Goal: Information Seeking & Learning: Learn about a topic

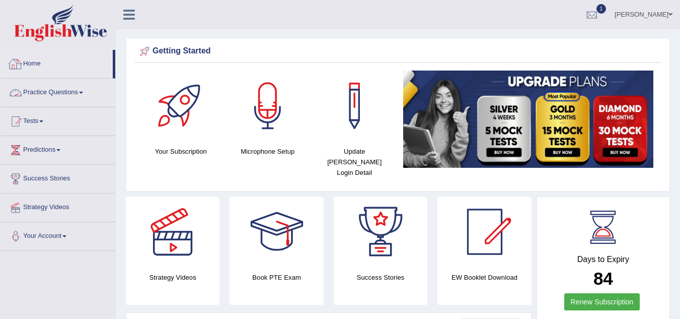
click at [67, 91] on link "Practice Questions" at bounding box center [58, 91] width 115 height 25
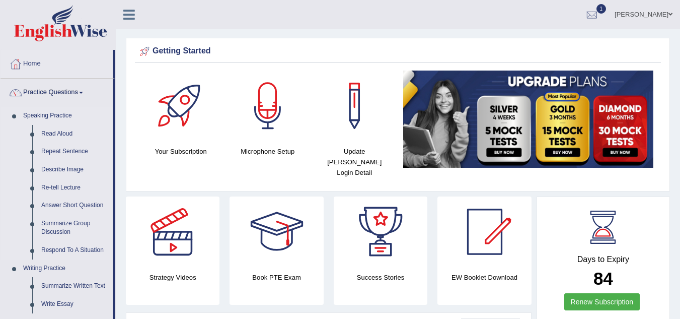
click at [63, 117] on link "Speaking Practice" at bounding box center [66, 116] width 94 height 18
click at [139, 196] on div at bounding box center [172, 231] width 70 height 70
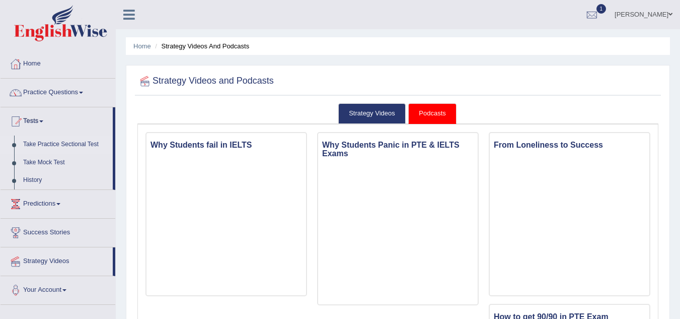
click at [47, 147] on link "Take Practice Sectional Test" at bounding box center [66, 144] width 94 height 18
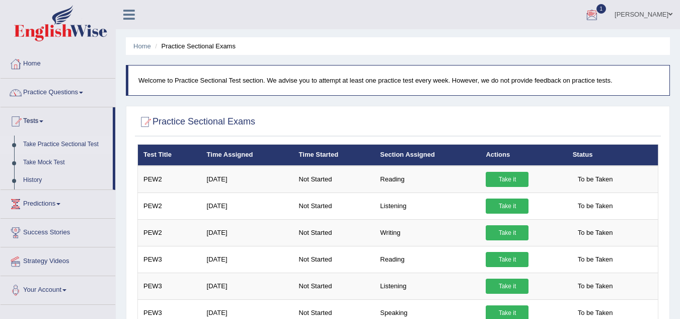
click at [599, 12] on div at bounding box center [591, 15] width 15 height 15
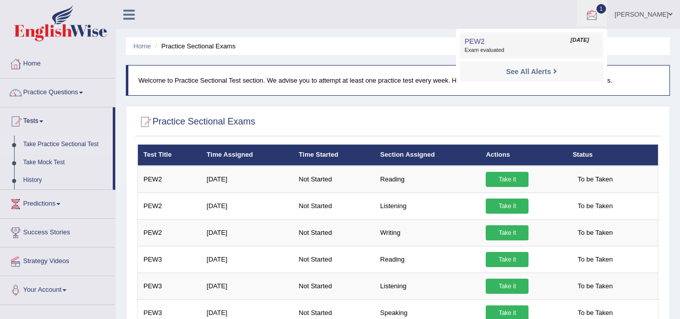
click at [508, 43] on link "PEW2 Sep 26, 2025 Exam evaluated" at bounding box center [531, 45] width 139 height 21
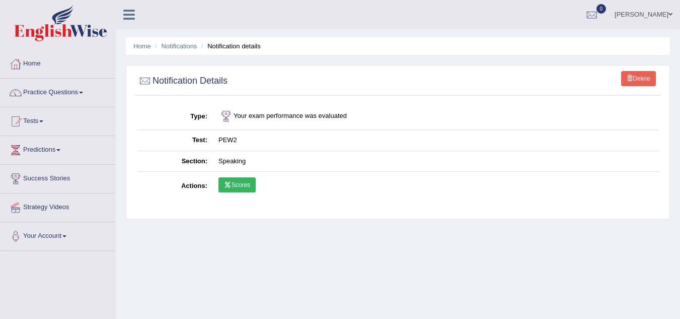
click at [234, 179] on link "Scores" at bounding box center [236, 184] width 37 height 15
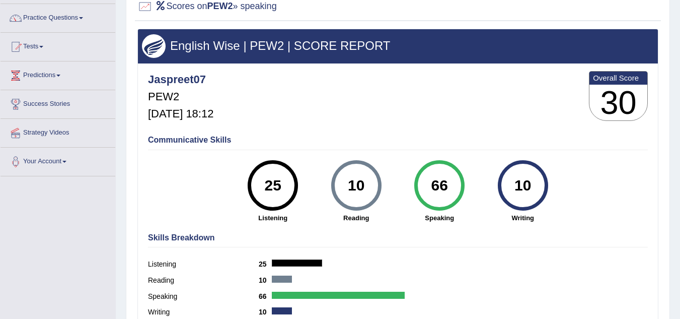
scroll to position [74, 0]
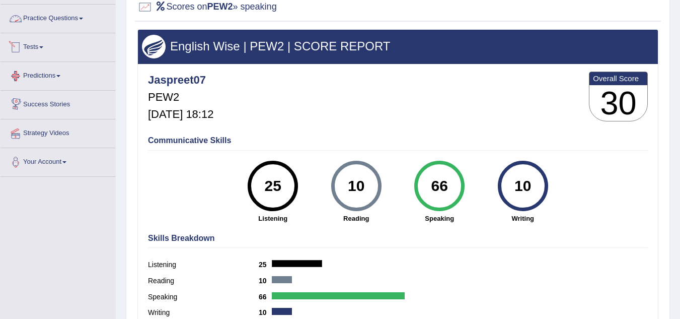
click at [37, 52] on link "Tests" at bounding box center [58, 45] width 115 height 25
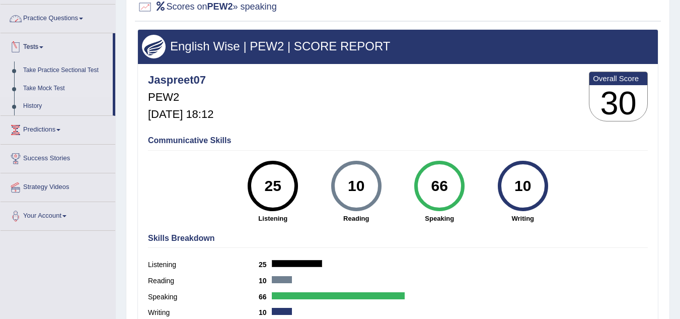
click at [84, 93] on link "Take Mock Test" at bounding box center [66, 89] width 94 height 18
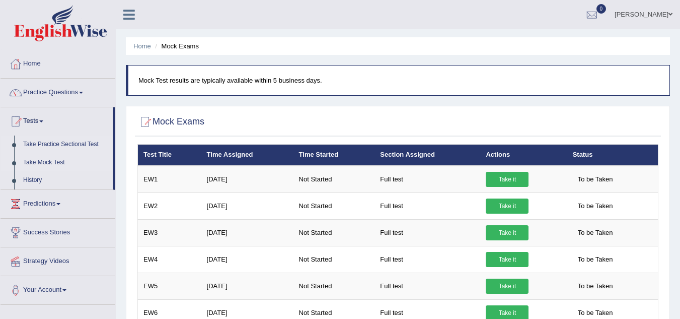
click at [69, 143] on link "Take Practice Sectional Test" at bounding box center [66, 144] width 94 height 18
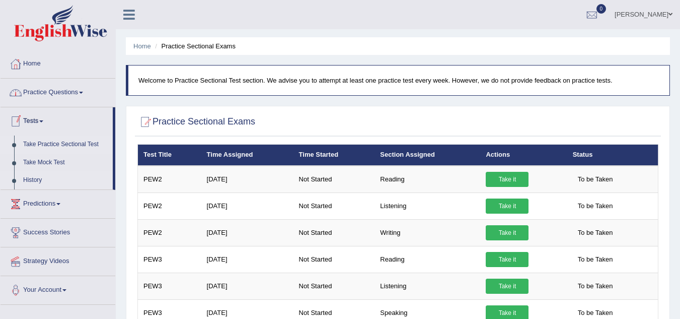
click at [24, 182] on link "History" at bounding box center [66, 180] width 94 height 18
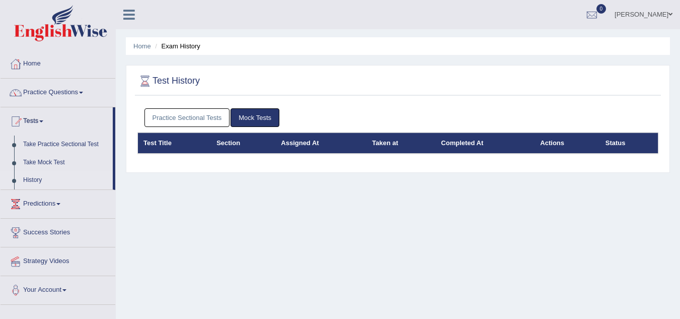
click at [188, 118] on link "Practice Sectional Tests" at bounding box center [187, 117] width 86 height 19
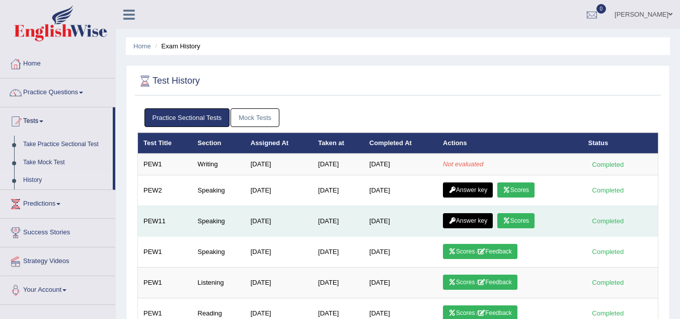
scroll to position [56, 0]
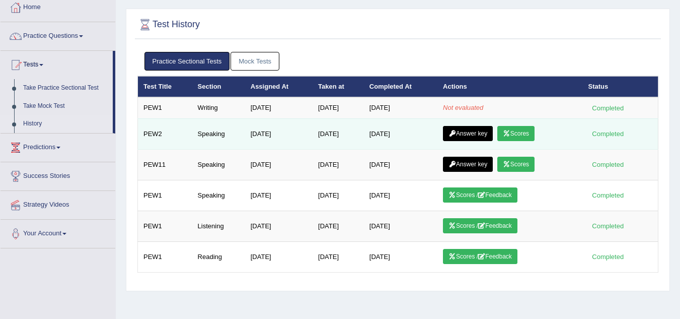
click at [531, 129] on link "Scores" at bounding box center [515, 133] width 37 height 15
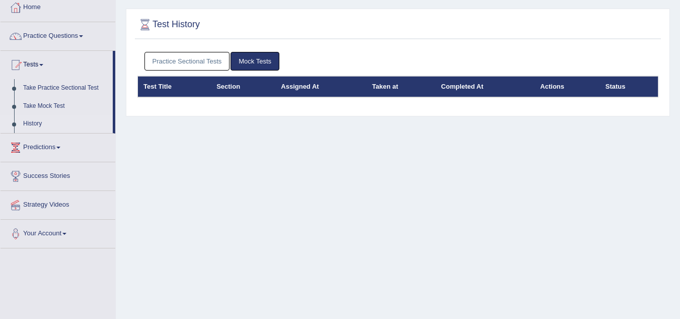
click at [191, 61] on link "Practice Sectional Tests" at bounding box center [187, 61] width 86 height 19
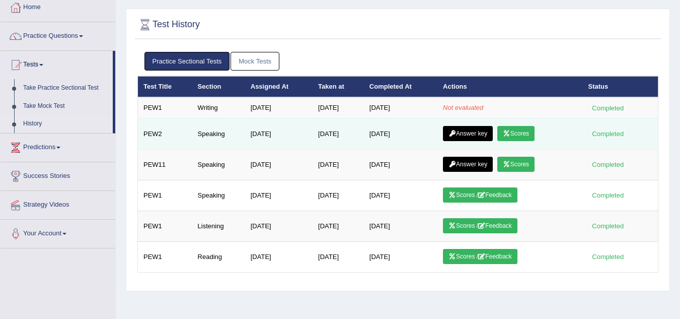
click at [470, 136] on link "Answer key" at bounding box center [468, 133] width 50 height 15
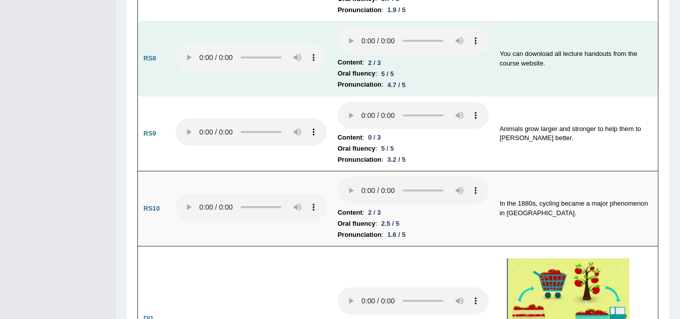
scroll to position [1195, 0]
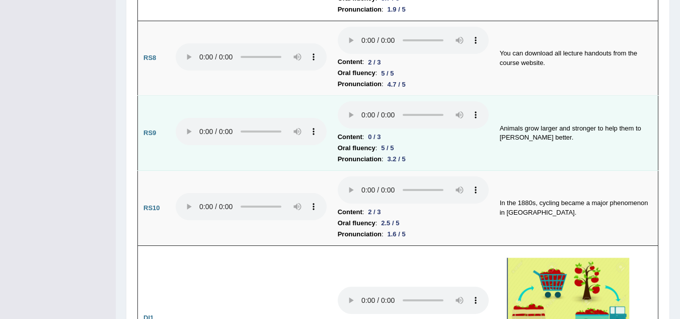
drag, startPoint x: 348, startPoint y: 116, endPoint x: 319, endPoint y: 103, distance: 32.7
click at [319, 103] on td at bounding box center [251, 133] width 162 height 75
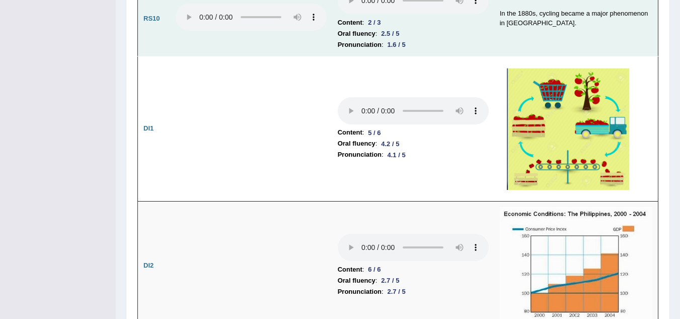
scroll to position [1387, 0]
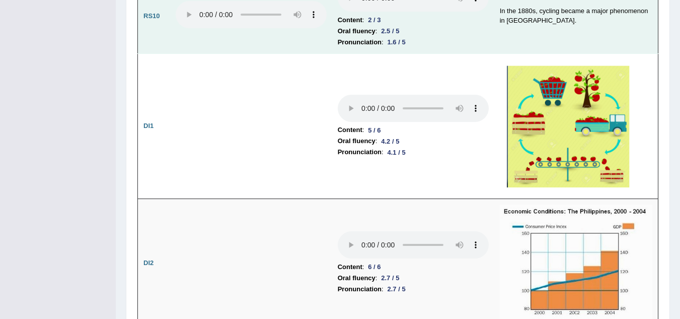
click at [336, 149] on td "Content : 5 / 6 Oral fluency : 4.2 / 5 Pronunciation : 4.1 / 5" at bounding box center [413, 125] width 162 height 145
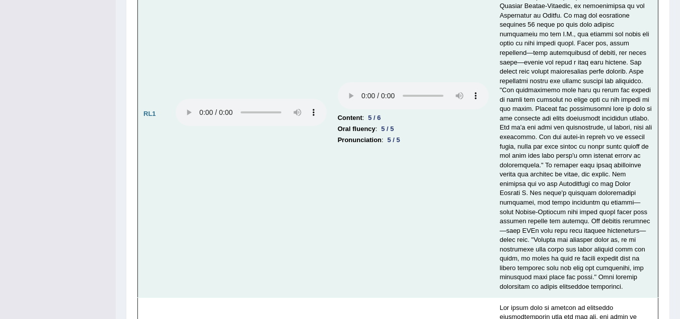
scroll to position [2170, 0]
click at [360, 161] on td "Content : 5 / 6 Oral fluency : 5 / 5 Pronunciation : 5 / 5" at bounding box center [413, 113] width 162 height 366
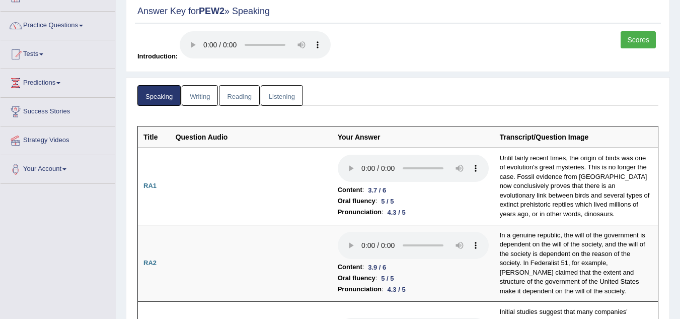
scroll to position [0, 0]
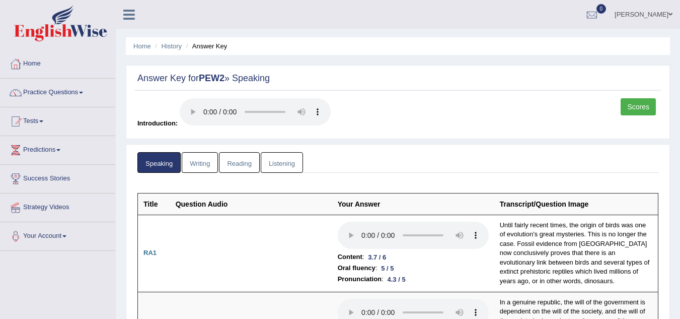
click at [31, 116] on link "Tests" at bounding box center [58, 119] width 115 height 25
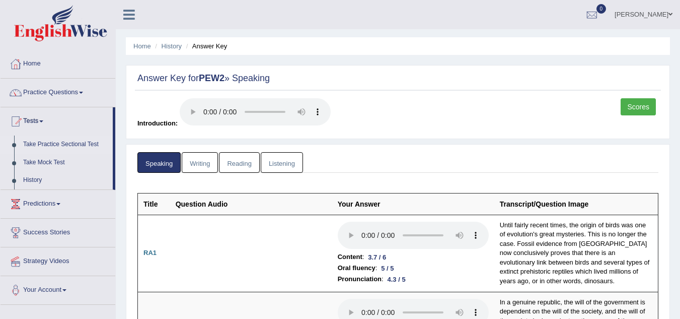
click at [54, 139] on link "Take Practice Sectional Test" at bounding box center [66, 144] width 94 height 18
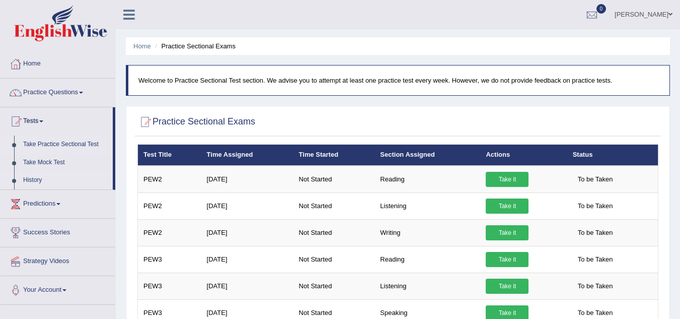
click at [30, 181] on link "History" at bounding box center [66, 180] width 94 height 18
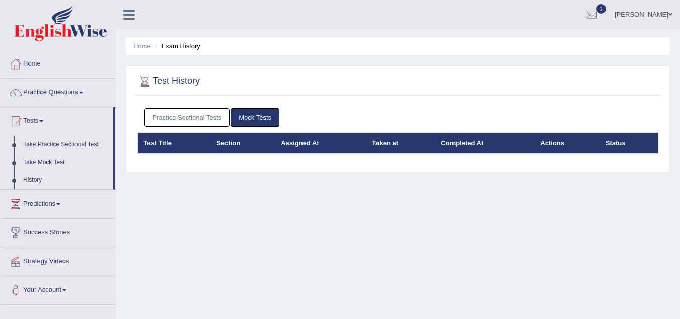
click at [203, 117] on link "Practice Sectional Tests" at bounding box center [187, 117] width 86 height 19
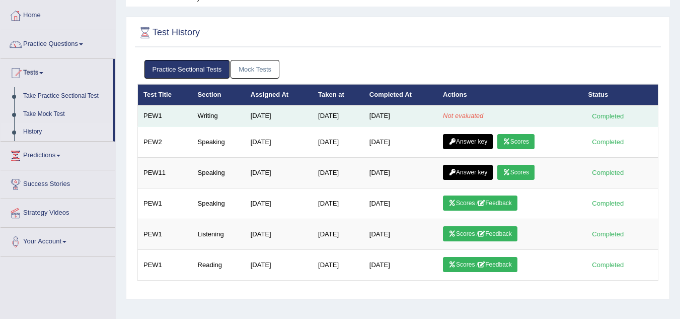
scroll to position [49, 0]
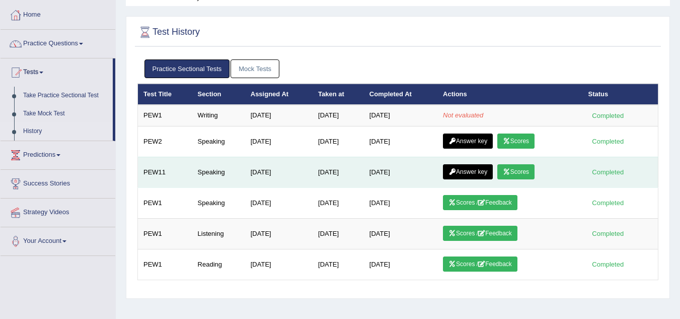
click at [479, 169] on link "Answer key" at bounding box center [468, 171] width 50 height 15
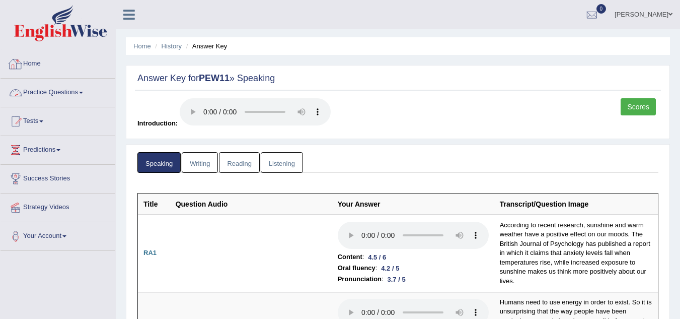
click at [39, 67] on link "Home" at bounding box center [58, 62] width 115 height 25
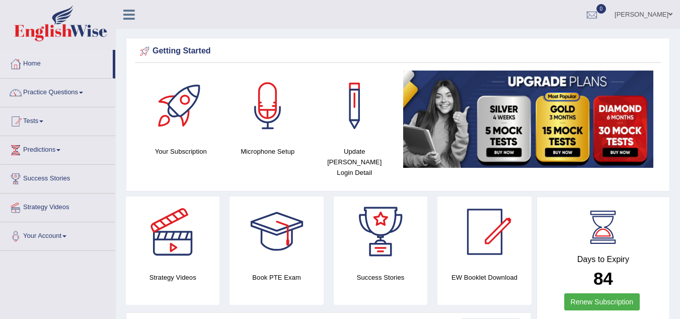
click at [53, 91] on link "Practice Questions" at bounding box center [58, 91] width 115 height 25
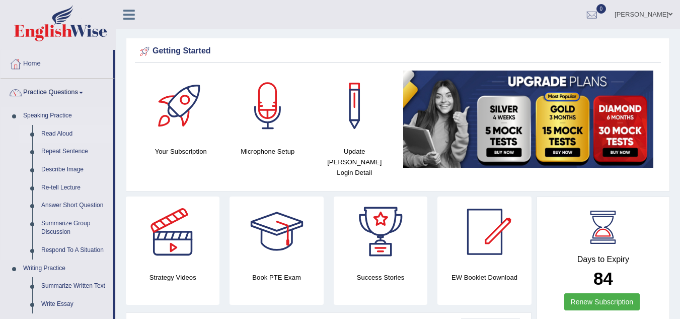
click at [56, 131] on link "Read Aloud" at bounding box center [75, 134] width 76 height 18
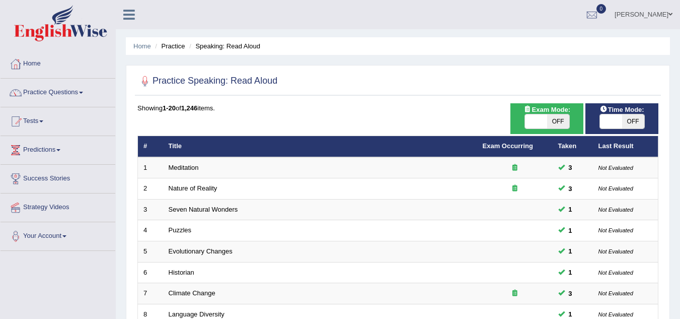
scroll to position [10, 0]
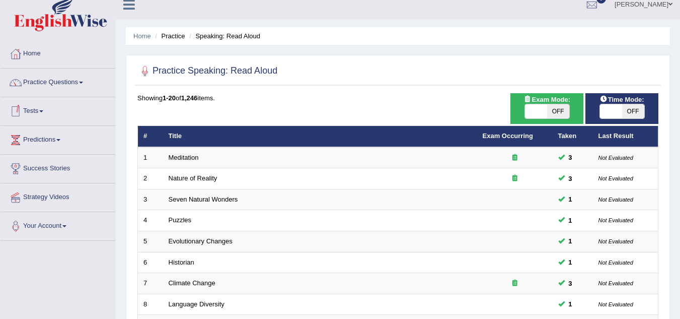
click at [629, 114] on span "OFF" at bounding box center [633, 111] width 22 height 14
checkbox input "true"
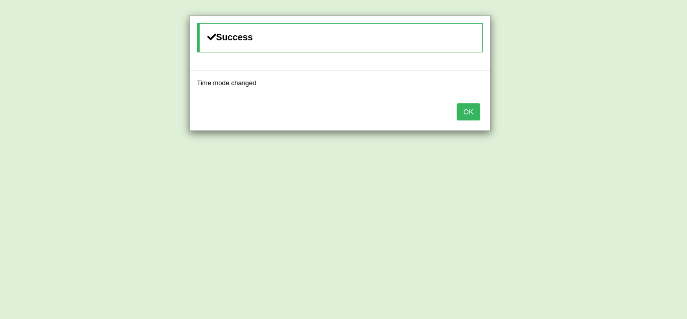
click at [466, 107] on button "OK" at bounding box center [468, 111] width 23 height 17
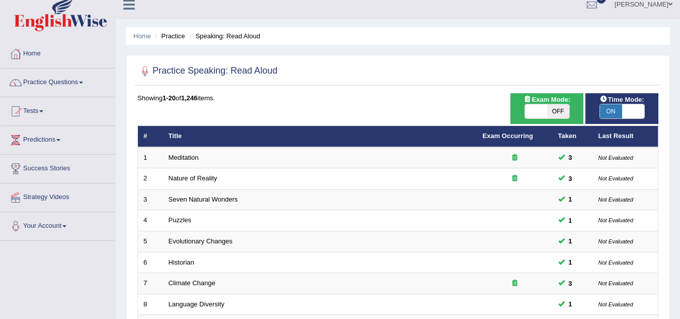
scroll to position [348, 0]
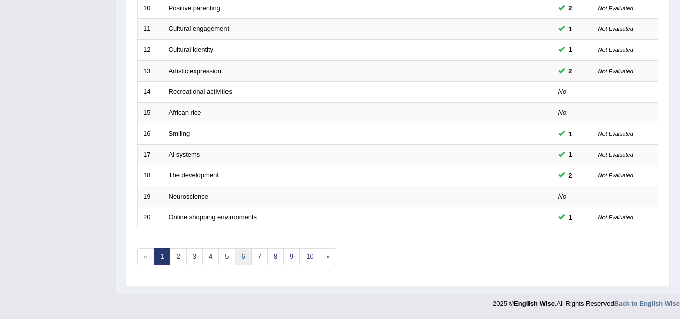
click at [246, 262] on link "6" at bounding box center [243, 256] width 17 height 17
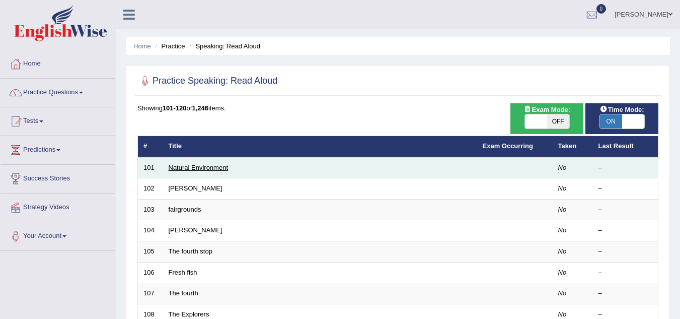
click at [218, 168] on link "Natural Environment" at bounding box center [199, 168] width 60 height 8
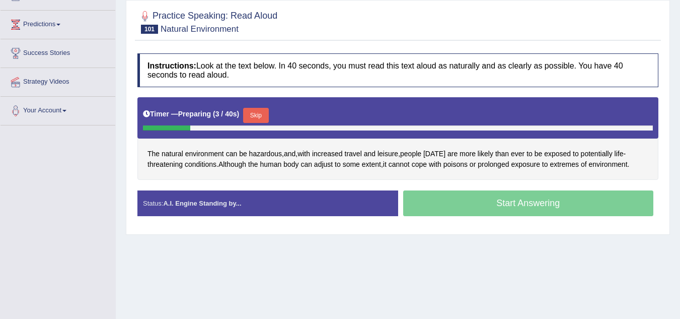
scroll to position [129, 0]
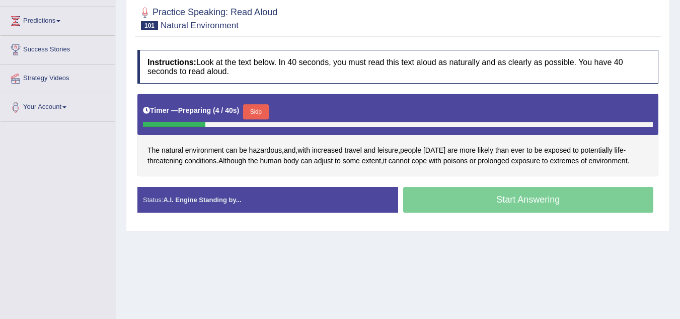
click at [263, 110] on button "Skip" at bounding box center [255, 111] width 25 height 15
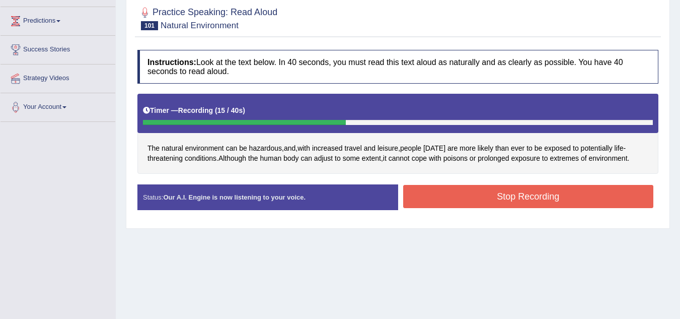
click at [506, 204] on button "Stop Recording" at bounding box center [528, 196] width 251 height 23
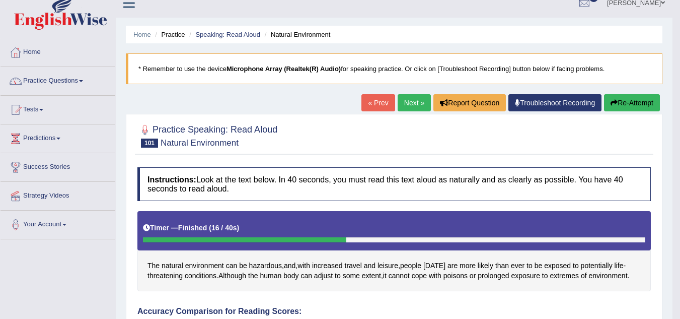
scroll to position [0, 0]
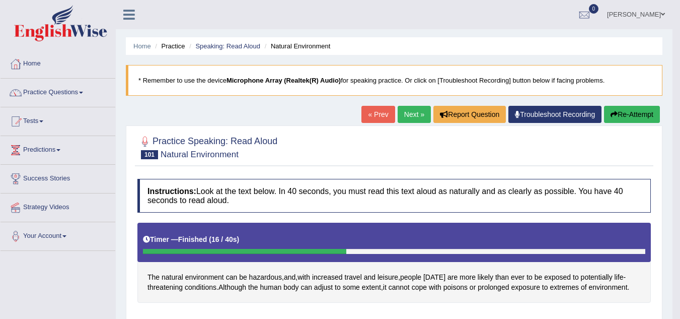
click at [408, 112] on link "Next »" at bounding box center [414, 114] width 33 height 17
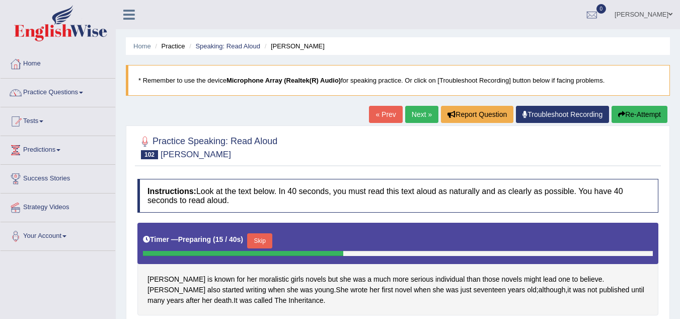
click at [380, 115] on link "« Prev" at bounding box center [385, 114] width 33 height 17
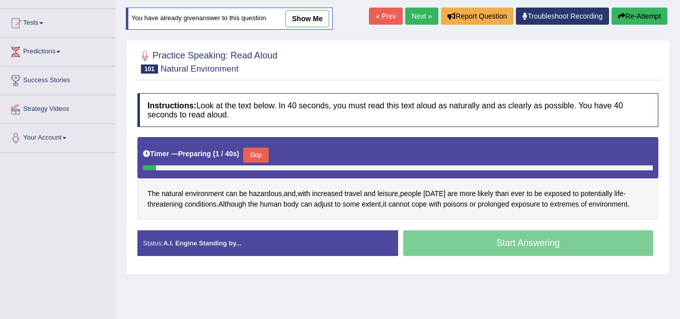
scroll to position [99, 0]
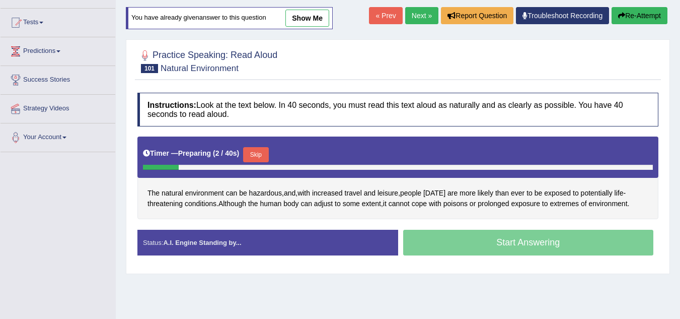
click at [420, 12] on link "Next »" at bounding box center [421, 15] width 33 height 17
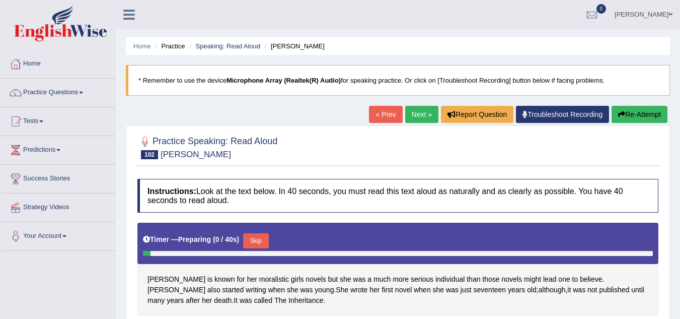
click at [425, 112] on link "Next »" at bounding box center [421, 114] width 33 height 17
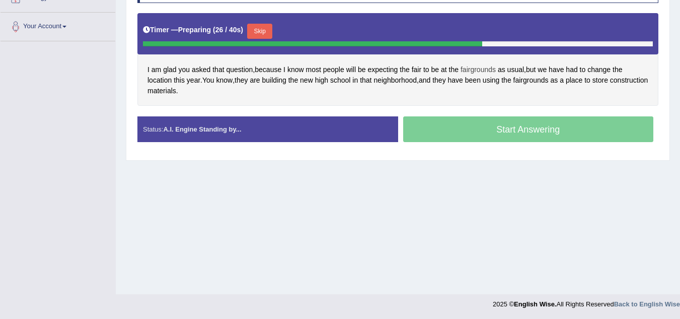
click at [484, 65] on span "fairgrounds" at bounding box center [478, 69] width 35 height 11
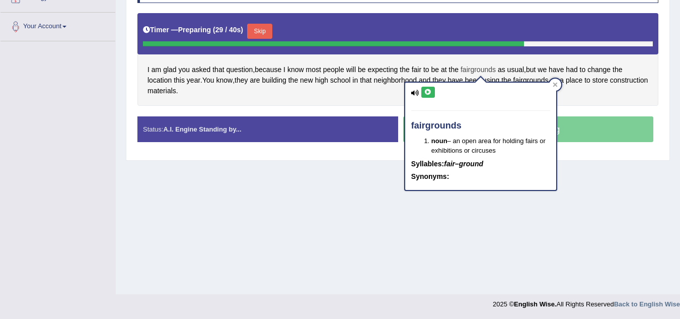
click at [484, 65] on span "fairgrounds" at bounding box center [478, 69] width 35 height 11
click at [633, 102] on div "I am glad you asked that question , because I know most people will be expectin…" at bounding box center [397, 59] width 521 height 93
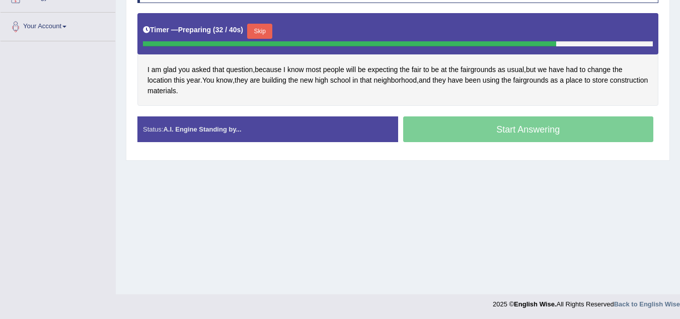
click at [270, 33] on button "Skip" at bounding box center [259, 31] width 25 height 15
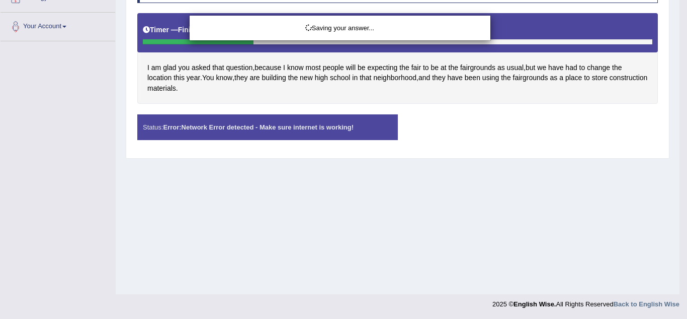
click at [227, 127] on div "Saving your answer..." at bounding box center [343, 159] width 687 height 319
click at [320, 27] on div "Saving your answer..." at bounding box center [340, 28] width 286 height 10
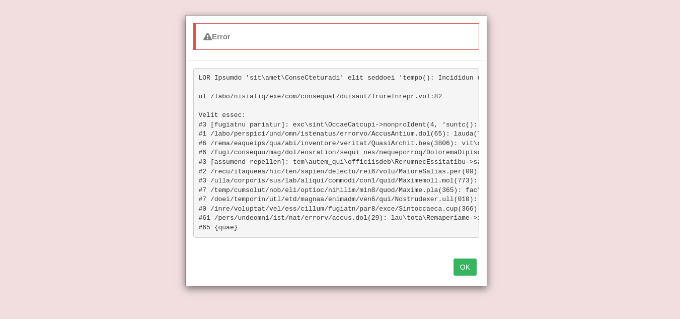
click at [464, 275] on button "OK" at bounding box center [464, 266] width 23 height 17
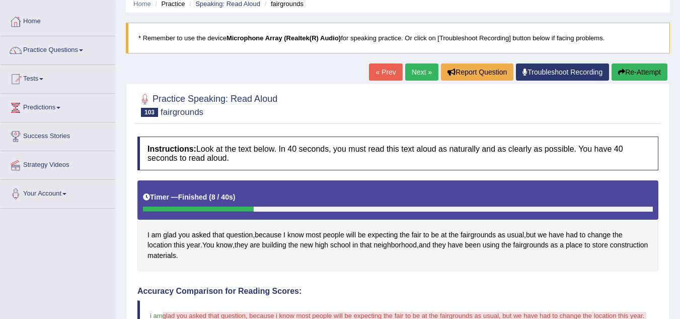
scroll to position [41, 0]
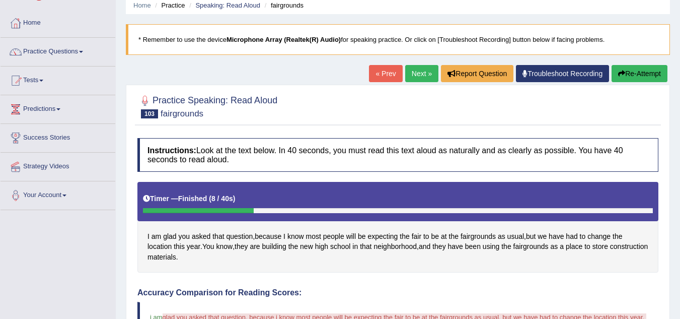
click at [378, 81] on link "« Prev" at bounding box center [385, 73] width 33 height 17
click at [419, 71] on link "Next »" at bounding box center [421, 73] width 33 height 17
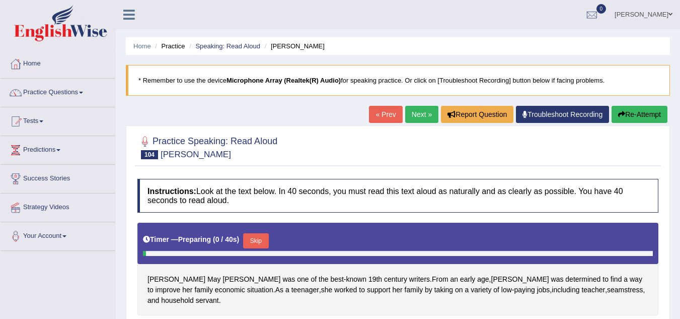
scroll to position [8, 0]
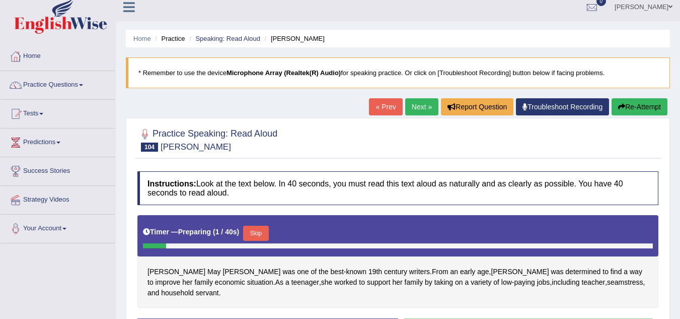
click at [382, 109] on link "« Prev" at bounding box center [385, 106] width 33 height 17
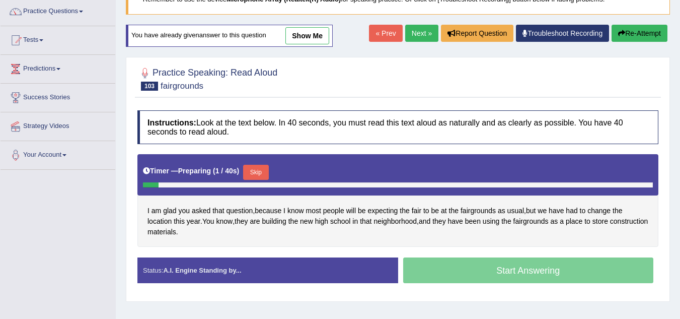
scroll to position [82, 0]
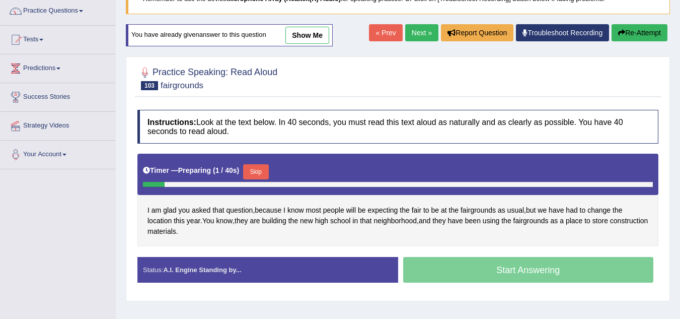
click at [382, 109] on div "Instructions: Look at the text below. In 40 seconds, you must read this text al…" at bounding box center [398, 200] width 526 height 191
click at [267, 171] on button "Skip" at bounding box center [255, 171] width 25 height 15
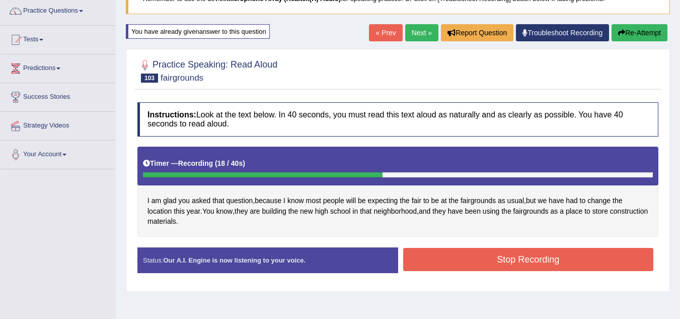
click at [480, 262] on button "Stop Recording" at bounding box center [528, 259] width 251 height 23
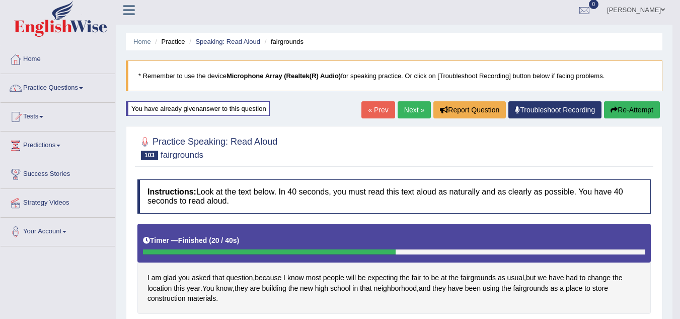
scroll to position [0, 0]
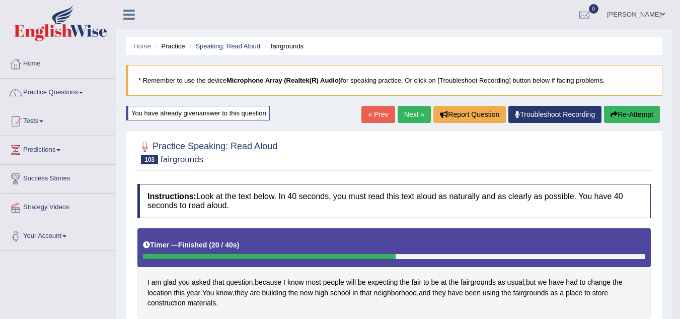
click at [411, 113] on link "Next »" at bounding box center [414, 114] width 33 height 17
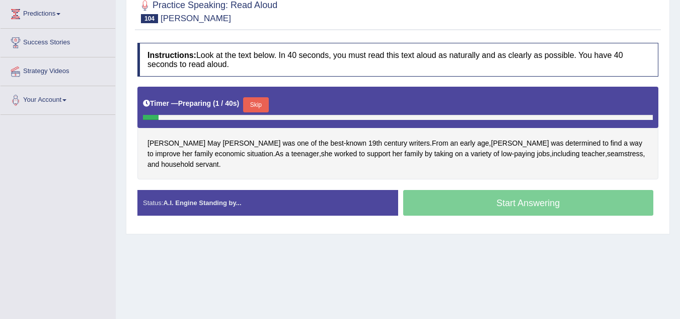
scroll to position [136, 0]
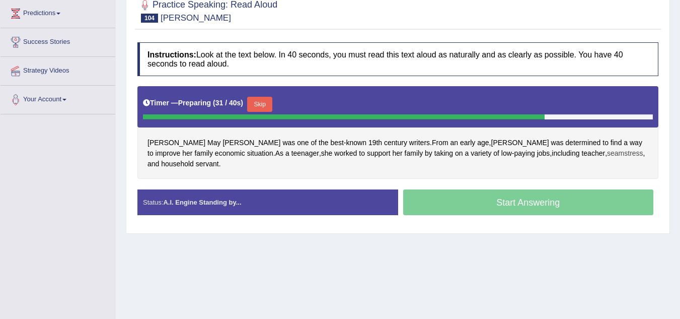
click at [607, 154] on span "seamstress" at bounding box center [625, 153] width 36 height 11
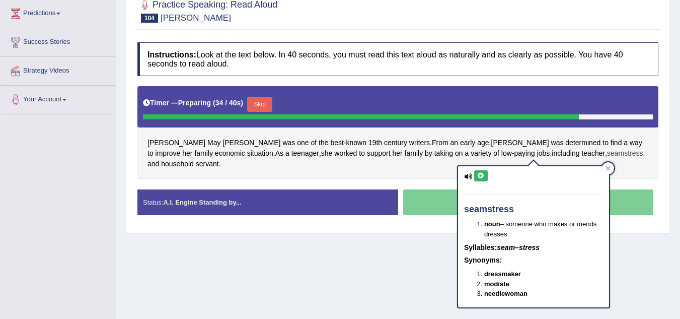
click at [607, 154] on span "seamstress" at bounding box center [625, 153] width 36 height 11
click at [433, 236] on div "Home Practice Speaking: Read Aloud Louisa May * Remember to use the device Micr…" at bounding box center [398, 115] width 564 height 503
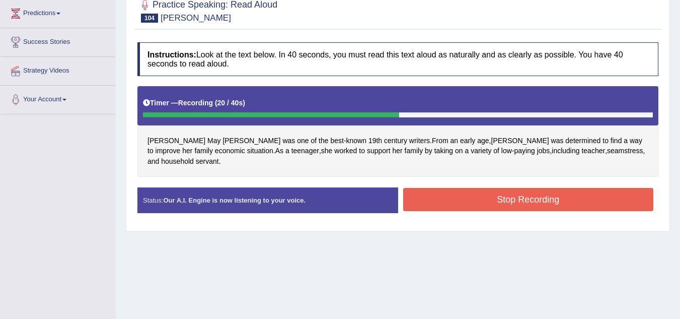
drag, startPoint x: 433, startPoint y: 236, endPoint x: 448, endPoint y: 189, distance: 49.2
click at [448, 189] on div "Home Practice Speaking: Read Aloud Louisa May * Remember to use the device Micr…" at bounding box center [398, 115] width 564 height 503
click at [448, 189] on button "Stop Recording" at bounding box center [528, 199] width 251 height 23
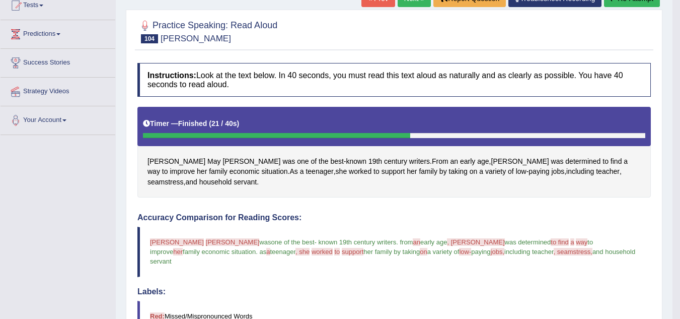
scroll to position [0, 0]
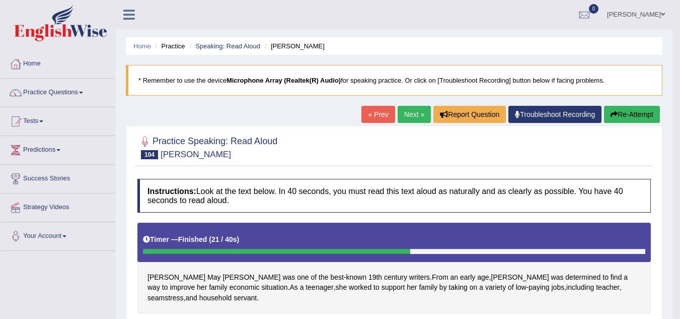
click at [408, 115] on link "Next »" at bounding box center [414, 114] width 33 height 17
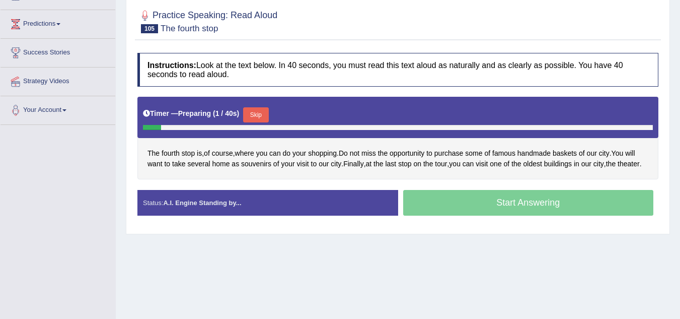
scroll to position [126, 0]
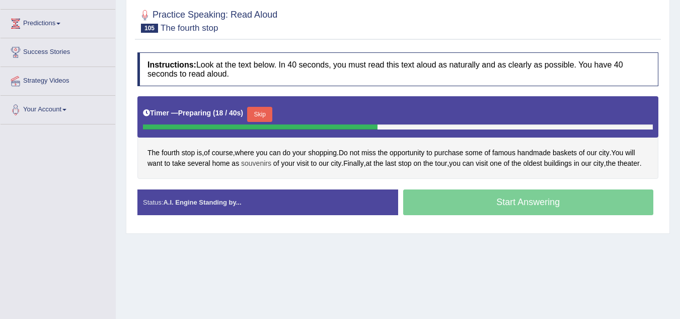
click at [253, 165] on span "souvenirs" at bounding box center [256, 163] width 30 height 11
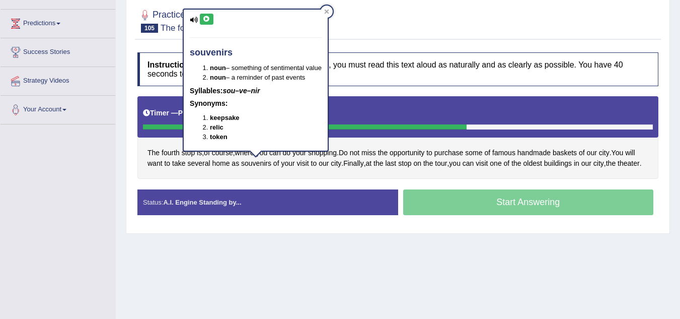
click at [241, 178] on div "The fourth stop is , of course , where you can do your shopping . Do not miss t…" at bounding box center [397, 137] width 521 height 82
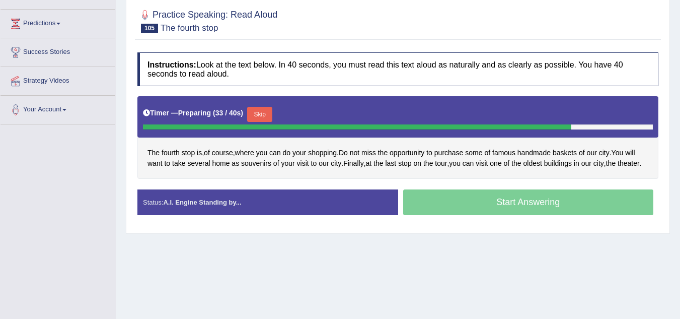
click at [264, 119] on button "Skip" at bounding box center [259, 114] width 25 height 15
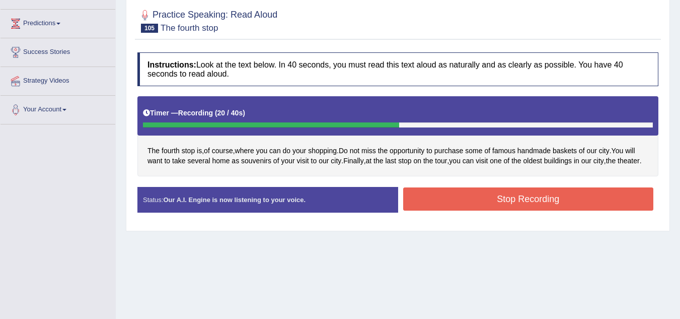
click at [456, 203] on button "Stop Recording" at bounding box center [528, 198] width 251 height 23
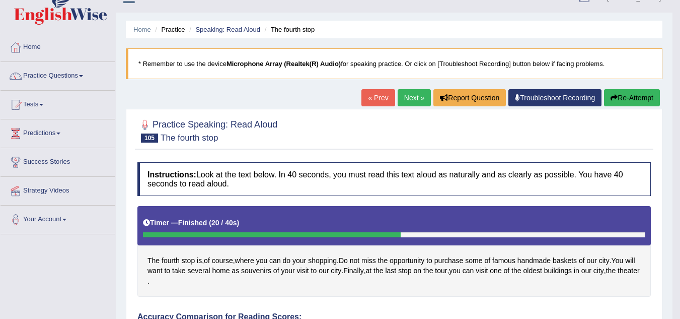
scroll to position [12, 0]
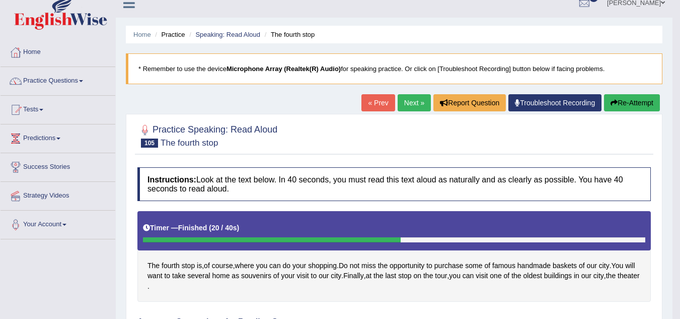
click at [414, 98] on link "Next »" at bounding box center [414, 102] width 33 height 17
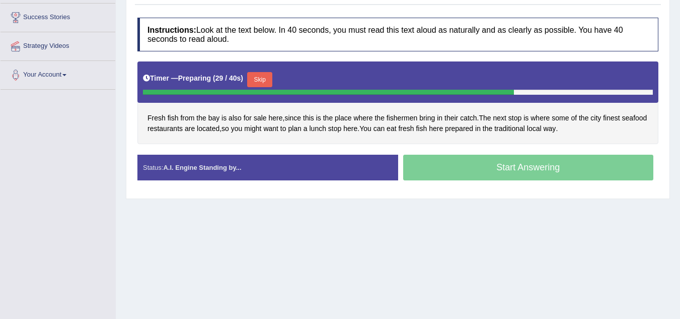
click at [260, 74] on button "Skip" at bounding box center [259, 79] width 25 height 15
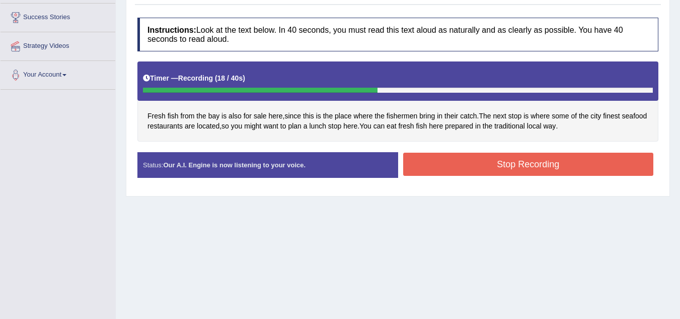
click at [456, 165] on button "Stop Recording" at bounding box center [528, 163] width 251 height 23
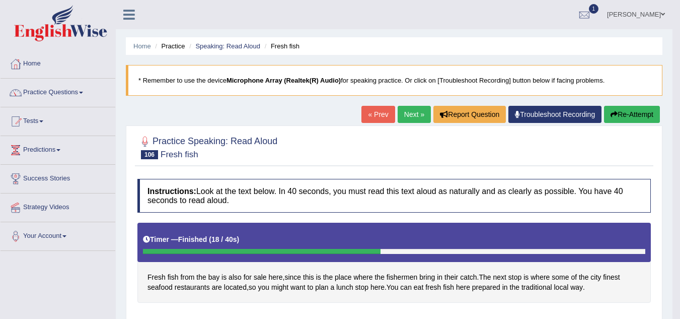
click at [410, 116] on link "Next »" at bounding box center [414, 114] width 33 height 17
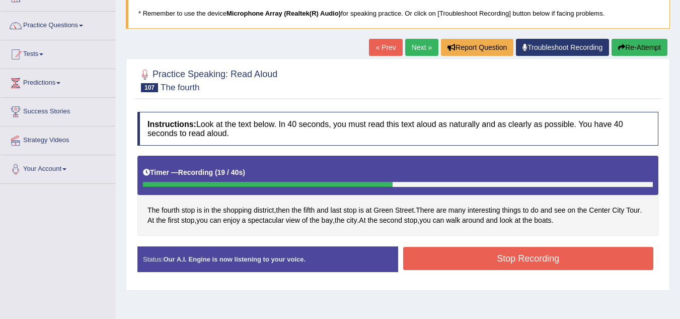
click at [521, 252] on button "Stop Recording" at bounding box center [528, 258] width 251 height 23
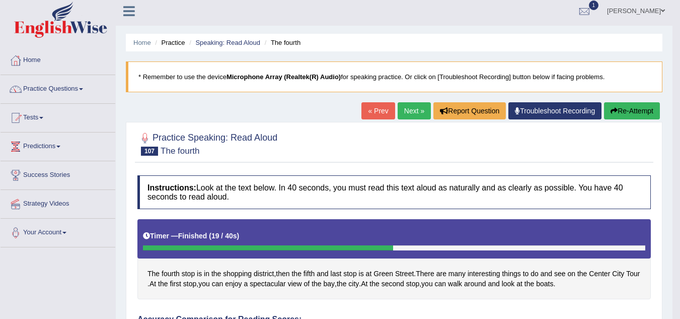
scroll to position [1, 0]
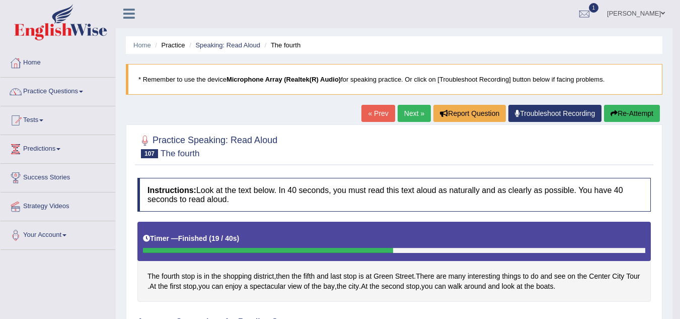
click at [407, 122] on link "Next »" at bounding box center [414, 113] width 33 height 17
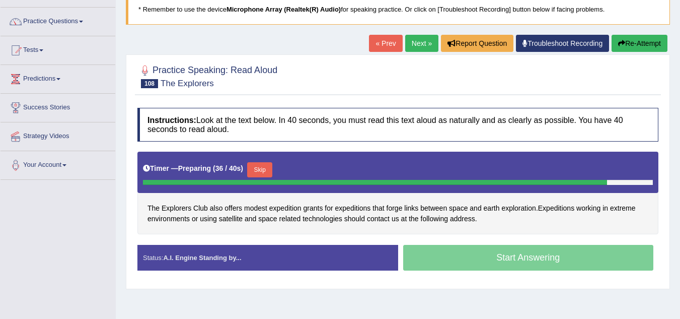
scroll to position [70, 0]
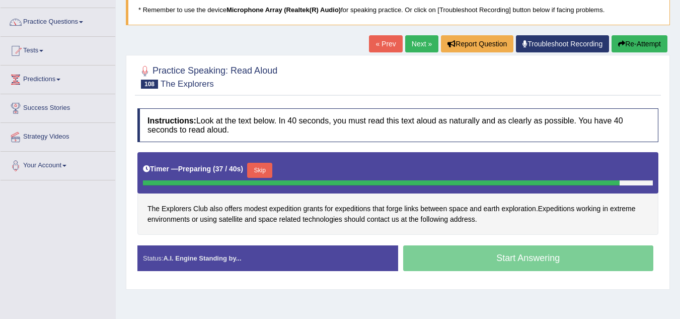
click at [431, 40] on link "Next »" at bounding box center [421, 43] width 33 height 17
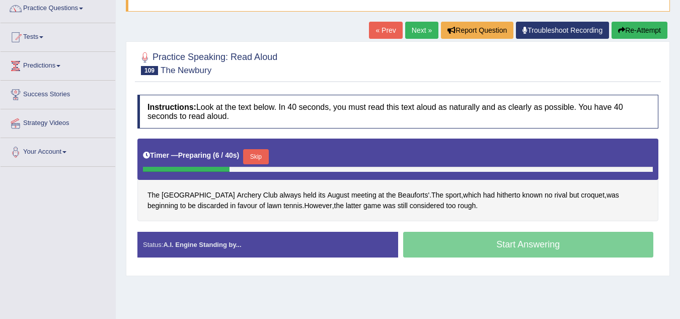
scroll to position [80, 0]
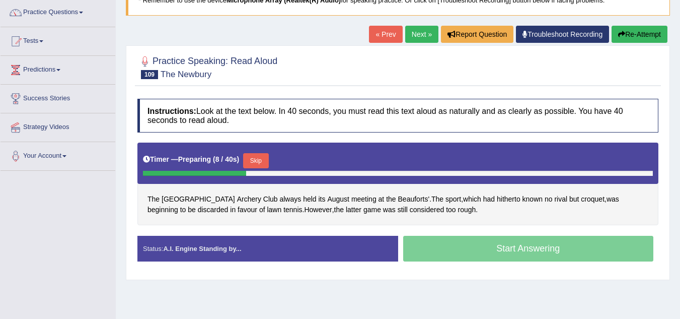
click at [413, 38] on link "Next »" at bounding box center [421, 34] width 33 height 17
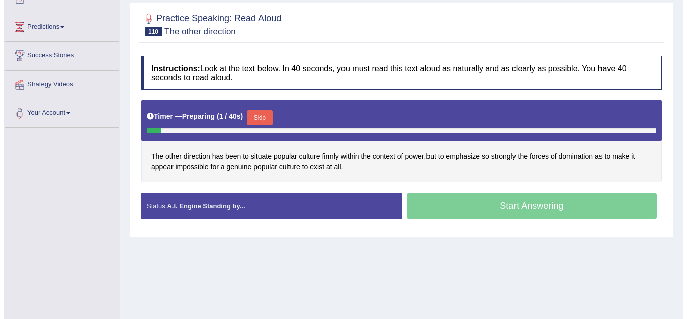
scroll to position [123, 0]
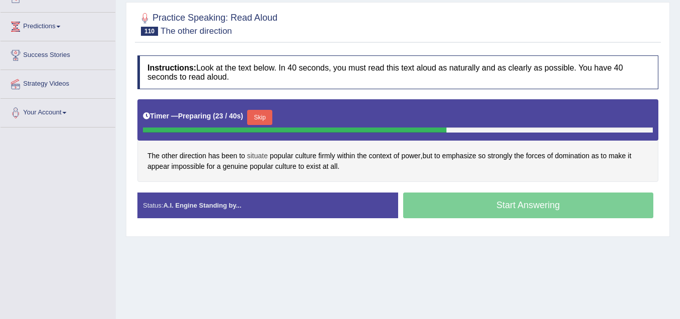
click at [260, 156] on span "situate" at bounding box center [257, 155] width 21 height 11
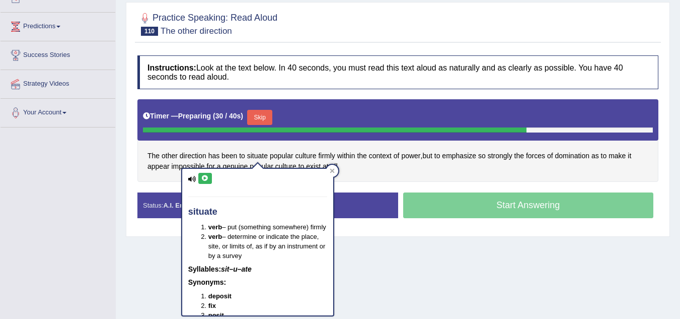
click at [250, 286] on div "situate verb – put (something somewhere) firmly verb – determine or indicate th…" at bounding box center [257, 242] width 151 height 146
click at [332, 172] on icon at bounding box center [332, 170] width 5 height 5
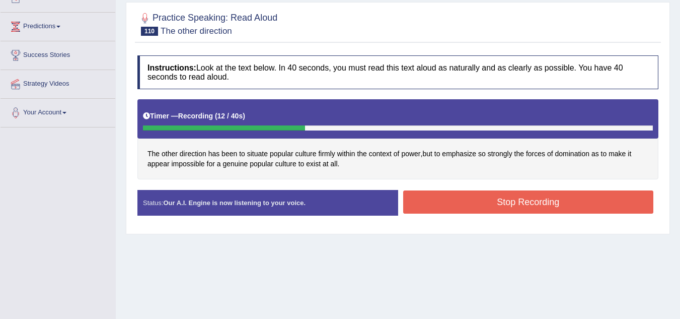
click at [453, 199] on button "Stop Recording" at bounding box center [528, 201] width 251 height 23
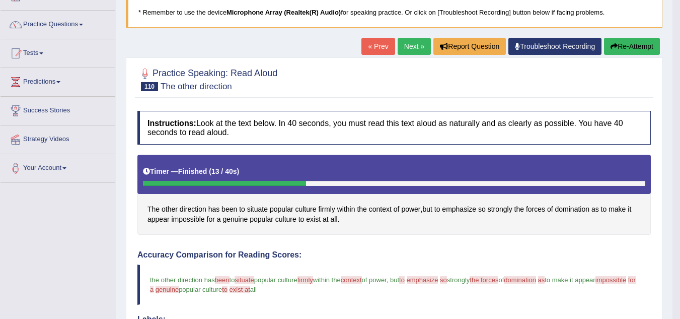
scroll to position [67, 0]
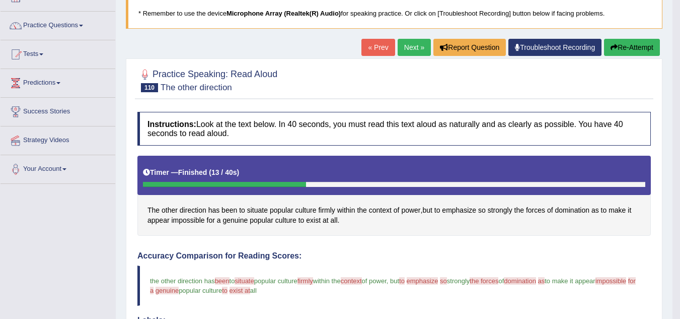
click at [411, 45] on link "Next »" at bounding box center [414, 47] width 33 height 17
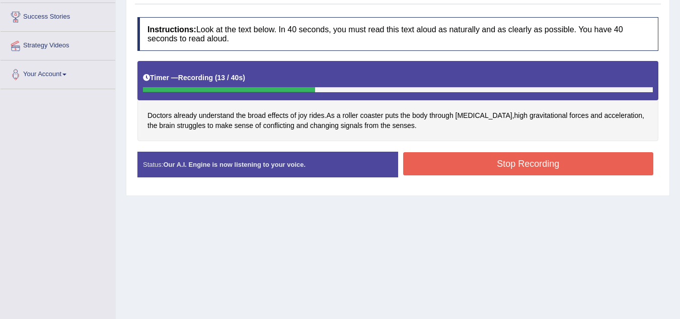
click at [479, 162] on button "Stop Recording" at bounding box center [528, 163] width 251 height 23
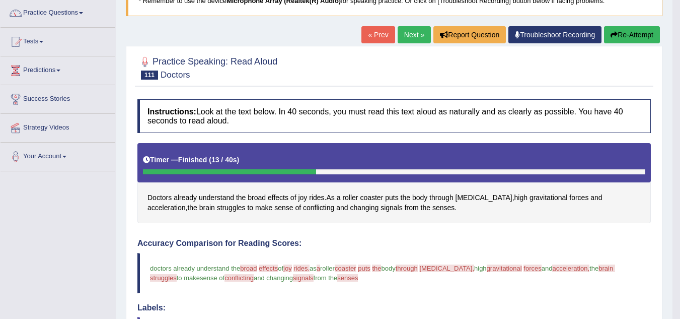
scroll to position [77, 0]
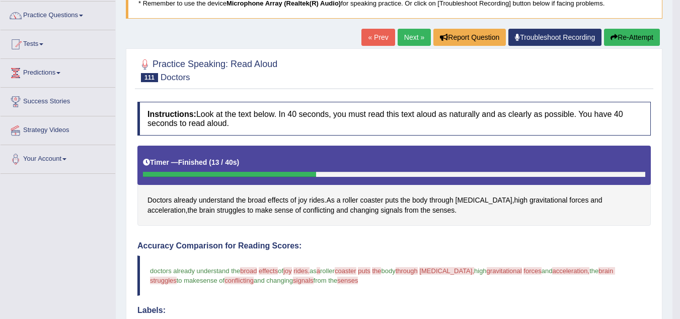
click at [633, 45] on button "Re-Attempt" at bounding box center [632, 37] width 56 height 17
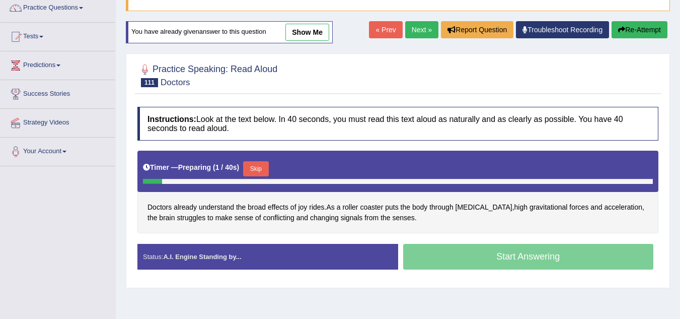
click at [262, 167] on button "Skip" at bounding box center [255, 168] width 25 height 15
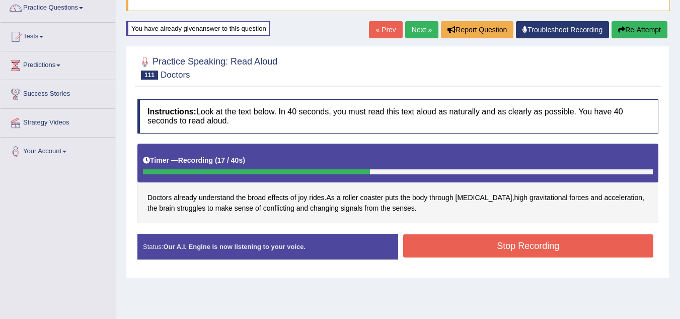
click at [471, 237] on button "Stop Recording" at bounding box center [528, 245] width 251 height 23
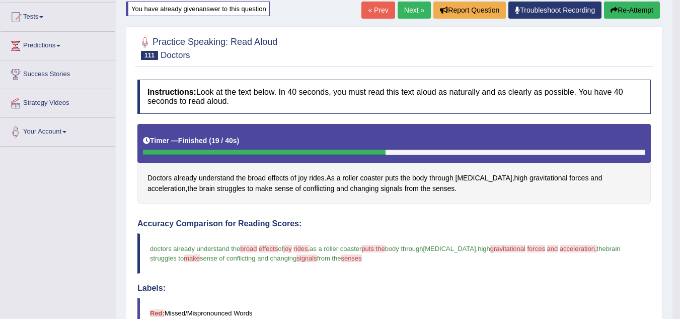
scroll to position [106, 0]
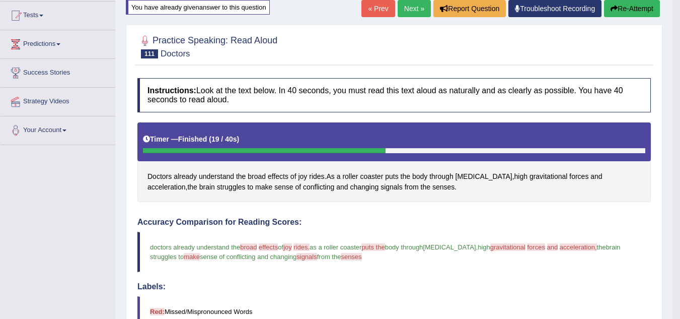
click at [621, 13] on button "Re-Attempt" at bounding box center [632, 8] width 56 height 17
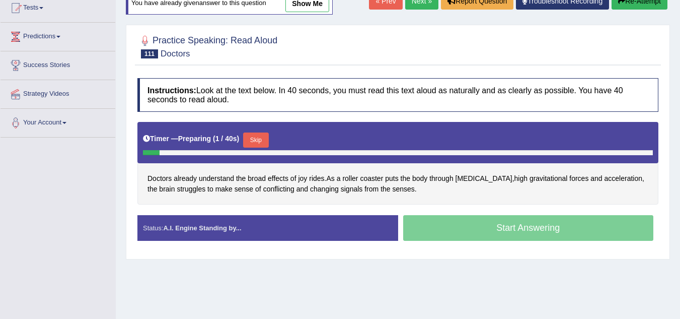
click at [418, 225] on div "Start Answering" at bounding box center [528, 229] width 261 height 28
click at [251, 138] on button "Skip" at bounding box center [255, 139] width 25 height 15
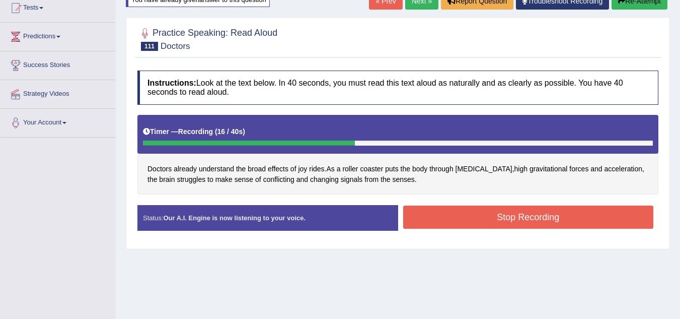
click at [473, 224] on button "Stop Recording" at bounding box center [528, 216] width 251 height 23
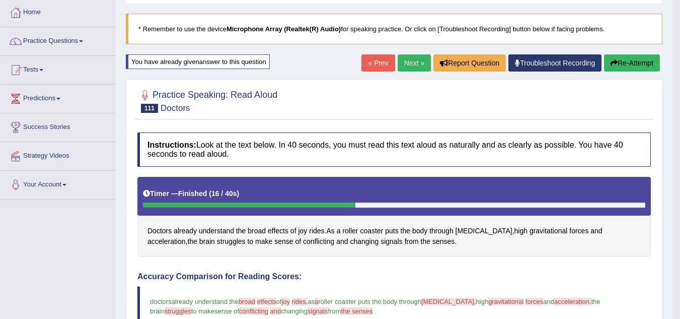
scroll to position [52, 0]
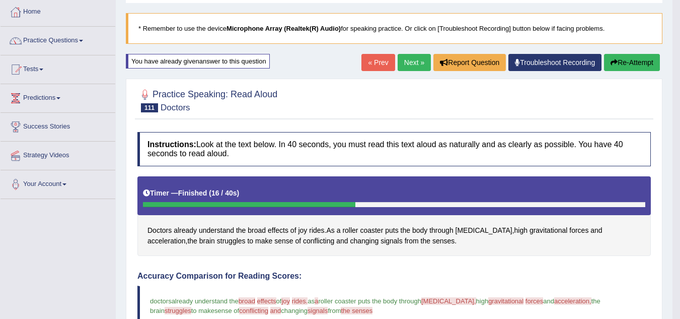
click at [415, 63] on link "Next »" at bounding box center [414, 62] width 33 height 17
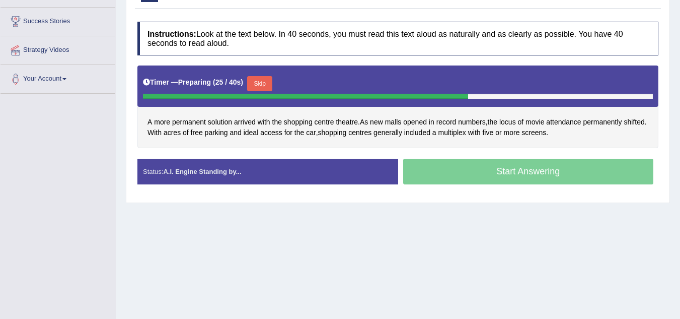
click at [271, 82] on button "Skip" at bounding box center [259, 83] width 25 height 15
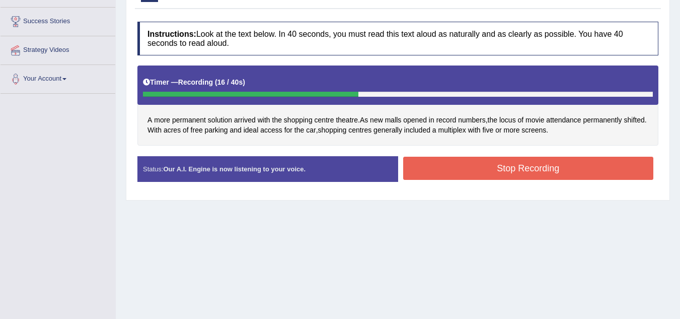
click at [442, 175] on button "Stop Recording" at bounding box center [528, 168] width 251 height 23
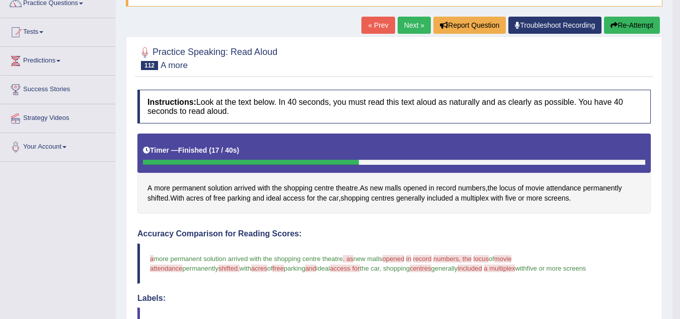
scroll to position [89, 0]
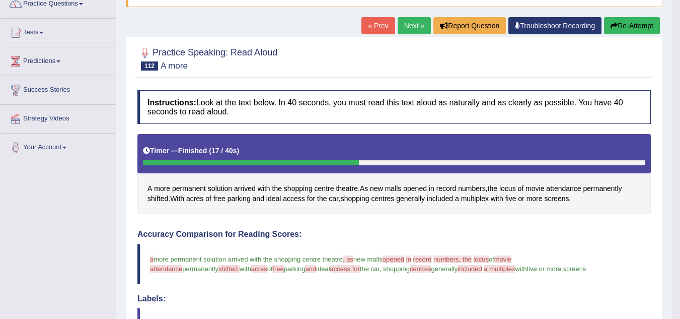
click at [650, 24] on button "Re-Attempt" at bounding box center [632, 25] width 56 height 17
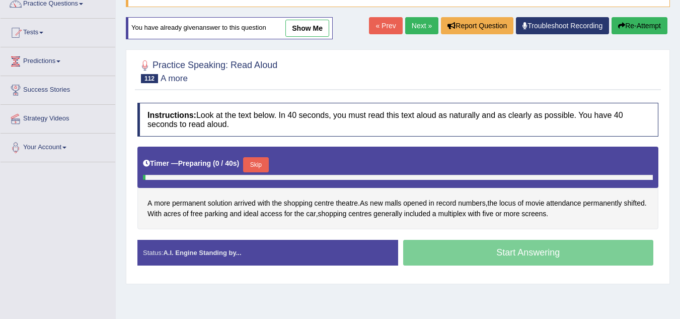
scroll to position [89, 0]
click at [262, 161] on button "Skip" at bounding box center [255, 164] width 25 height 15
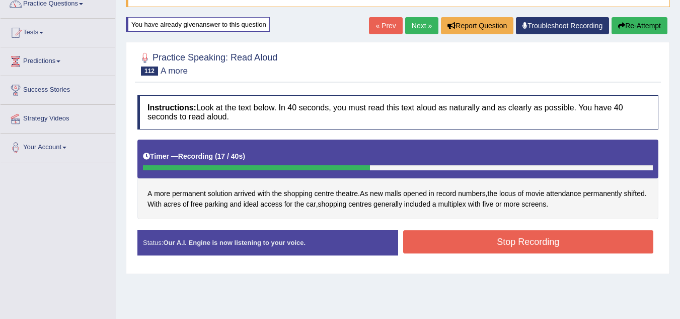
click at [466, 250] on button "Stop Recording" at bounding box center [528, 241] width 251 height 23
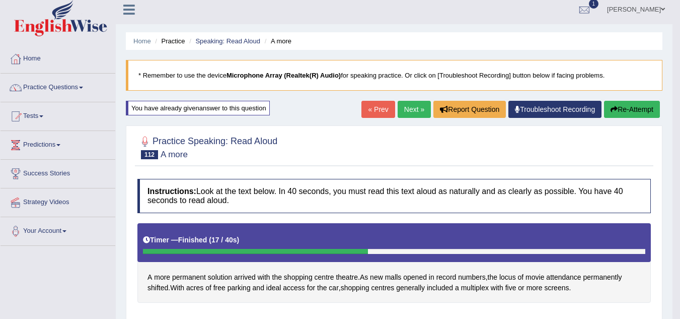
scroll to position [0, 0]
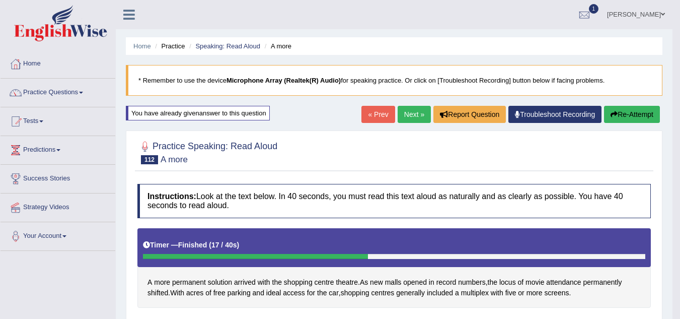
click at [415, 110] on link "Next »" at bounding box center [414, 114] width 33 height 17
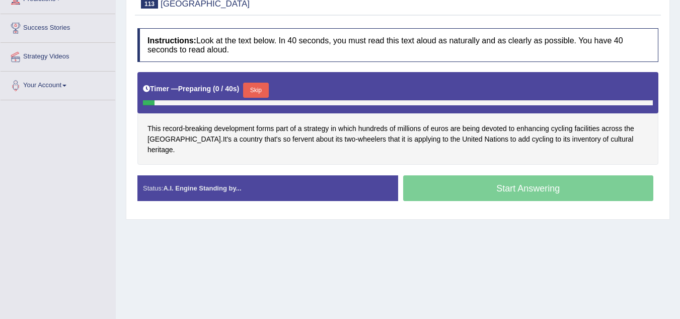
scroll to position [151, 0]
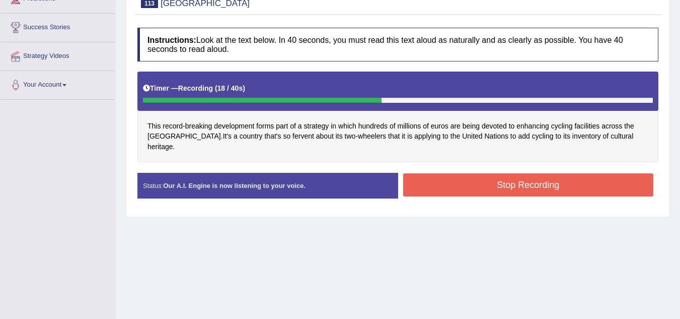
click at [500, 188] on div "Stop Recording" at bounding box center [528, 186] width 261 height 26
click at [498, 179] on button "Stop Recording" at bounding box center [528, 184] width 251 height 23
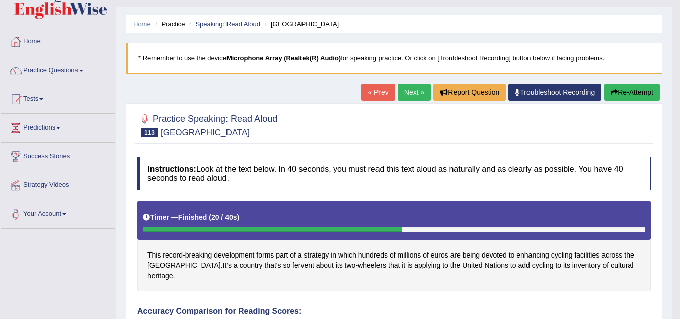
scroll to position [12, 0]
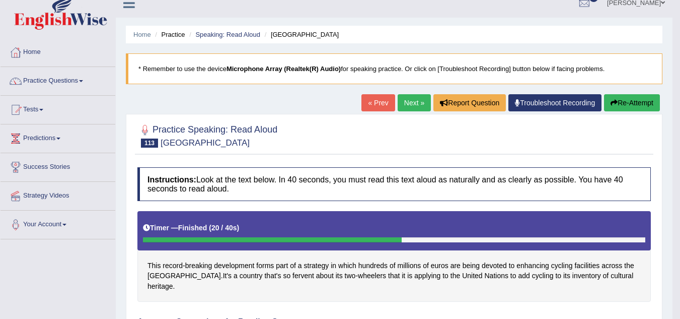
click at [605, 103] on button "Re-Attempt" at bounding box center [632, 102] width 56 height 17
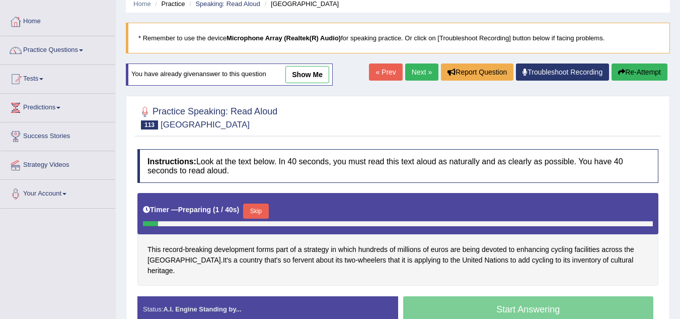
scroll to position [43, 0]
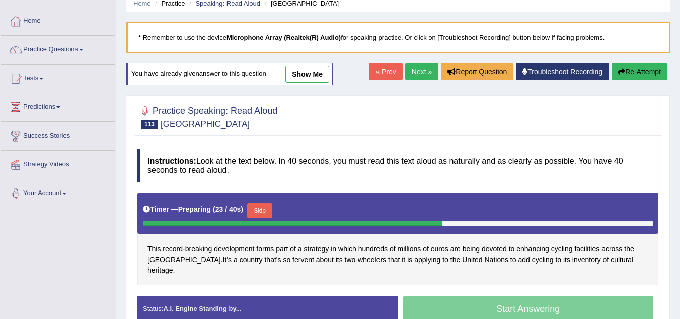
click at [267, 205] on button "Skip" at bounding box center [259, 210] width 25 height 15
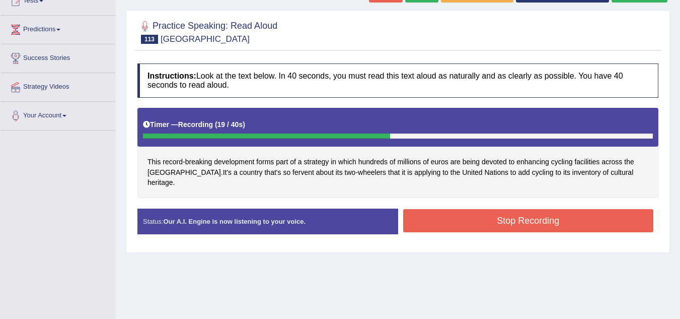
scroll to position [124, 0]
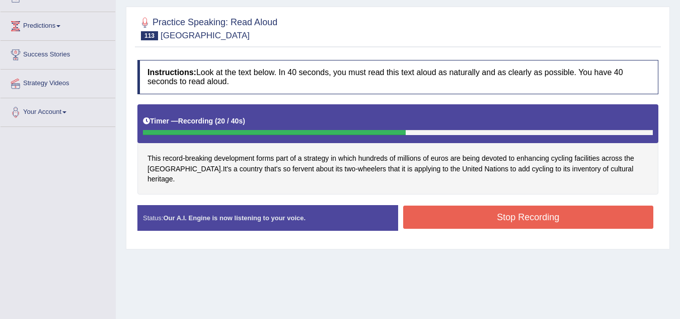
click at [516, 205] on button "Stop Recording" at bounding box center [528, 216] width 251 height 23
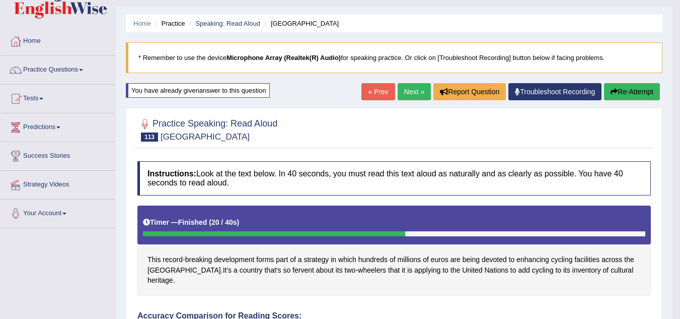
scroll to position [12, 0]
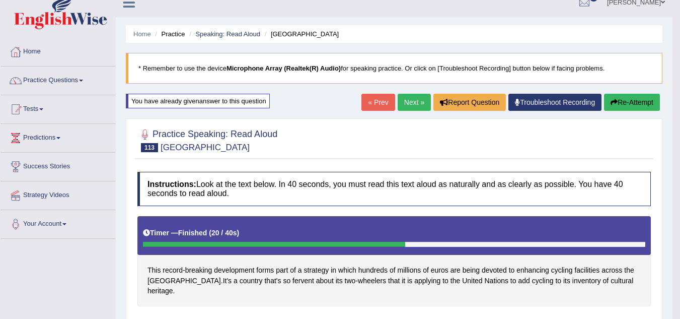
click at [402, 100] on link "Next »" at bounding box center [414, 102] width 33 height 17
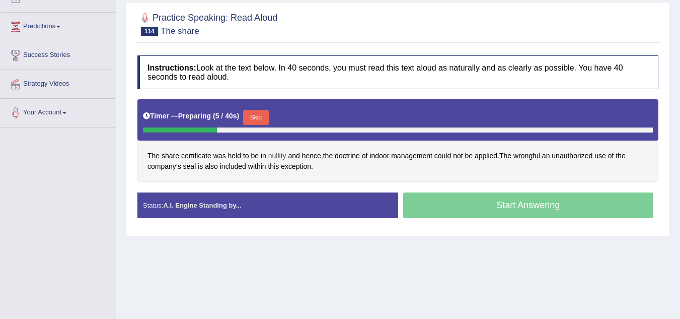
click at [276, 160] on span "nullity" at bounding box center [277, 155] width 18 height 11
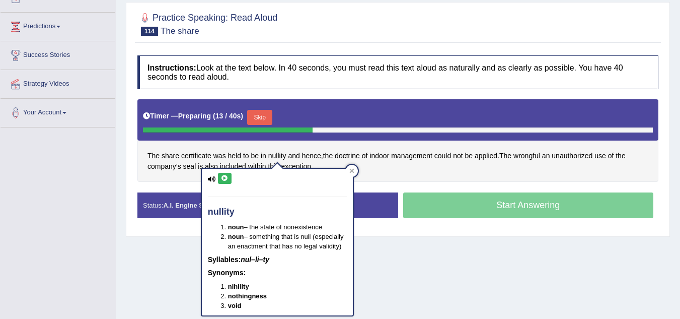
click at [385, 266] on div "Home Practice Speaking: Read Aloud The share * Remember to use the device Micro…" at bounding box center [398, 128] width 564 height 503
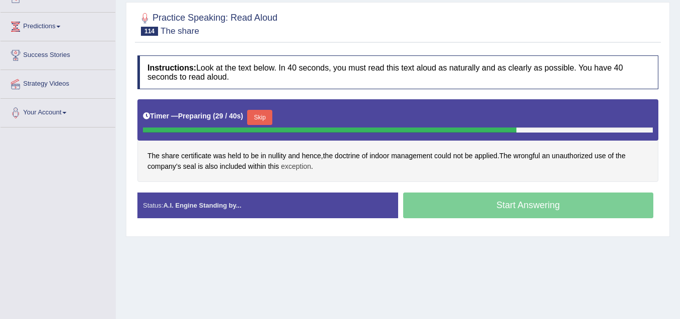
click at [295, 163] on span "exception" at bounding box center [296, 166] width 30 height 11
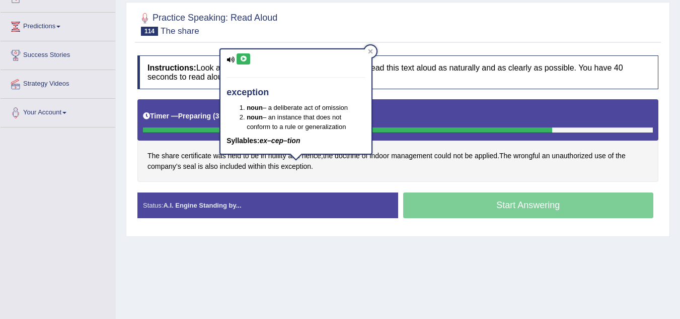
click at [330, 179] on div "The share certificate was held to be in nullity and hence , the doctrine of ind…" at bounding box center [397, 140] width 521 height 82
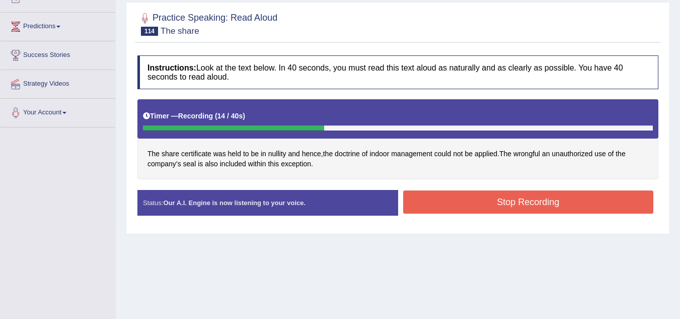
click at [440, 201] on button "Stop Recording" at bounding box center [528, 201] width 251 height 23
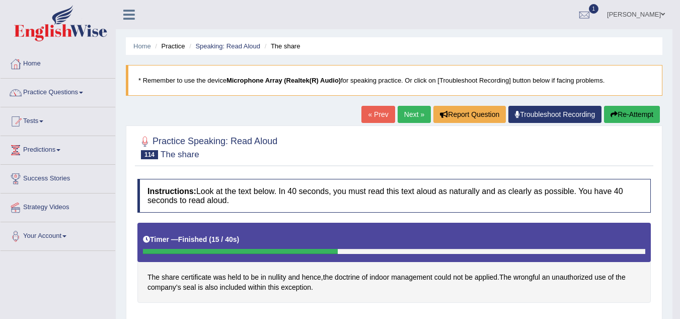
click at [414, 114] on link "Next »" at bounding box center [414, 114] width 33 height 17
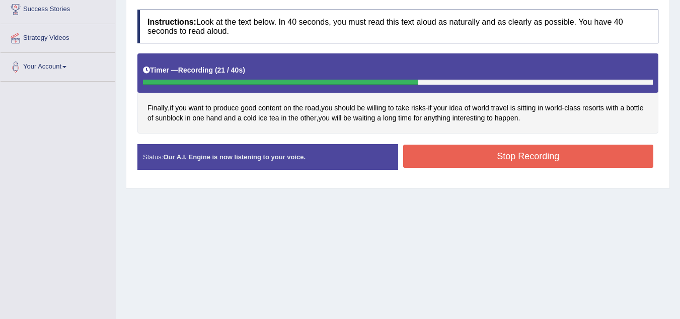
click at [491, 163] on button "Stop Recording" at bounding box center [528, 155] width 251 height 23
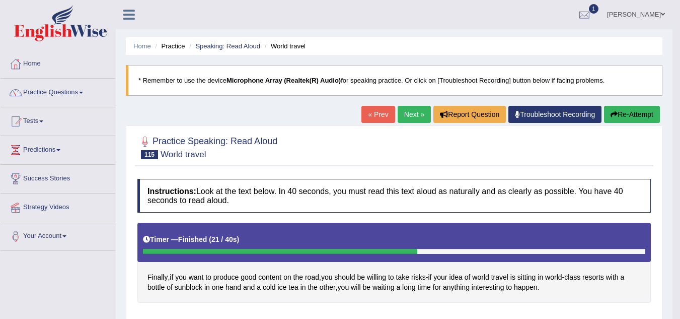
click at [412, 112] on link "Next »" at bounding box center [414, 114] width 33 height 17
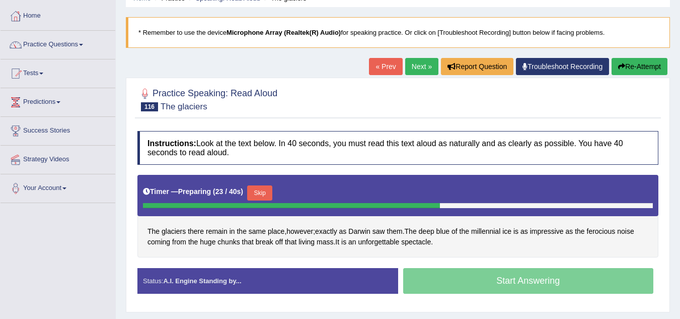
scroll to position [47, 0]
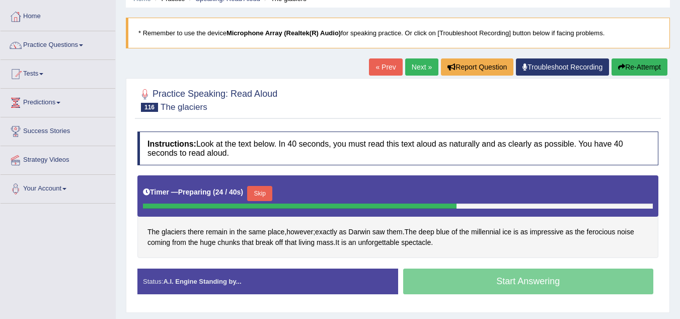
click at [413, 77] on div "« Prev Next » Report Question Troubleshoot Recording Re-Attempt" at bounding box center [519, 68] width 301 height 20
click at [412, 62] on link "Next »" at bounding box center [421, 66] width 33 height 17
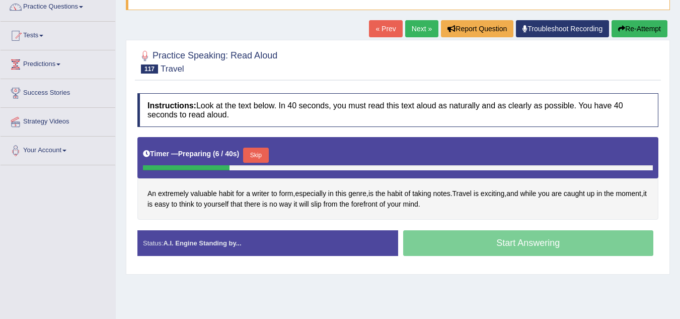
scroll to position [86, 0]
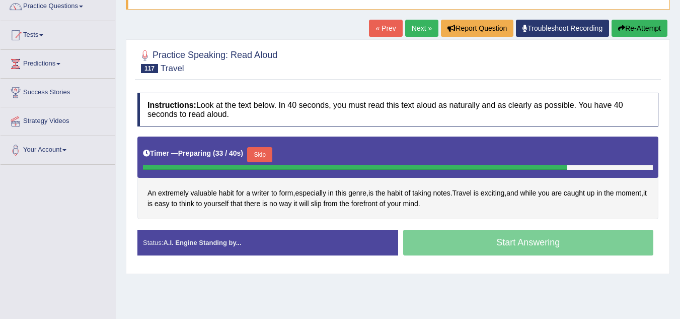
click at [489, 199] on div "An extremely valuable habit for a writer to form , especially in this genre , i…" at bounding box center [397, 177] width 521 height 82
click at [498, 194] on span "exciting" at bounding box center [493, 193] width 24 height 11
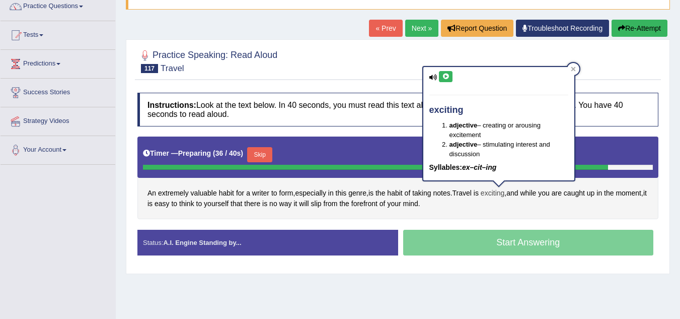
click at [498, 194] on span "exciting" at bounding box center [493, 193] width 24 height 11
click at [477, 202] on div "An extremely valuable habit for a writer to form , especially in this genre , i…" at bounding box center [397, 177] width 521 height 82
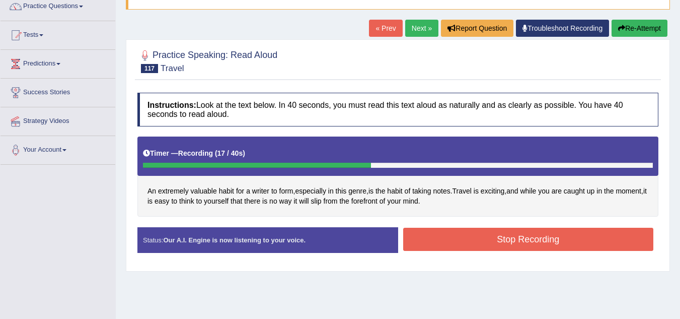
click at [480, 239] on button "Stop Recording" at bounding box center [528, 238] width 251 height 23
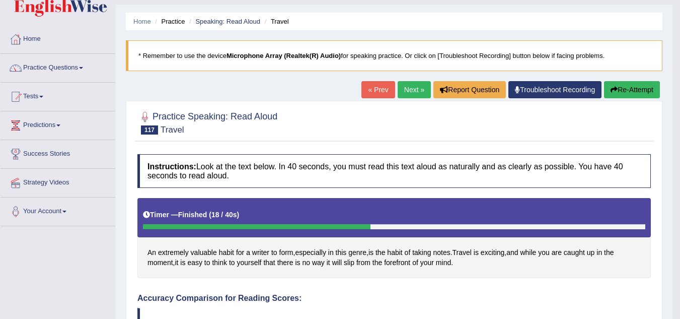
scroll to position [24, 0]
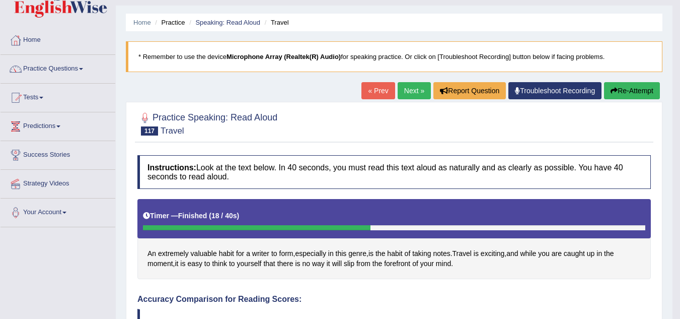
click at [414, 98] on link "Next »" at bounding box center [414, 90] width 33 height 17
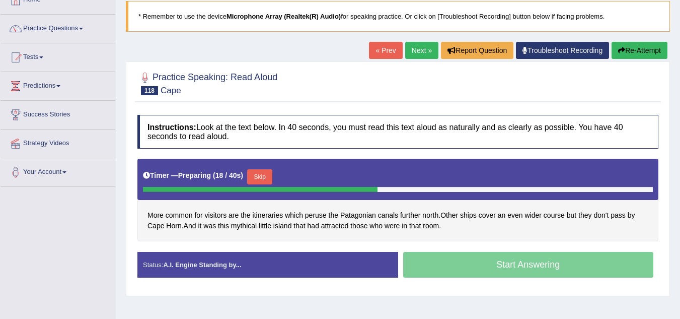
scroll to position [63, 0]
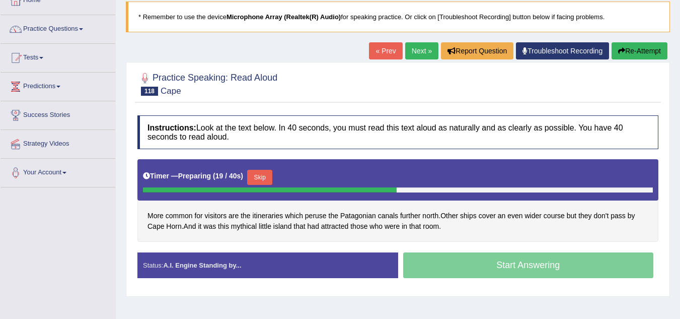
click at [419, 48] on link "Next »" at bounding box center [421, 50] width 33 height 17
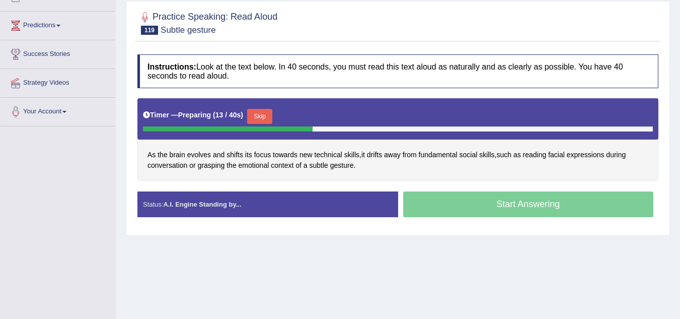
scroll to position [28, 0]
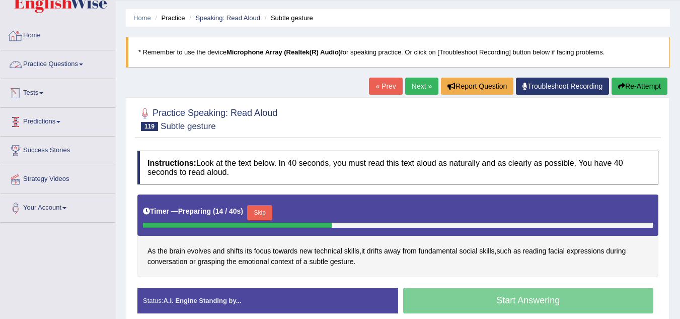
click at [56, 65] on link "Practice Questions" at bounding box center [58, 62] width 115 height 25
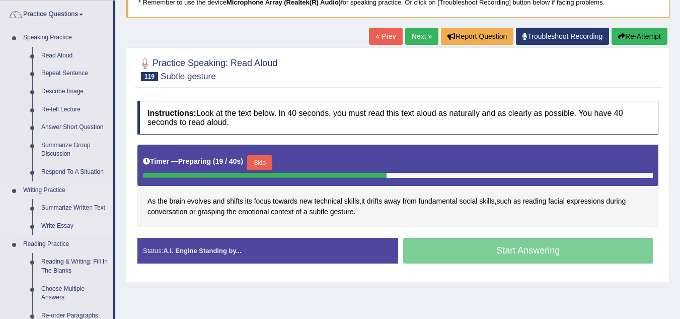
scroll to position [5, 0]
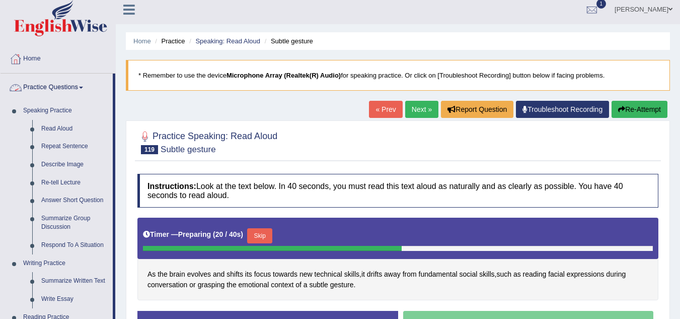
click at [75, 85] on link "Practice Questions" at bounding box center [57, 85] width 112 height 25
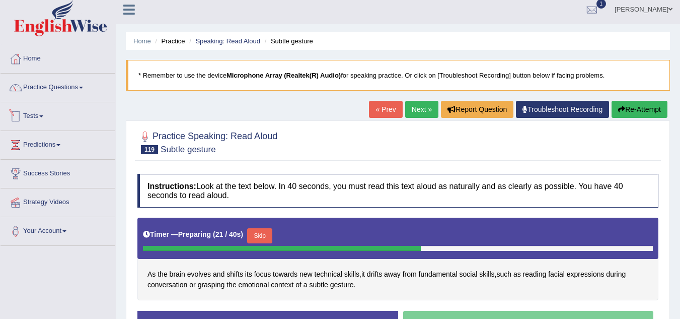
click at [23, 116] on div at bounding box center [15, 116] width 15 height 15
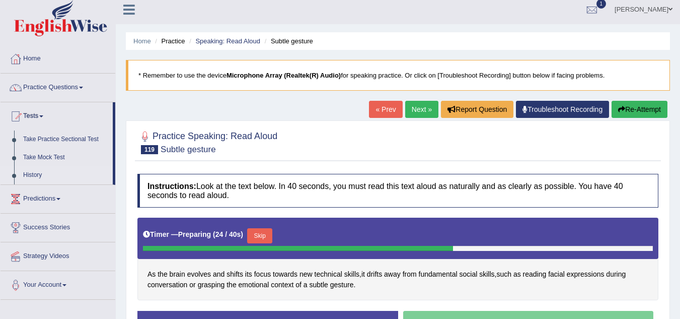
click at [28, 169] on link "History" at bounding box center [66, 175] width 94 height 18
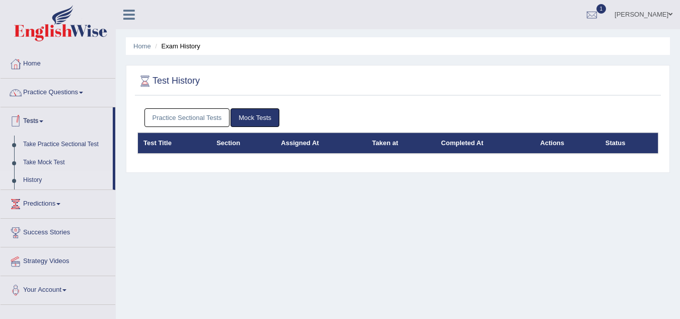
click at [158, 118] on link "Practice Sectional Tests" at bounding box center [187, 117] width 86 height 19
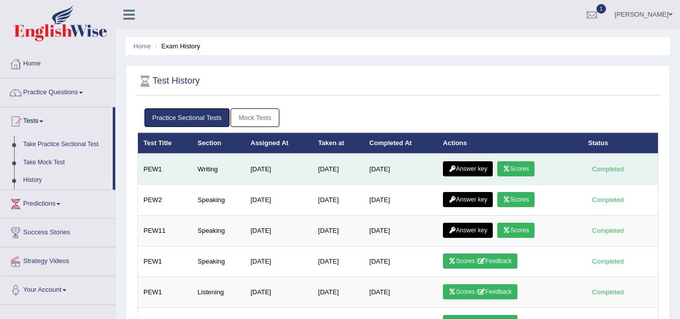
click at [522, 166] on link "Scores" at bounding box center [515, 168] width 37 height 15
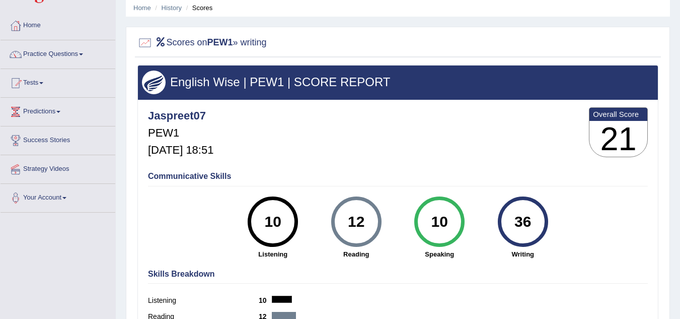
scroll to position [42, 0]
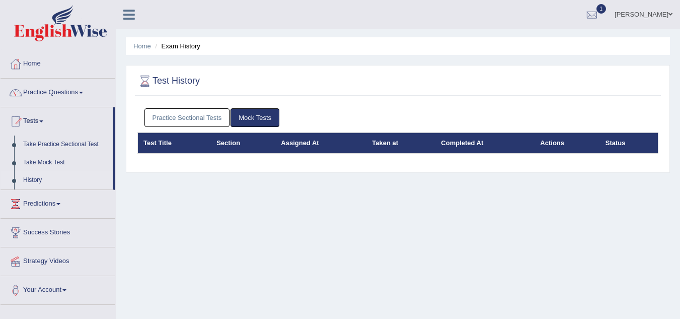
click at [199, 113] on link "Practice Sectional Tests" at bounding box center [187, 117] width 86 height 19
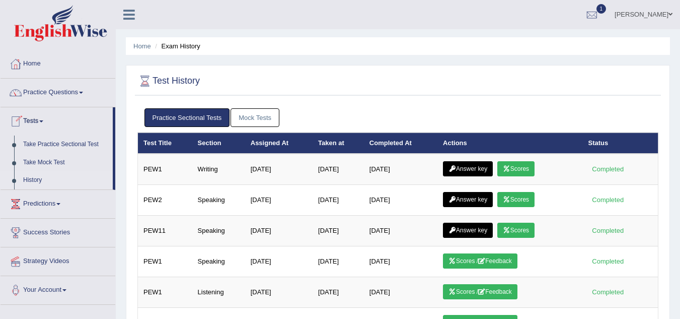
click at [40, 174] on link "History" at bounding box center [66, 180] width 94 height 18
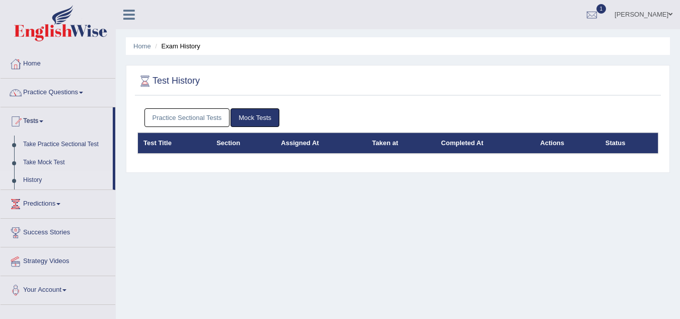
click at [169, 124] on link "Practice Sectional Tests" at bounding box center [187, 117] width 86 height 19
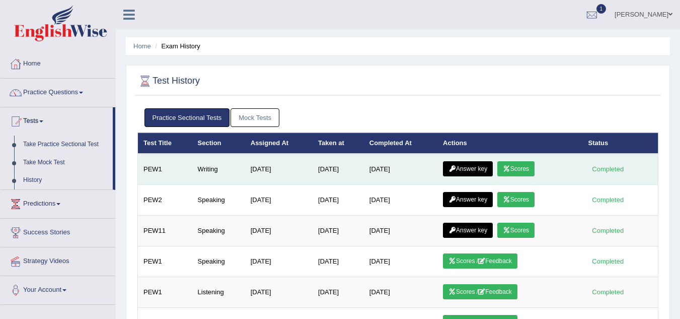
click at [475, 168] on link "Answer key" at bounding box center [468, 168] width 50 height 15
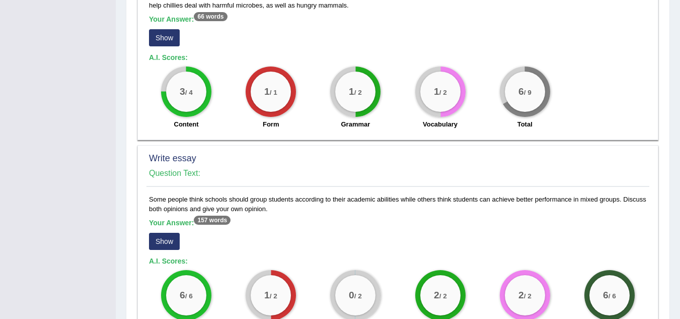
scroll to position [568, 0]
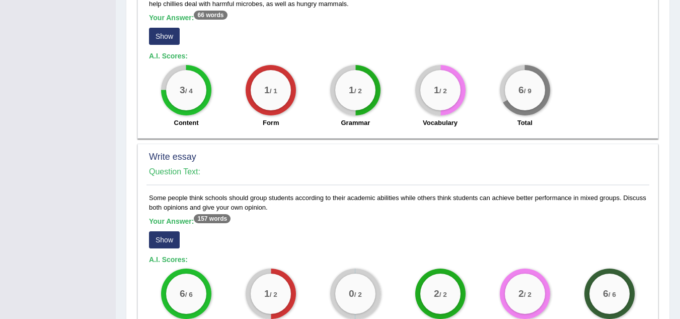
click at [175, 220] on b "Your Answer: 157 words" at bounding box center [190, 221] width 82 height 8
click at [222, 221] on sup "157 words" at bounding box center [212, 218] width 37 height 9
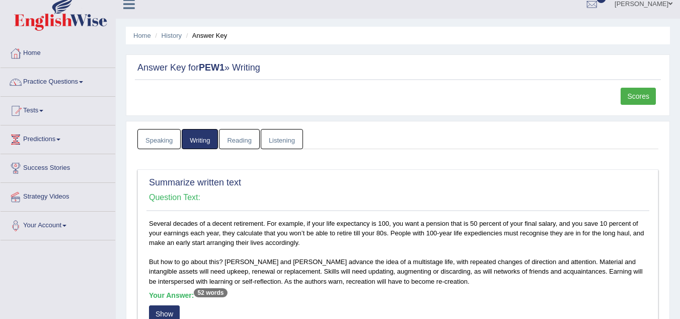
scroll to position [0, 0]
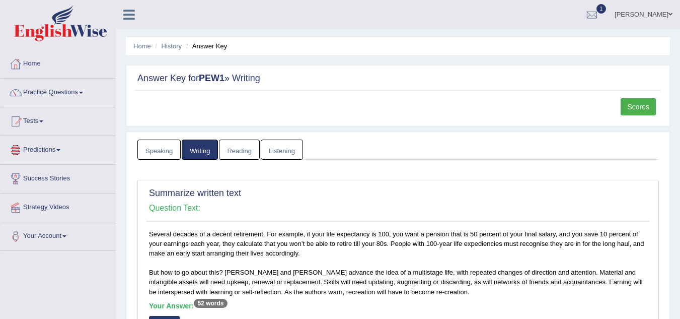
click at [146, 150] on link "Speaking" at bounding box center [158, 149] width 43 height 21
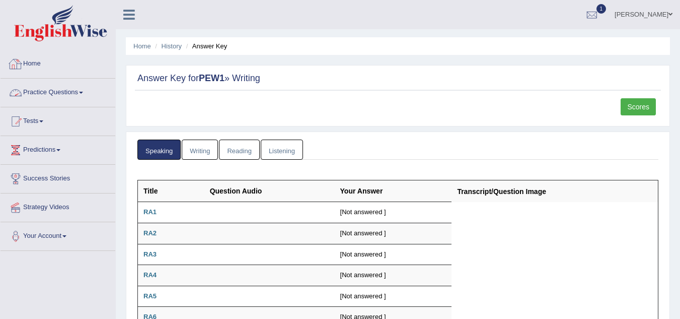
click at [42, 64] on link "Home" at bounding box center [58, 62] width 115 height 25
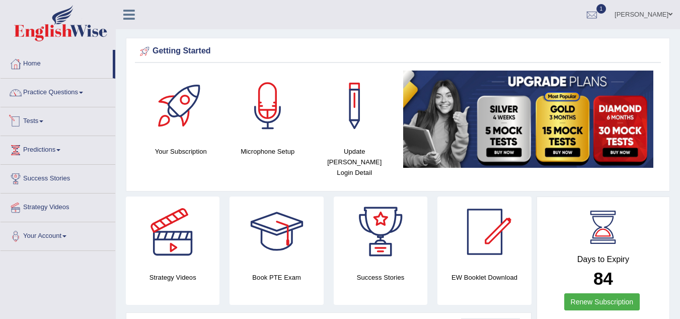
click at [39, 120] on link "Tests" at bounding box center [58, 119] width 115 height 25
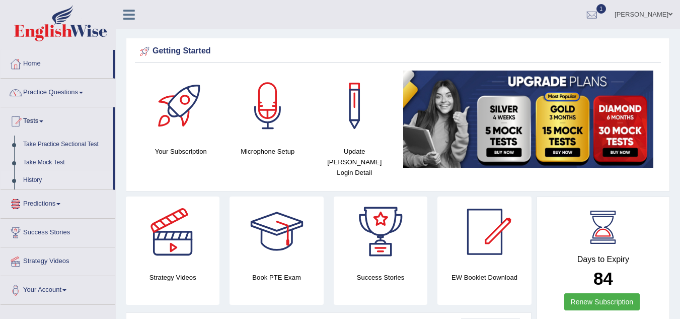
click at [39, 178] on link "History" at bounding box center [66, 180] width 94 height 18
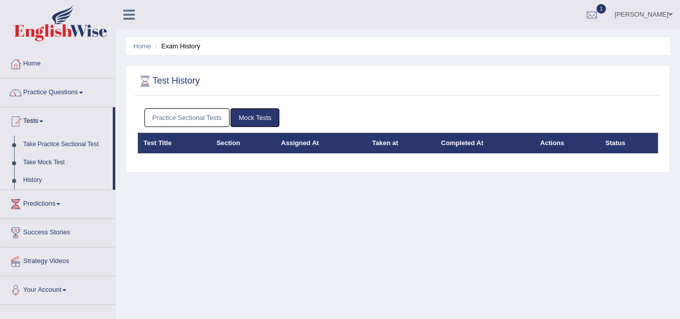
click at [180, 114] on link "Practice Sectional Tests" at bounding box center [187, 117] width 86 height 19
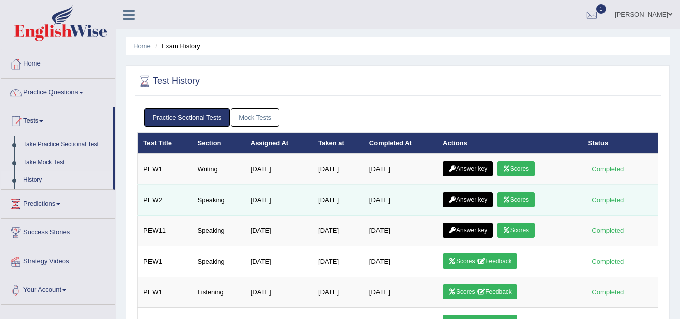
click at [527, 199] on link "Scores" at bounding box center [515, 199] width 37 height 15
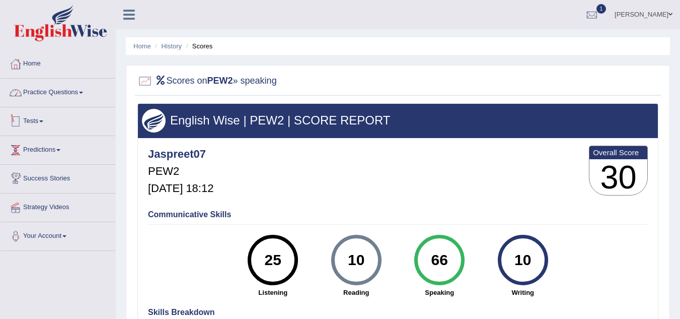
click at [81, 95] on link "Practice Questions" at bounding box center [58, 91] width 115 height 25
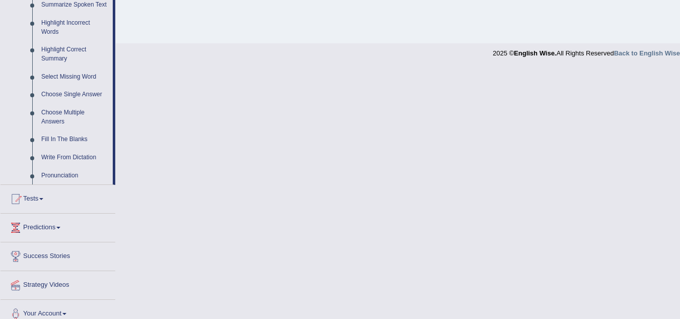
scroll to position [470, 0]
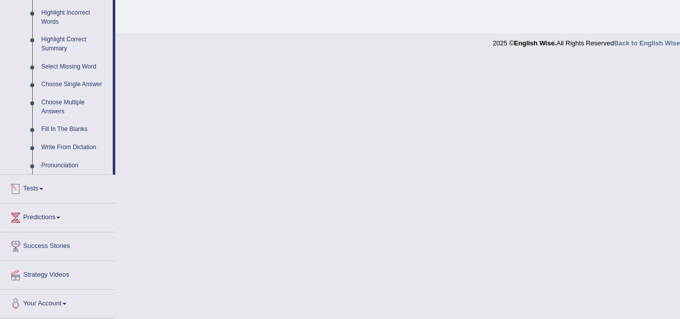
click at [35, 192] on link "Tests" at bounding box center [58, 187] width 115 height 25
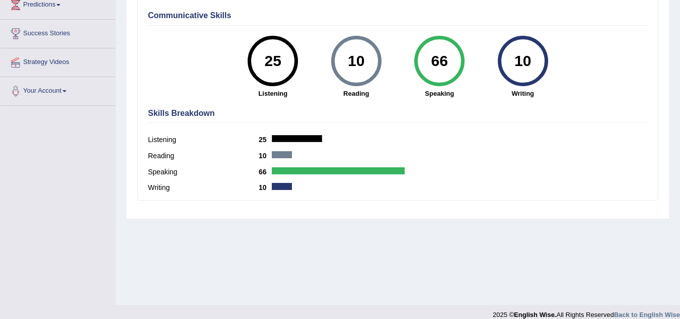
scroll to position [0, 0]
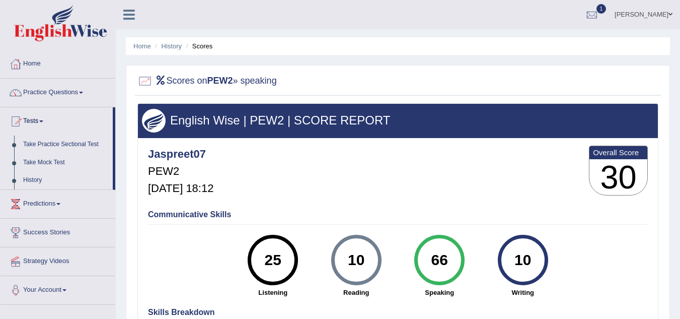
click at [36, 122] on link "Tests" at bounding box center [57, 119] width 112 height 25
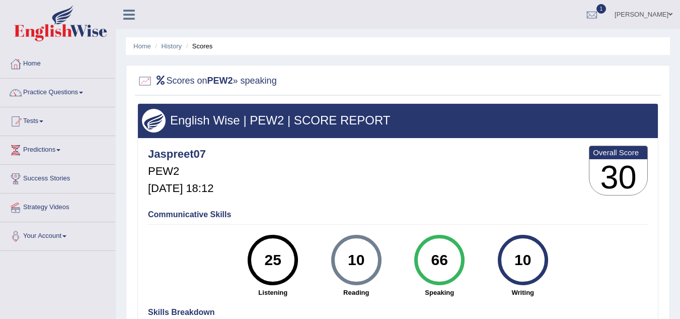
click at [36, 122] on link "Tests" at bounding box center [58, 119] width 115 height 25
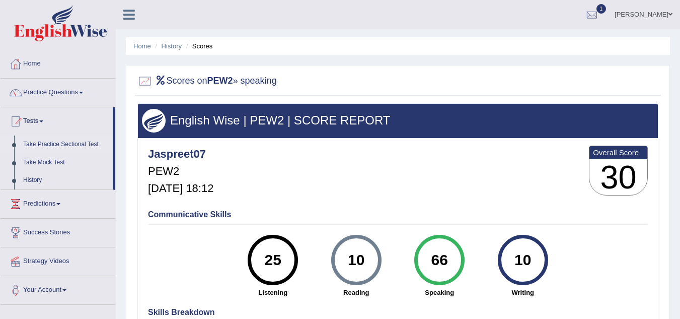
click at [42, 148] on link "Take Practice Sectional Test" at bounding box center [66, 144] width 94 height 18
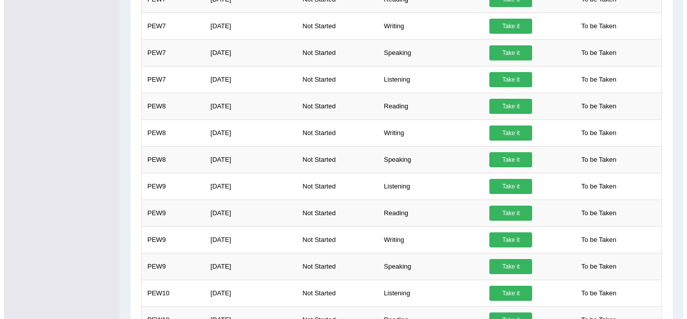
scroll to position [912, 0]
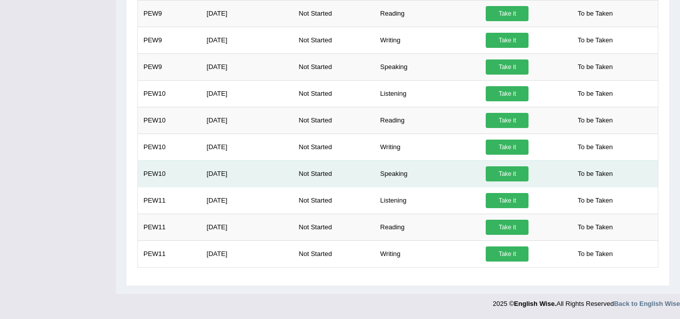
click at [510, 173] on link "Take it" at bounding box center [507, 173] width 43 height 15
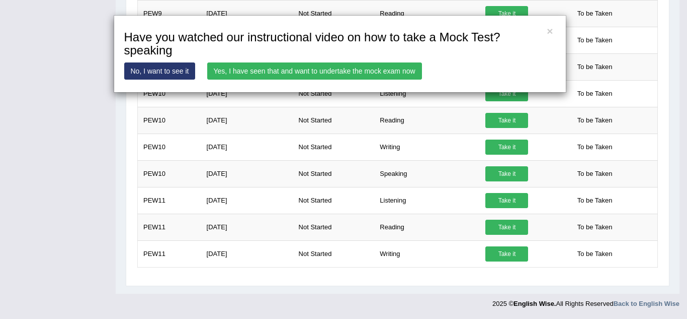
click at [334, 70] on link "Yes, I have seen that and want to undertake the mock exam now" at bounding box center [314, 70] width 215 height 17
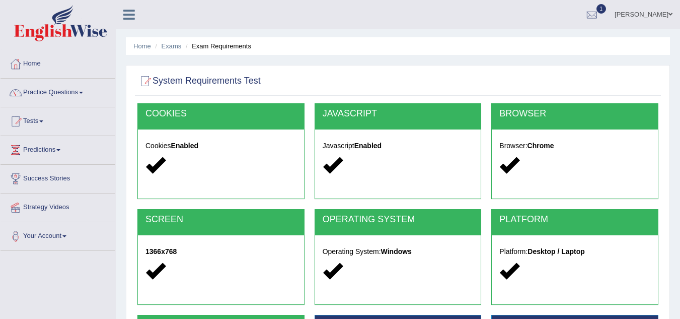
scroll to position [210, 0]
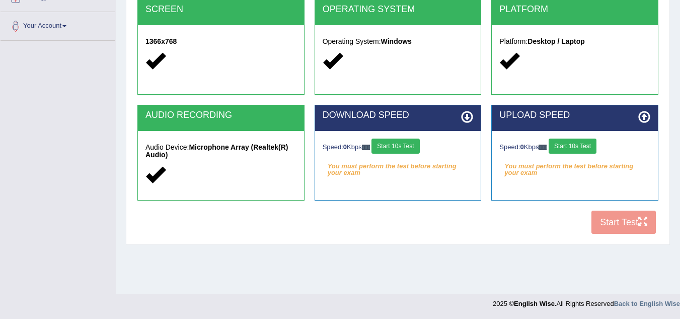
click at [409, 142] on button "Start 10s Test" at bounding box center [395, 145] width 48 height 15
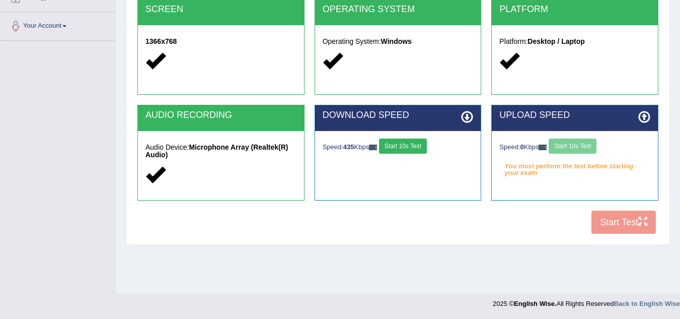
click at [574, 143] on div "Speed: 0 Kbps Start 10s Test" at bounding box center [574, 147] width 151 height 18
click at [414, 142] on button "Start 10s Test" at bounding box center [403, 145] width 48 height 15
click at [587, 146] on button "Start 10s Test" at bounding box center [573, 145] width 48 height 15
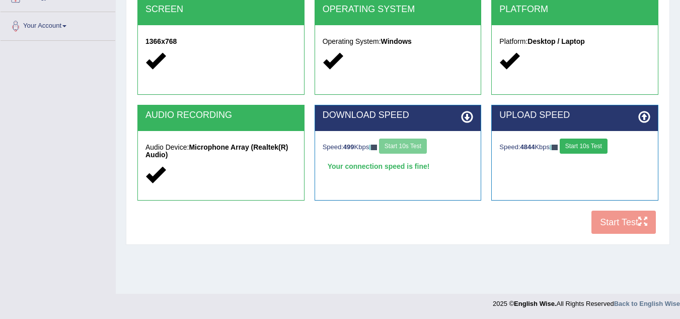
click at [588, 144] on button "Start 10s Test" at bounding box center [584, 145] width 48 height 15
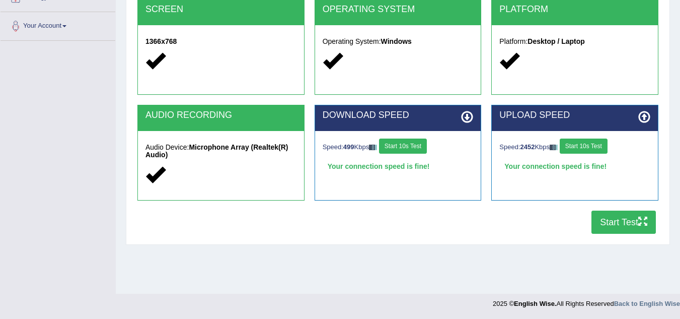
click at [622, 225] on button "Start Test" at bounding box center [623, 221] width 64 height 23
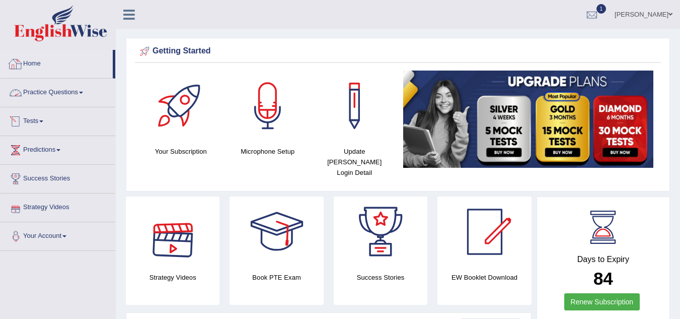
click at [75, 96] on link "Practice Questions" at bounding box center [58, 91] width 115 height 25
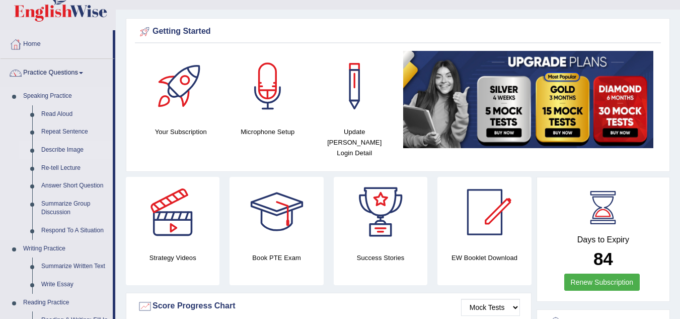
scroll to position [19, 0]
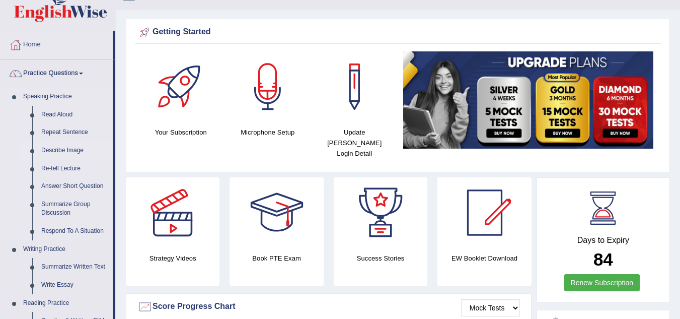
click at [69, 151] on link "Describe Image" at bounding box center [75, 150] width 76 height 18
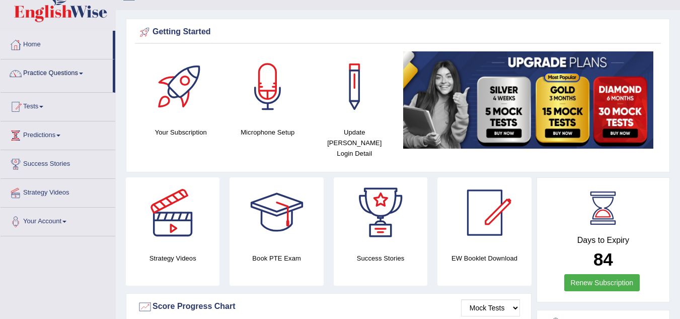
click at [69, 146] on link "Predictions" at bounding box center [58, 133] width 115 height 25
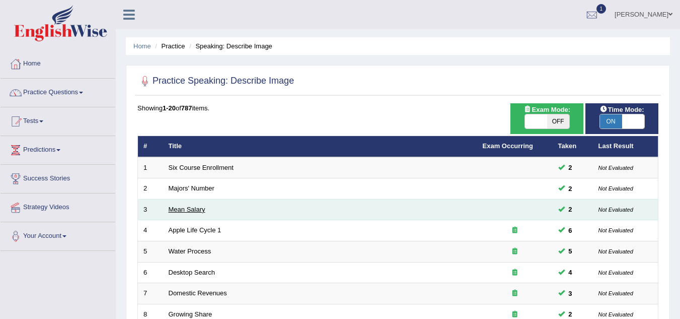
click at [178, 205] on link "Mean Salary" at bounding box center [187, 209] width 37 height 8
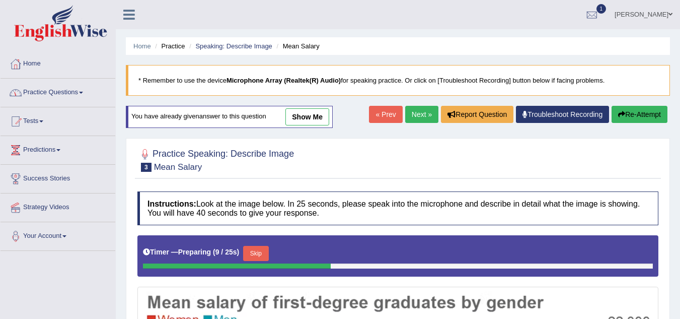
click at [288, 125] on link "show me" at bounding box center [307, 116] width 44 height 17
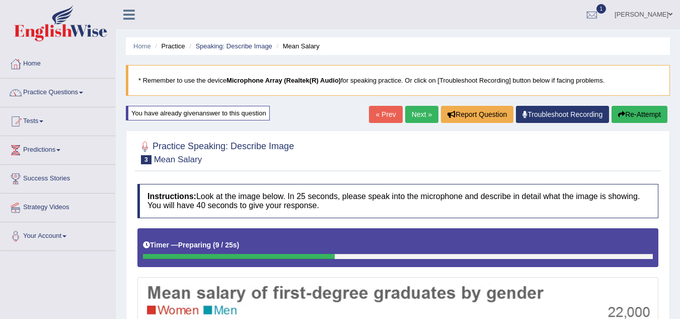
click at [50, 62] on link "Home" at bounding box center [58, 62] width 115 height 25
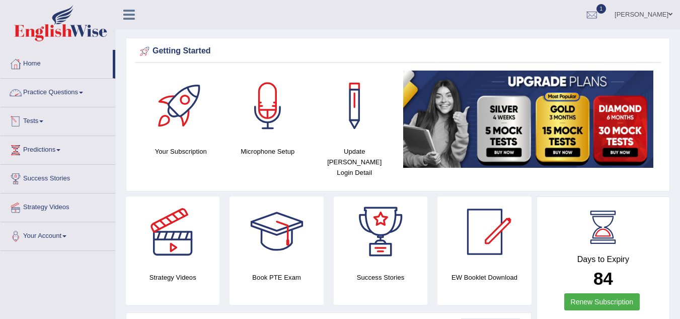
click at [73, 108] on link "Tests" at bounding box center [58, 119] width 115 height 25
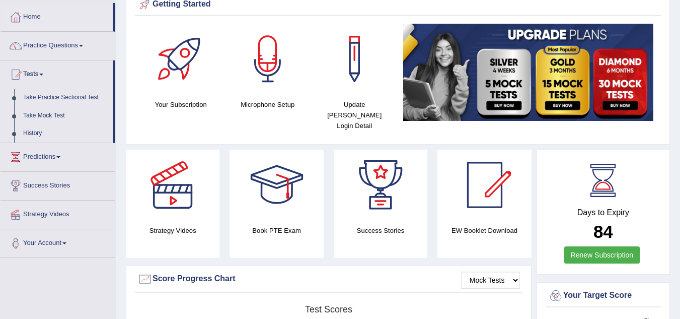
scroll to position [47, 0]
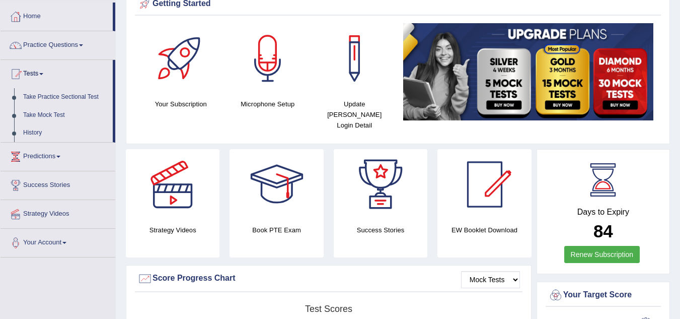
click at [73, 108] on link "Take Mock Test" at bounding box center [66, 115] width 94 height 18
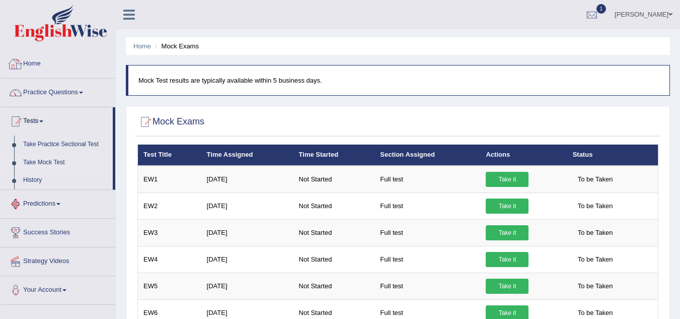
click at [47, 61] on link "Home" at bounding box center [58, 62] width 115 height 25
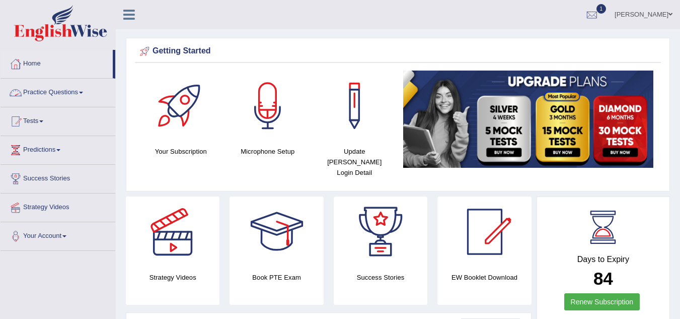
click at [54, 95] on link "Practice Questions" at bounding box center [58, 91] width 115 height 25
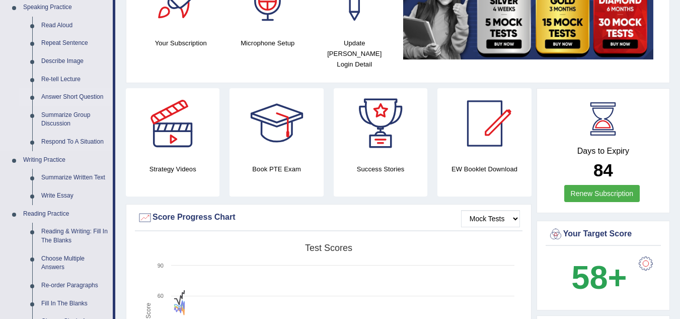
scroll to position [148, 0]
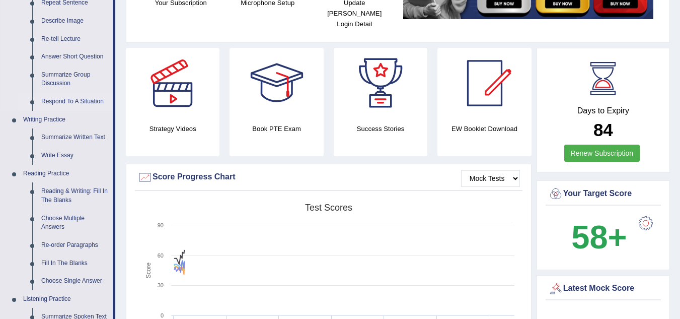
click at [84, 102] on link "Respond To A Situation" at bounding box center [75, 102] width 76 height 18
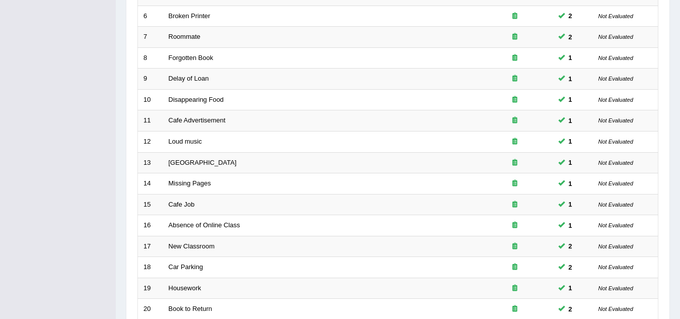
scroll to position [348, 0]
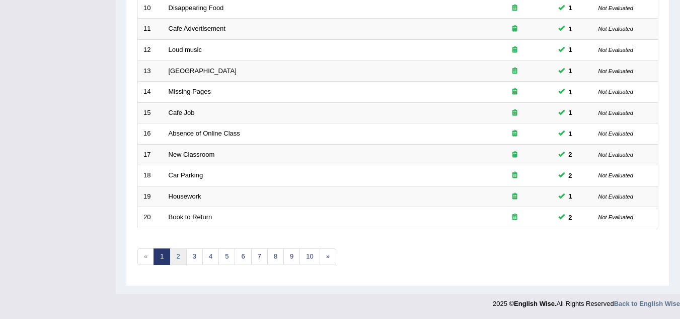
click at [177, 258] on link "2" at bounding box center [178, 256] width 17 height 17
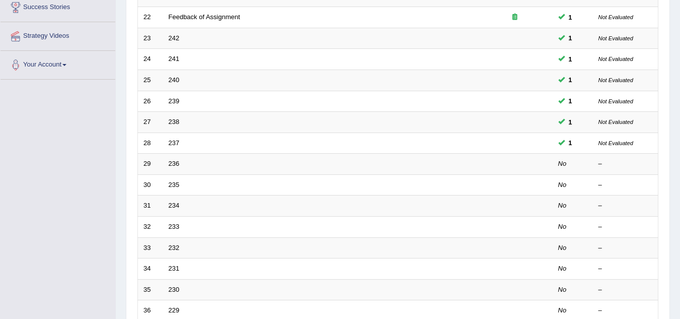
scroll to position [172, 0]
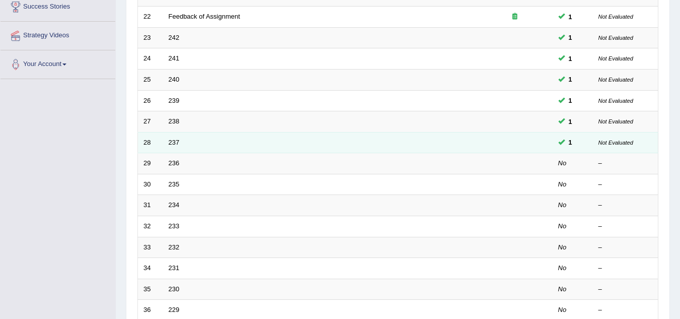
click at [175, 147] on td "237" at bounding box center [320, 142] width 314 height 21
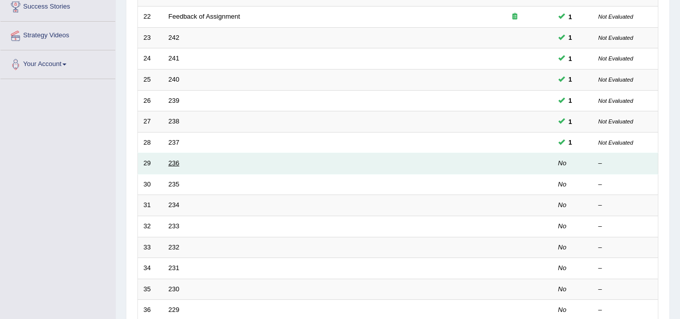
click at [177, 164] on link "236" at bounding box center [174, 163] width 11 height 8
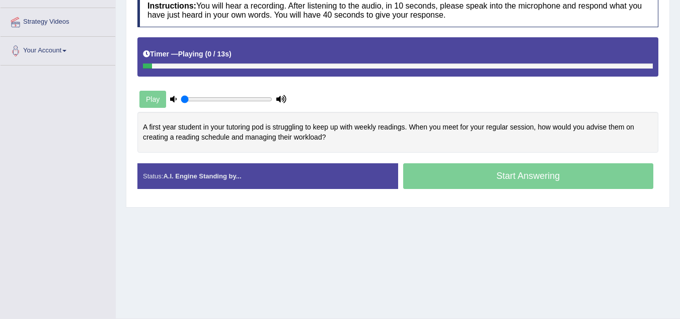
scroll to position [186, 0]
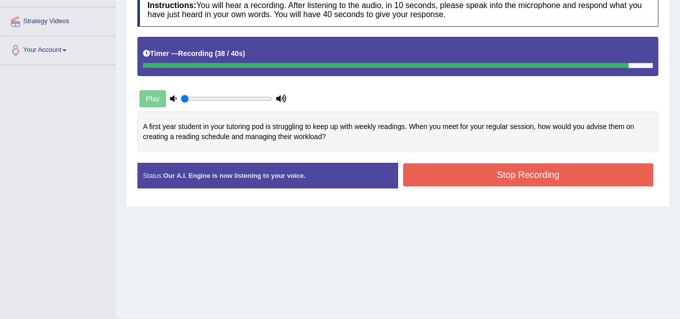
click at [422, 177] on button "Stop Recording" at bounding box center [528, 174] width 251 height 23
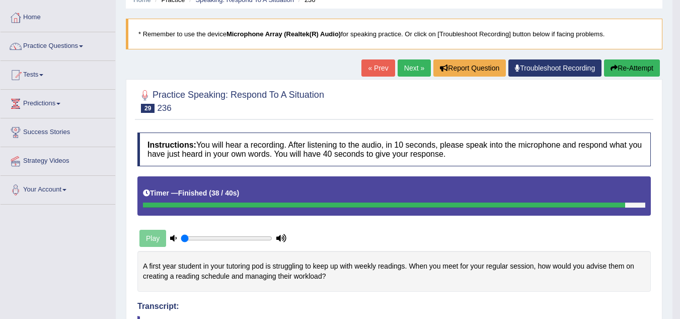
scroll to position [43, 0]
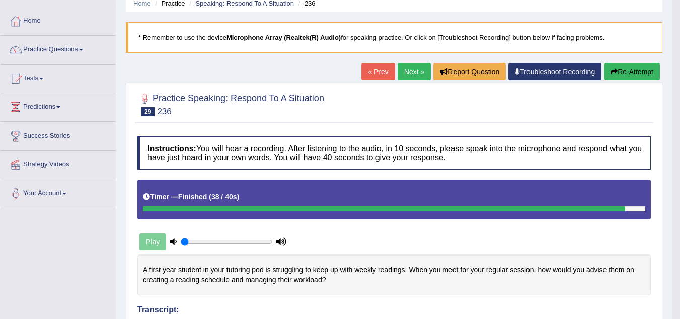
click at [398, 66] on link "Next »" at bounding box center [414, 71] width 33 height 17
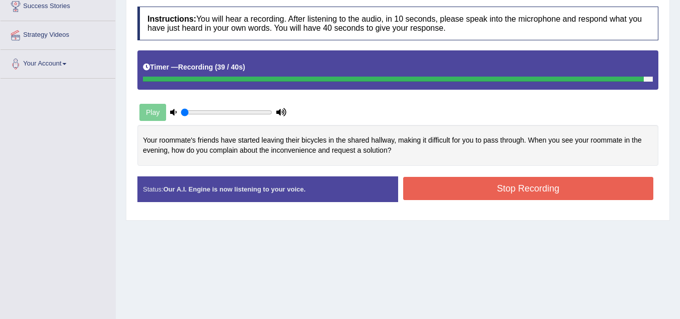
click at [495, 193] on button "Stop Recording" at bounding box center [528, 188] width 251 height 23
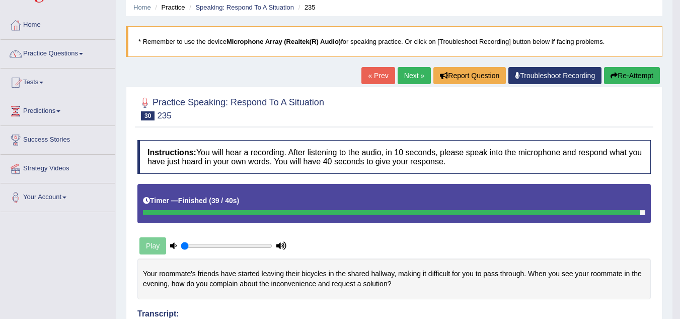
scroll to position [37, 0]
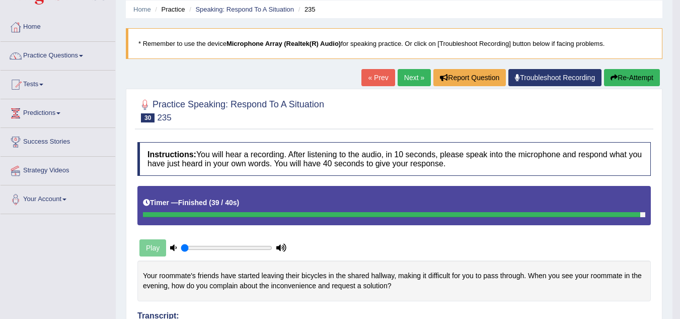
click at [403, 83] on link "Next »" at bounding box center [414, 77] width 33 height 17
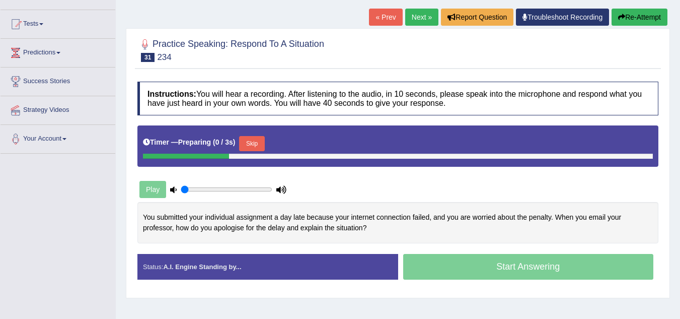
scroll to position [152, 0]
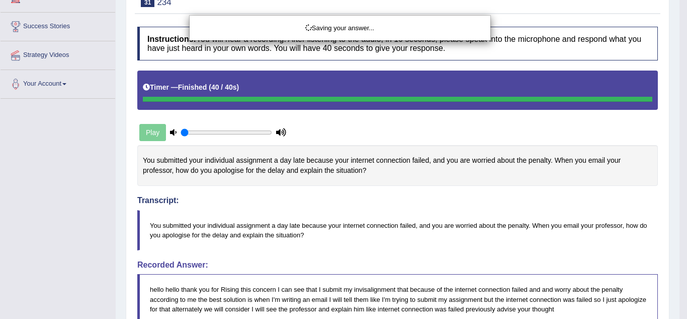
click at [406, 81] on div "Saving your answer..." at bounding box center [343, 159] width 687 height 319
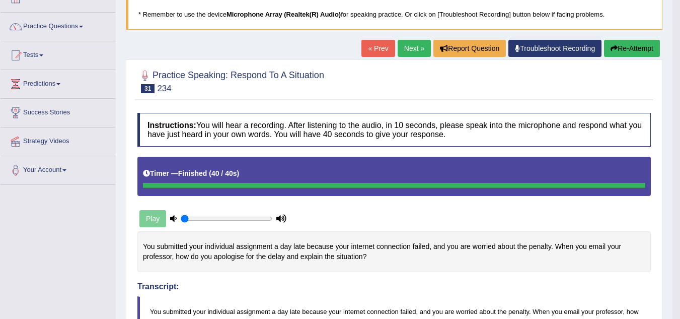
scroll to position [65, 0]
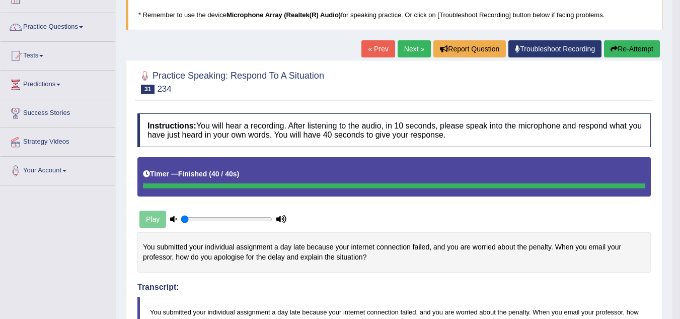
click at [406, 42] on link "Next »" at bounding box center [414, 48] width 33 height 17
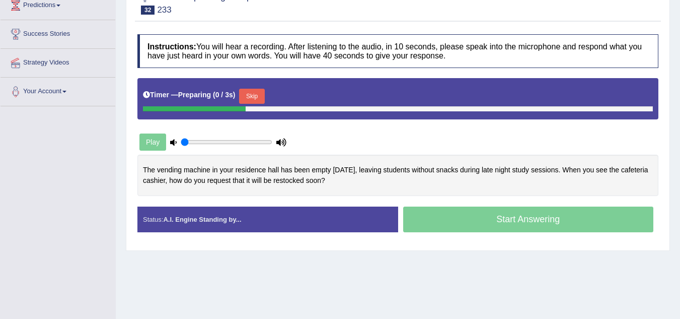
scroll to position [145, 0]
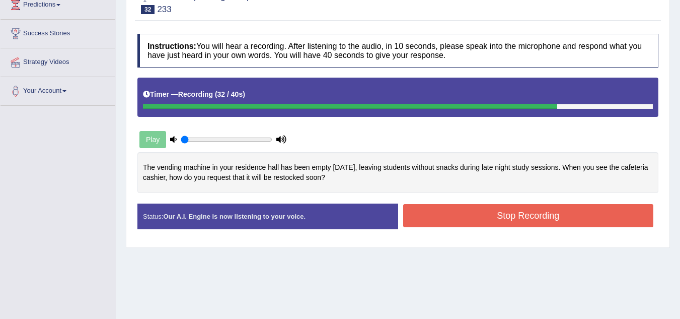
click at [553, 213] on button "Stop Recording" at bounding box center [528, 215] width 251 height 23
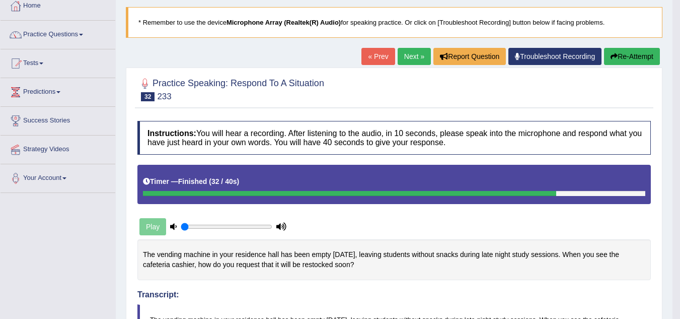
scroll to position [0, 0]
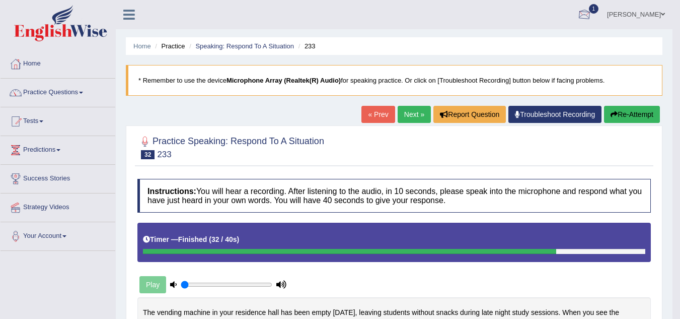
click at [592, 11] on div at bounding box center [584, 15] width 15 height 15
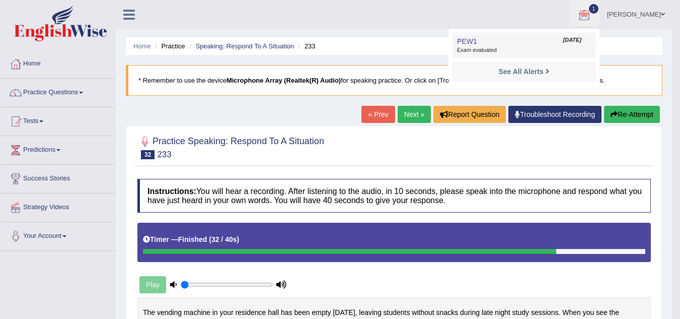
click at [563, 44] on span "[DATE]" at bounding box center [572, 40] width 18 height 8
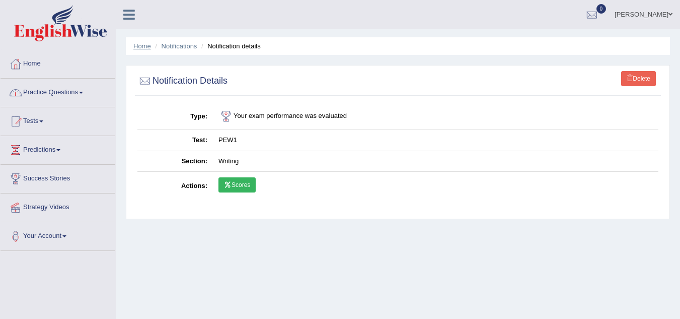
click at [144, 49] on link "Home" at bounding box center [142, 46] width 18 height 8
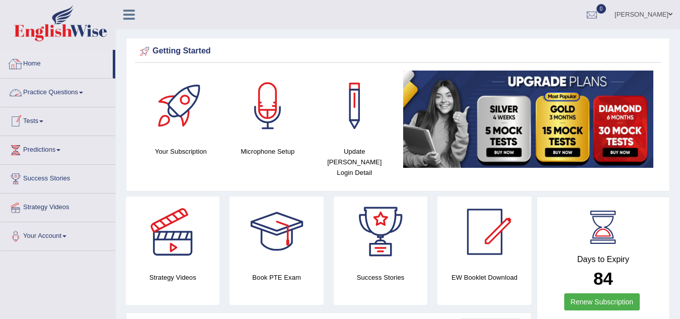
click at [72, 90] on link "Practice Questions" at bounding box center [58, 91] width 115 height 25
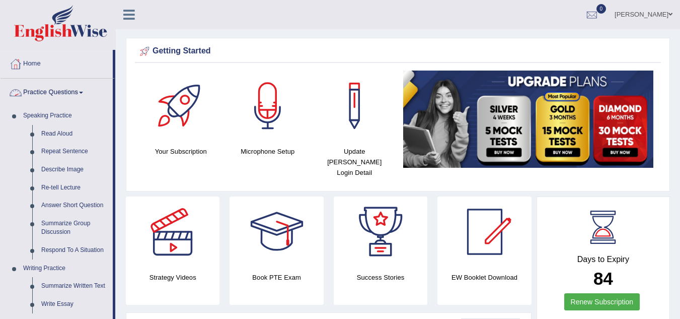
click at [72, 94] on link "Practice Questions" at bounding box center [57, 91] width 112 height 25
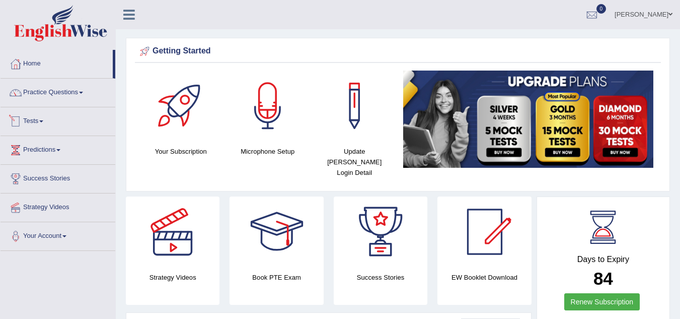
click at [33, 120] on link "Tests" at bounding box center [58, 119] width 115 height 25
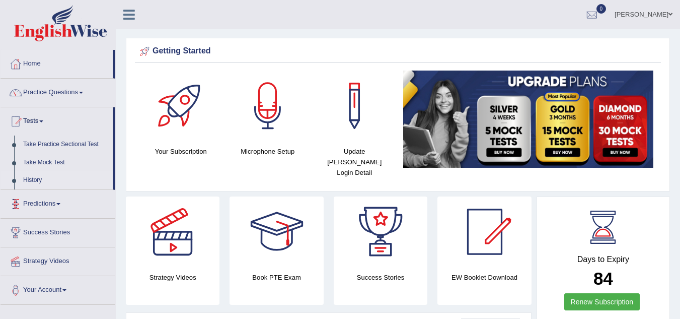
click at [39, 181] on link "History" at bounding box center [66, 180] width 94 height 18
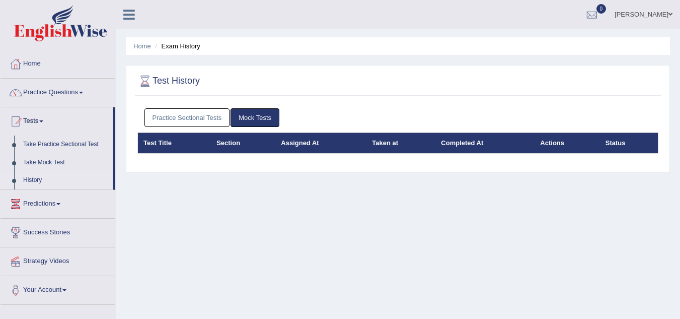
click at [33, 173] on link "History" at bounding box center [66, 180] width 94 height 18
click at [39, 174] on link "History" at bounding box center [66, 180] width 94 height 18
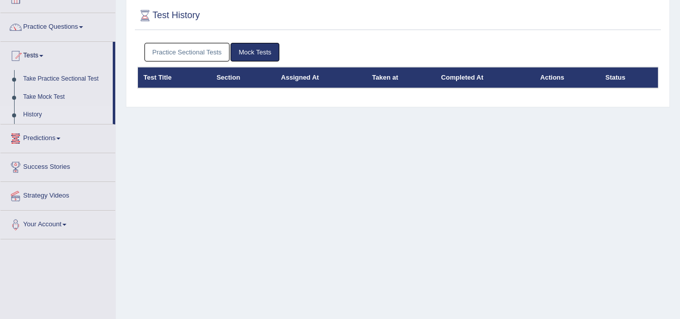
scroll to position [66, 0]
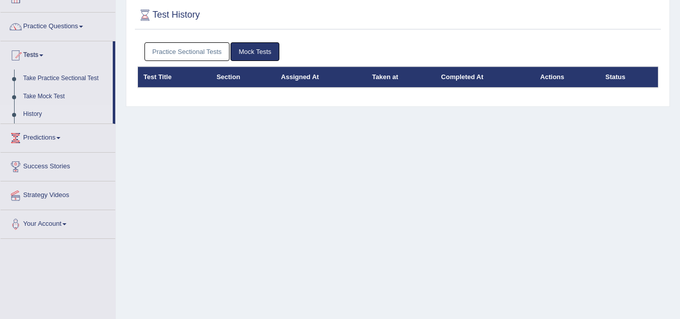
click at [199, 52] on link "Practice Sectional Tests" at bounding box center [187, 51] width 86 height 19
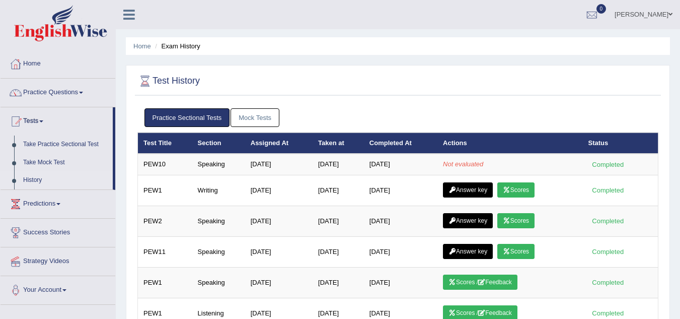
scroll to position [0, 0]
click at [52, 86] on link "Practice Questions" at bounding box center [58, 91] width 115 height 25
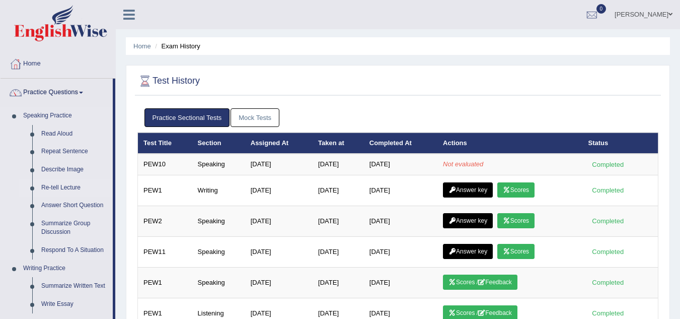
click at [70, 188] on link "Re-tell Lecture" at bounding box center [75, 188] width 76 height 18
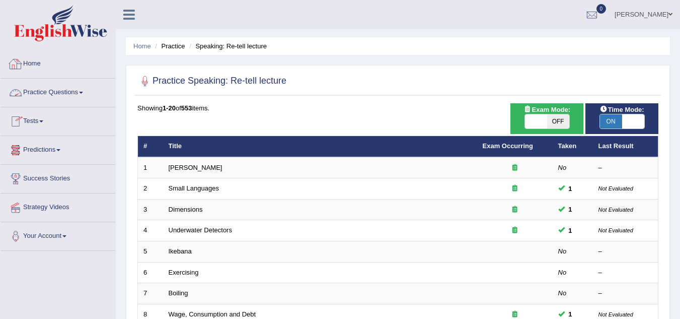
click at [34, 60] on link "Home" at bounding box center [58, 62] width 115 height 25
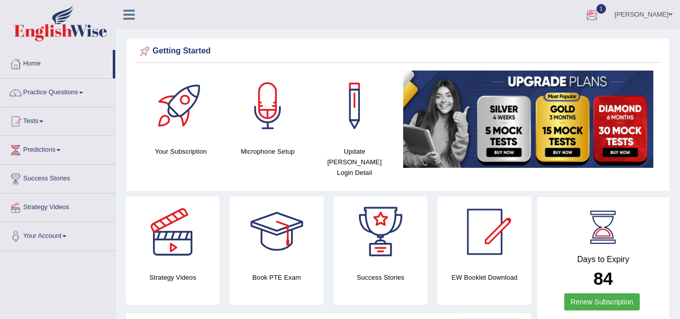
click at [599, 12] on div at bounding box center [591, 15] width 15 height 15
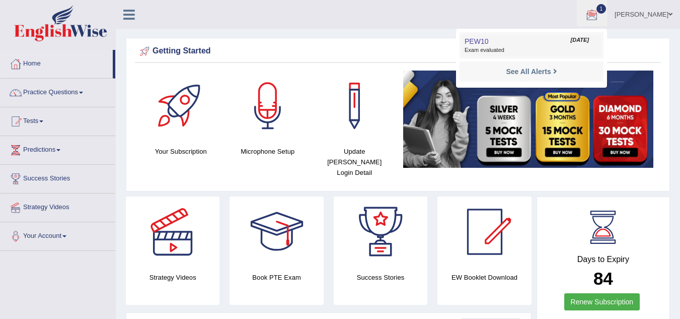
click at [541, 45] on link "PEW10 Sep 26, 2025 Exam evaluated" at bounding box center [531, 45] width 139 height 21
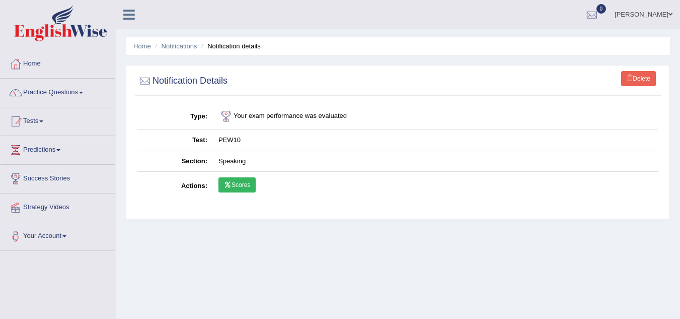
click at [242, 182] on link "Scores" at bounding box center [236, 184] width 37 height 15
click at [232, 190] on link "Scores" at bounding box center [236, 184] width 37 height 15
click at [237, 186] on link "Scores" at bounding box center [236, 184] width 37 height 15
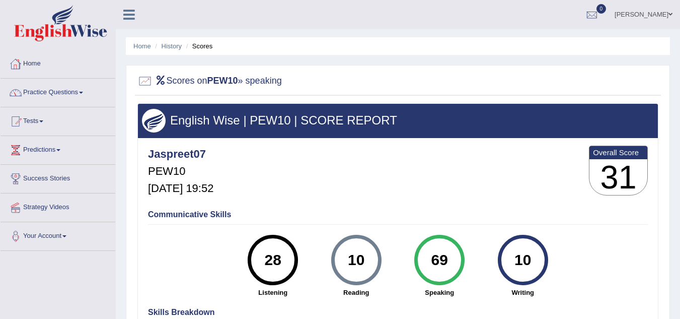
click at [79, 92] on link "Practice Questions" at bounding box center [58, 91] width 115 height 25
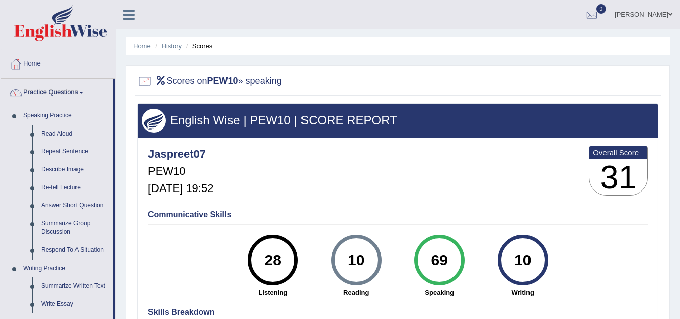
click at [79, 92] on link "Practice Questions" at bounding box center [57, 91] width 112 height 25
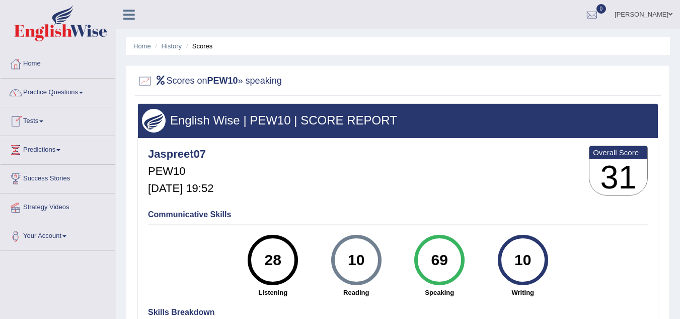
click at [39, 126] on link "Tests" at bounding box center [58, 119] width 115 height 25
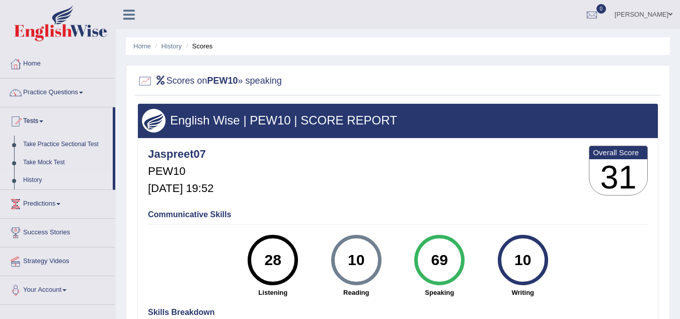
click at [34, 174] on link "History" at bounding box center [66, 180] width 94 height 18
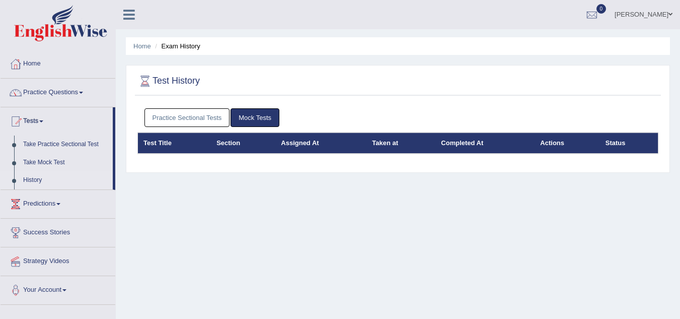
click at [164, 115] on link "Practice Sectional Tests" at bounding box center [187, 117] width 86 height 19
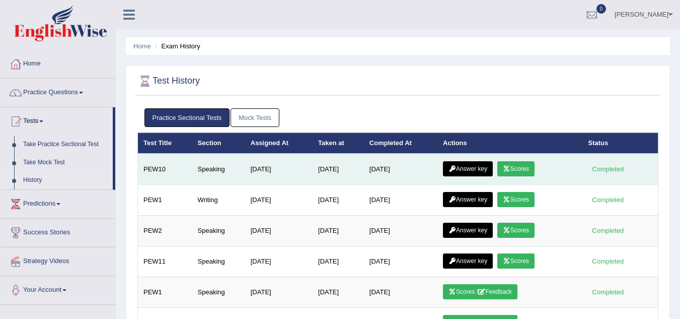
click at [461, 170] on link "Answer key" at bounding box center [468, 168] width 50 height 15
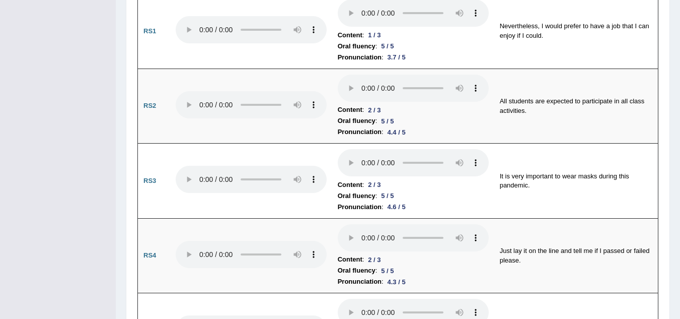
scroll to position [695, 0]
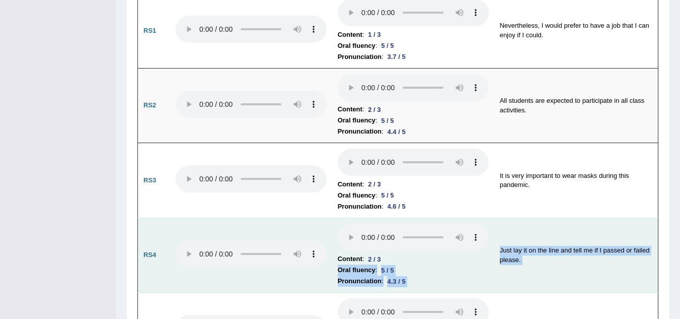
drag, startPoint x: 437, startPoint y: 284, endPoint x: 437, endPoint y: 252, distance: 32.2
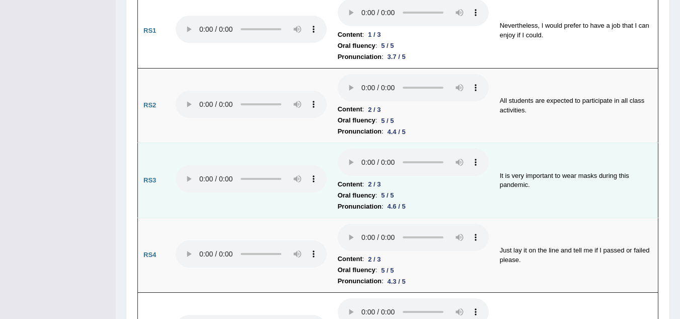
click at [590, 185] on td "It is very important to wear masks during this pandemic." at bounding box center [576, 180] width 164 height 75
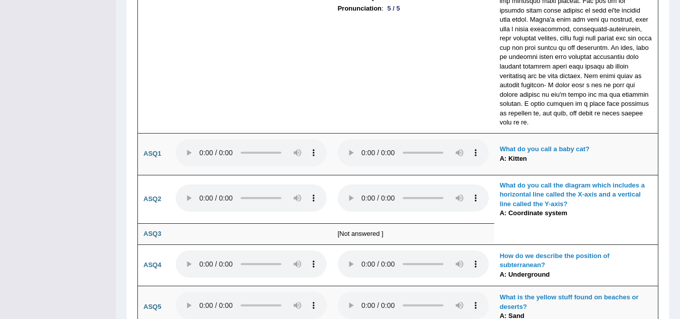
scroll to position [2323, 0]
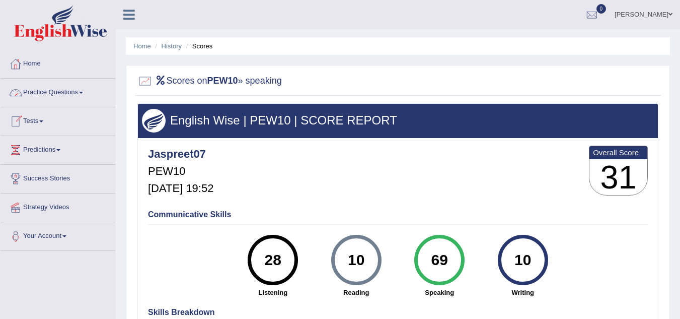
click at [50, 65] on link "Home" at bounding box center [58, 62] width 115 height 25
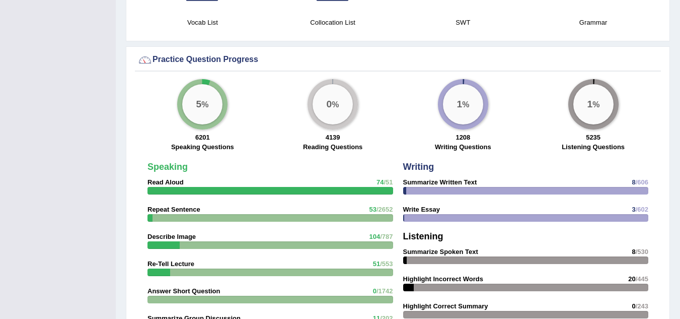
scroll to position [700, 0]
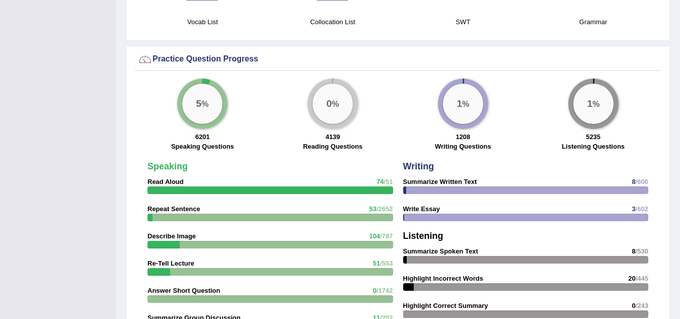
click at [169, 91] on div "5 % 6201 Speaking Questions" at bounding box center [202, 116] width 130 height 74
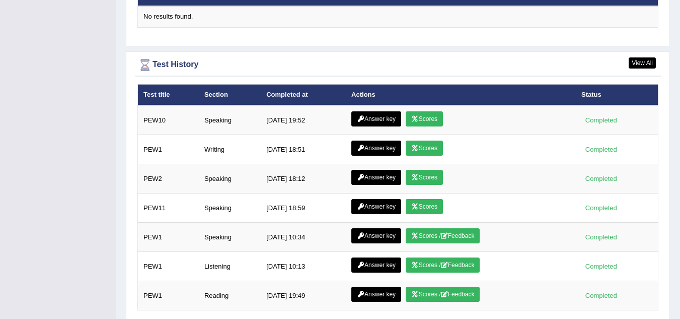
scroll to position [1285, 0]
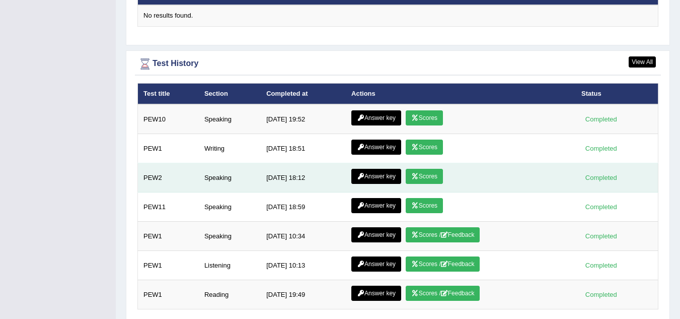
click at [428, 169] on link "Scores" at bounding box center [424, 176] width 37 height 15
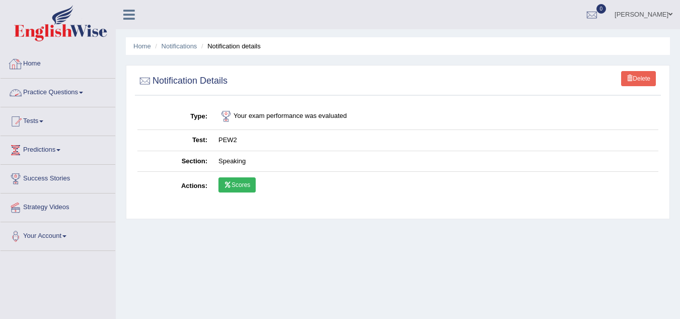
click at [45, 95] on link "Practice Questions" at bounding box center [58, 91] width 115 height 25
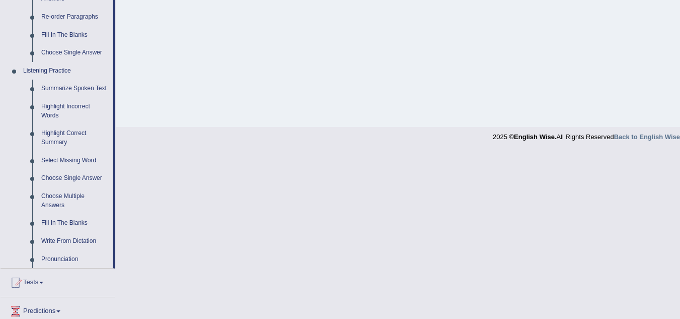
scroll to position [377, 0]
click at [71, 131] on link "Highlight Correct Summary" at bounding box center [75, 137] width 76 height 27
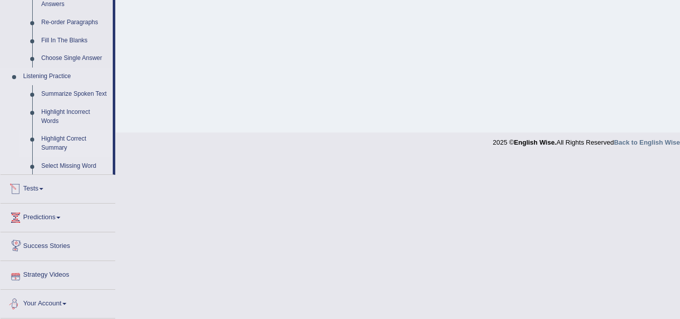
scroll to position [348, 0]
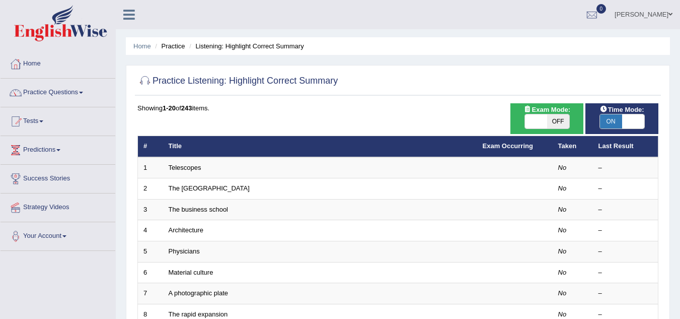
click at [556, 124] on span "OFF" at bounding box center [558, 121] width 22 height 14
checkbox input "true"
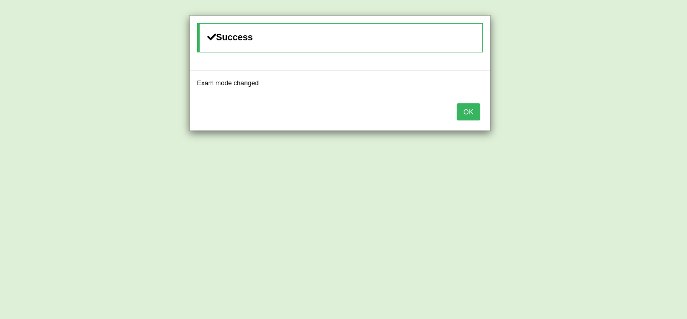
click at [466, 114] on button "OK" at bounding box center [468, 111] width 23 height 17
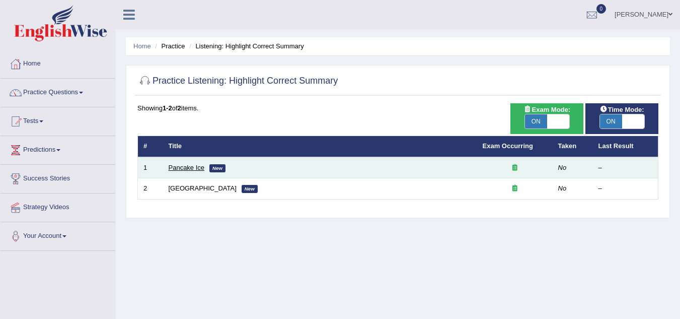
click at [189, 169] on link "Pancake Ice" at bounding box center [187, 168] width 36 height 8
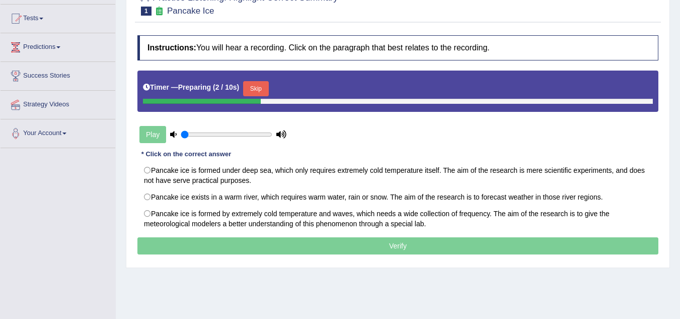
scroll to position [116, 0]
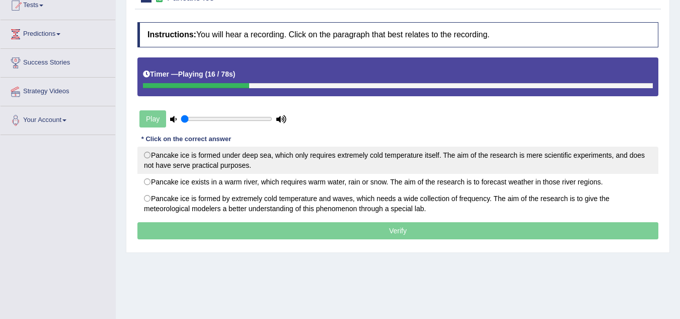
click at [223, 164] on label "Pancake ice is formed under deep sea, which only requires extremely cold temper…" at bounding box center [397, 159] width 521 height 27
radio input "true"
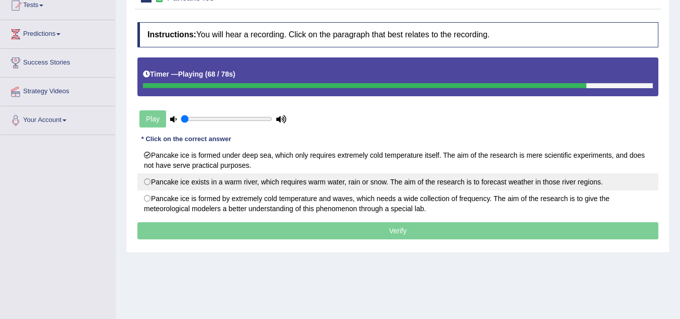
click at [296, 179] on label "Pancake ice exists in a warm river, which requires warm water, rain or snow. Th…" at bounding box center [397, 181] width 521 height 17
radio input "true"
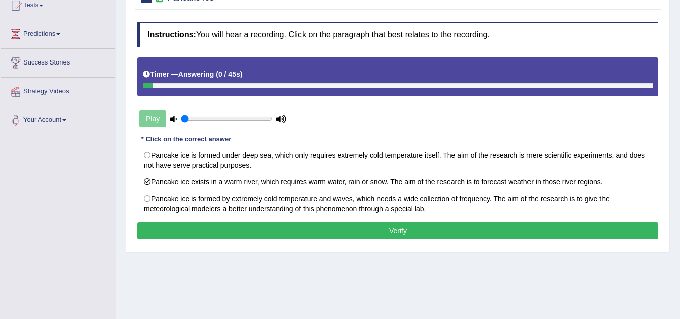
click at [274, 233] on button "Verify" at bounding box center [397, 230] width 521 height 17
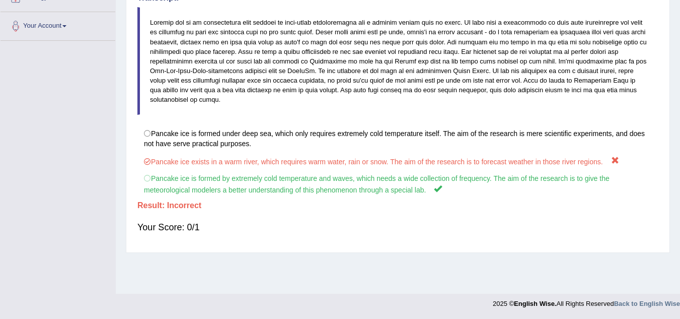
scroll to position [0, 0]
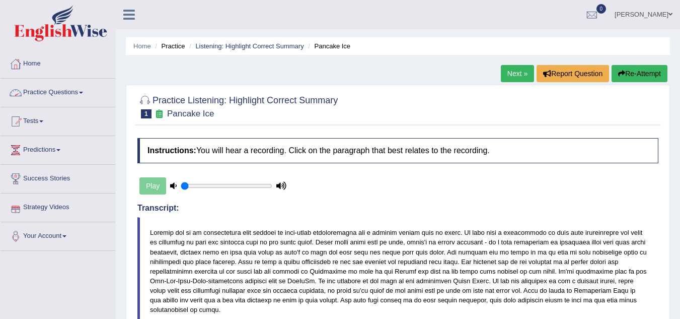
click at [68, 93] on link "Practice Questions" at bounding box center [58, 91] width 115 height 25
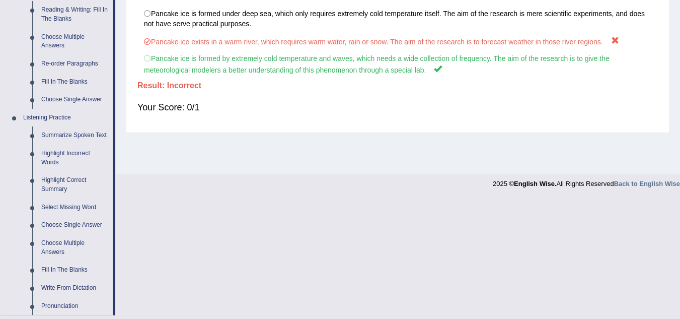
scroll to position [330, 0]
click at [70, 162] on link "Highlight Incorrect Words" at bounding box center [75, 157] width 76 height 27
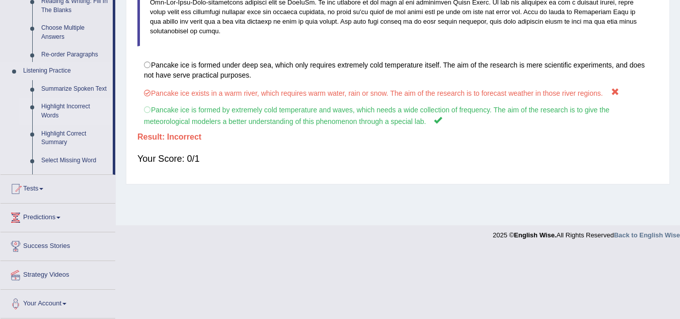
scroll to position [210, 0]
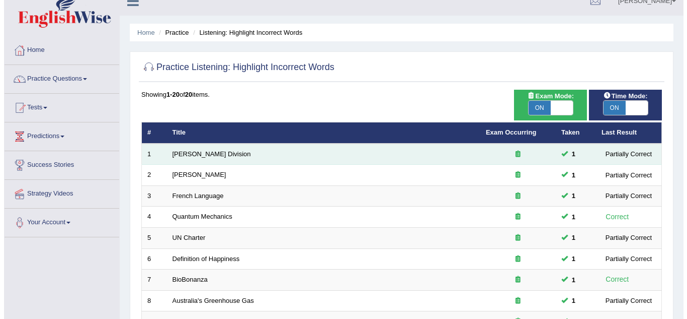
scroll to position [13, 0]
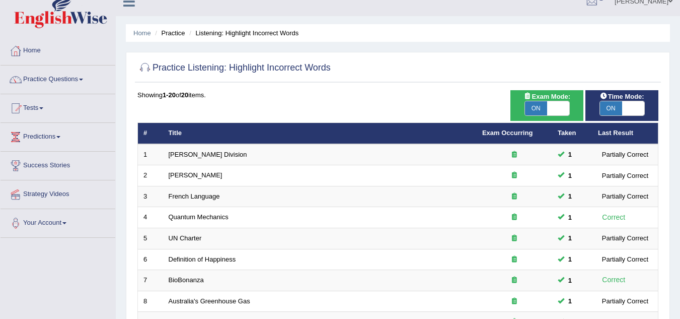
click at [537, 112] on span "ON" at bounding box center [536, 108] width 22 height 14
checkbox input "false"
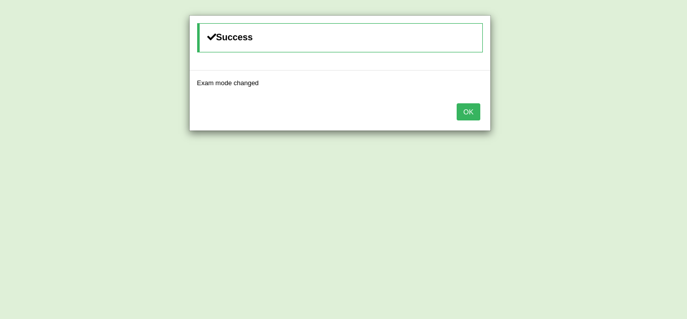
click at [475, 105] on button "OK" at bounding box center [468, 111] width 23 height 17
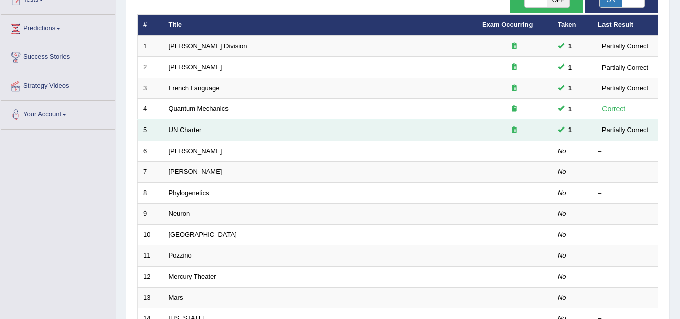
click at [343, 135] on td "UN Charter" at bounding box center [320, 130] width 314 height 21
click at [202, 131] on td "UN Charter" at bounding box center [320, 130] width 314 height 21
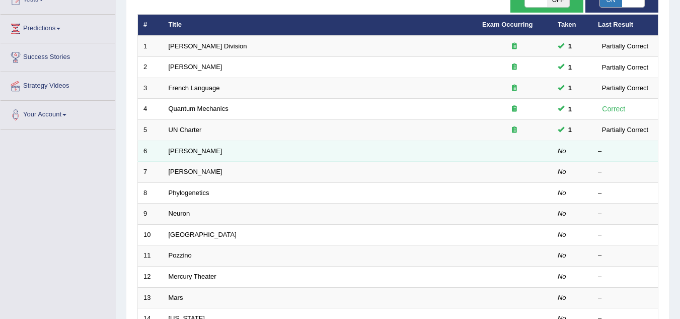
click at [188, 155] on td "[PERSON_NAME]" at bounding box center [320, 150] width 314 height 21
click at [169, 152] on link "[PERSON_NAME]" at bounding box center [196, 151] width 54 height 8
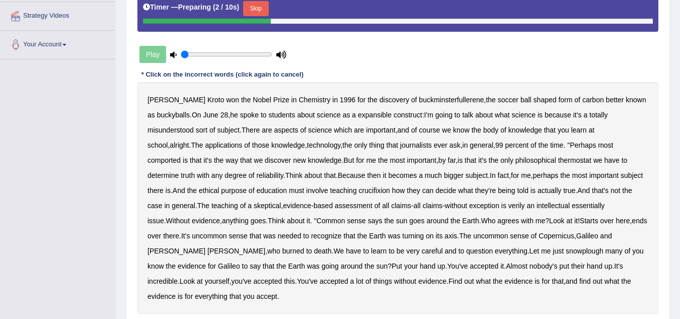
scroll to position [192, 0]
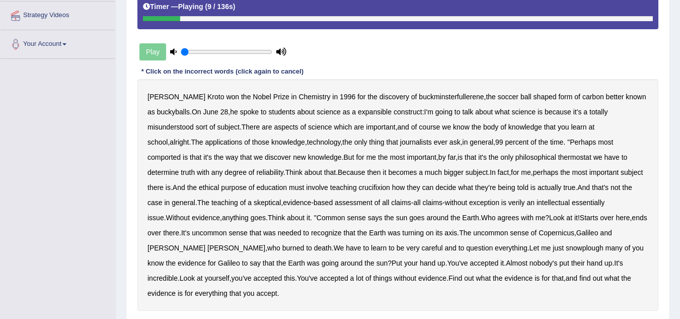
click at [498, 95] on b "soccer" at bounding box center [508, 97] width 21 height 8
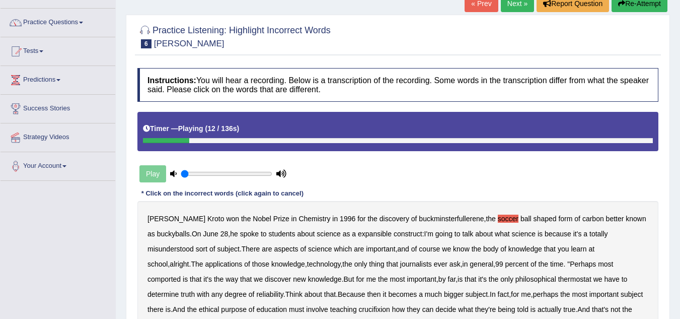
scroll to position [69, 0]
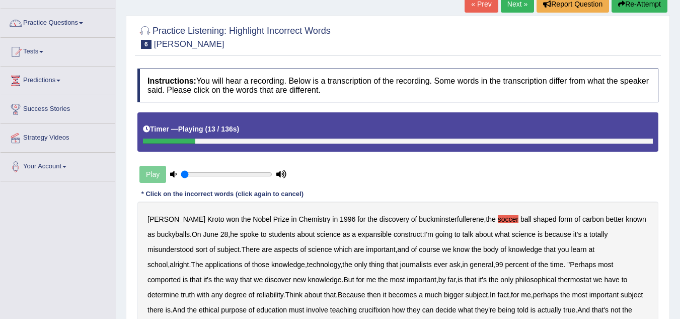
click at [512, 4] on link "Next »" at bounding box center [517, 3] width 33 height 17
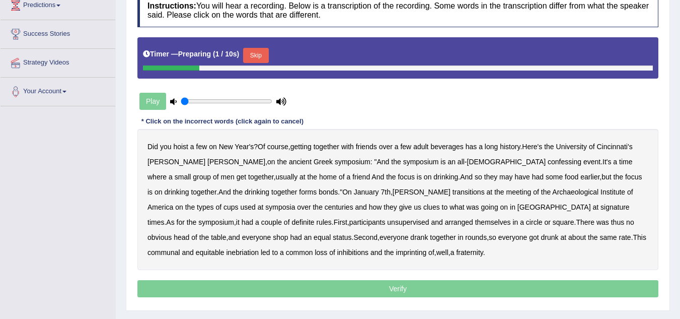
scroll to position [154, 0]
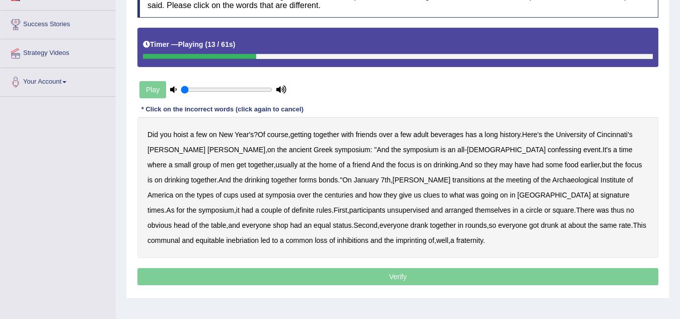
click at [548, 152] on b "confessing" at bounding box center [565, 149] width 34 height 8
click at [452, 181] on b "transitions" at bounding box center [468, 180] width 32 height 8
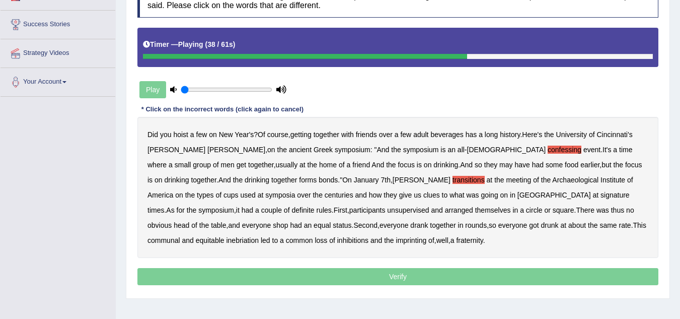
click at [600, 196] on b "signature" at bounding box center [614, 195] width 29 height 8
click at [387, 214] on b "unsupervised" at bounding box center [408, 210] width 42 height 8
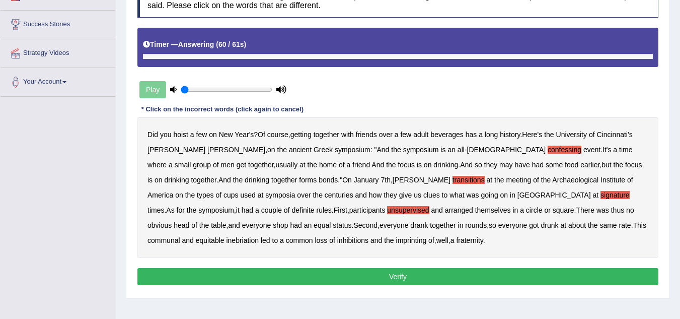
click at [396, 239] on b "imprinting" at bounding box center [411, 240] width 31 height 8
click at [396, 238] on b "imprinting" at bounding box center [411, 240] width 31 height 8
click at [254, 266] on div "Instructions: You will hear a recording. Below is a transcription of the record…" at bounding box center [398, 136] width 526 height 314
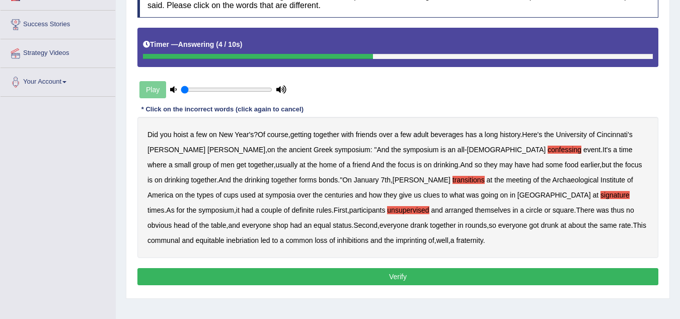
click at [256, 271] on button "Verify" at bounding box center [397, 276] width 521 height 17
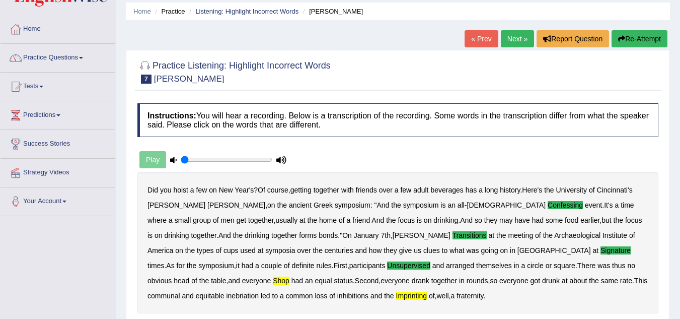
scroll to position [0, 0]
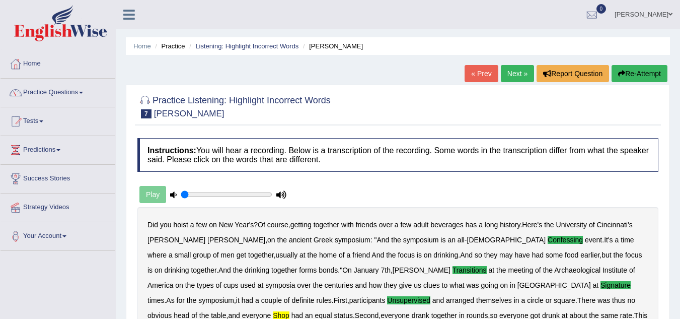
click at [516, 67] on link "Next »" at bounding box center [517, 73] width 33 height 17
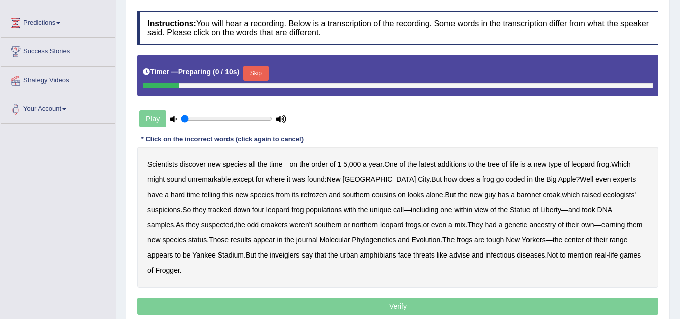
scroll to position [127, 0]
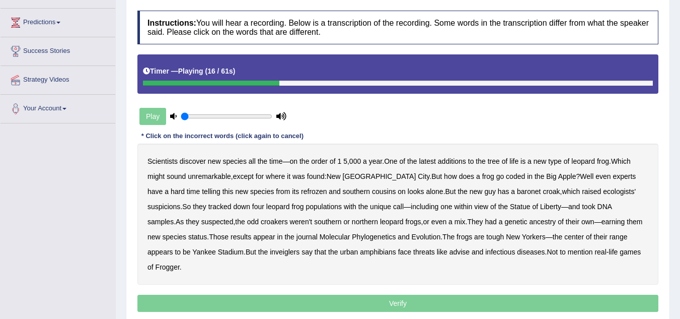
click at [506, 176] on b "coded" at bounding box center [515, 176] width 19 height 8
click at [603, 191] on b "ecologists'" at bounding box center [619, 191] width 33 height 8
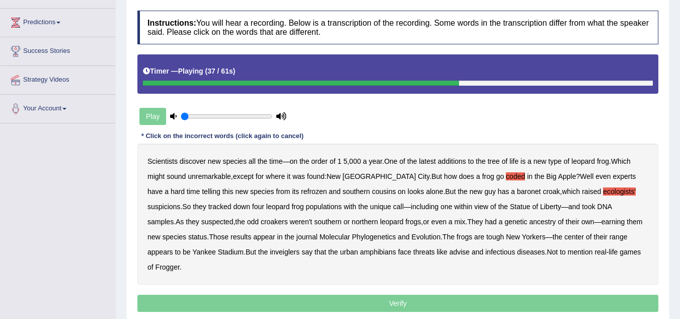
click at [234, 217] on b "suspected" at bounding box center [217, 221] width 32 height 8
click at [173, 248] on b "appears" at bounding box center [160, 252] width 26 height 8
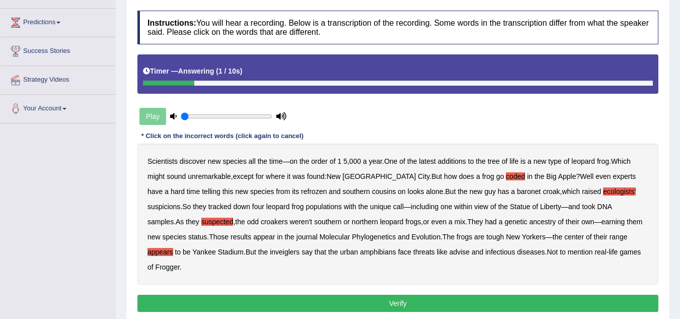
click at [426, 294] on button "Verify" at bounding box center [397, 302] width 521 height 17
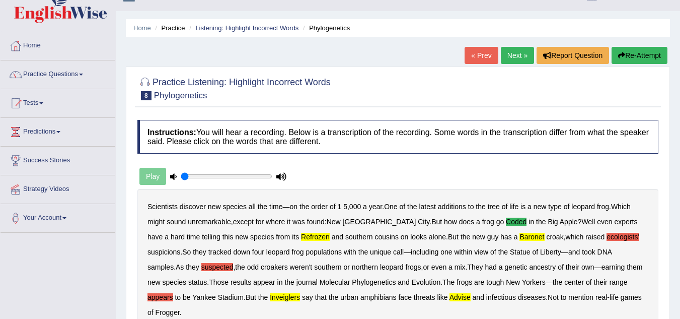
scroll to position [0, 0]
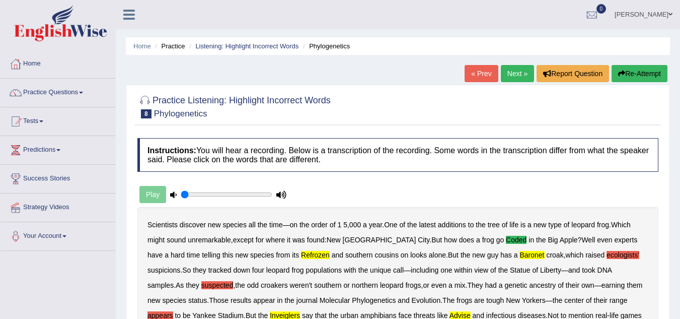
click at [508, 79] on link "Next »" at bounding box center [517, 73] width 33 height 17
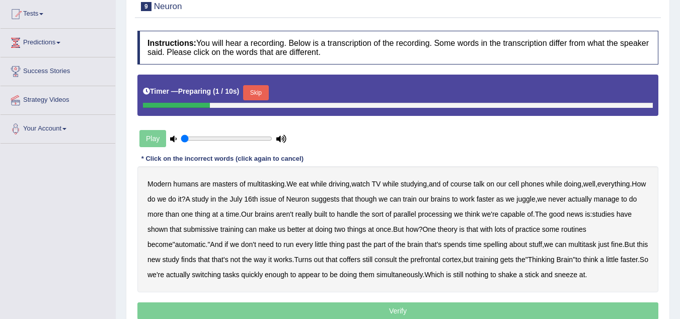
scroll to position [108, 0]
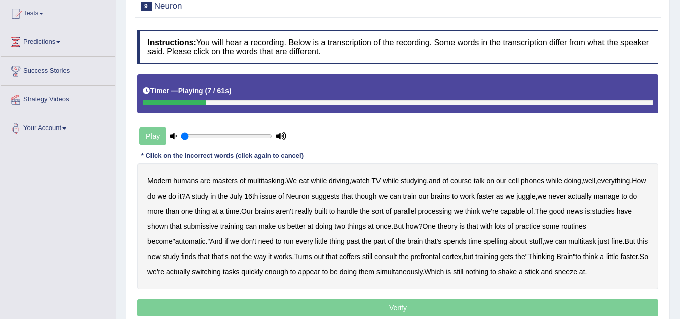
click at [470, 182] on b "course" at bounding box center [460, 181] width 21 height 8
click at [467, 181] on b "course" at bounding box center [460, 181] width 21 height 8
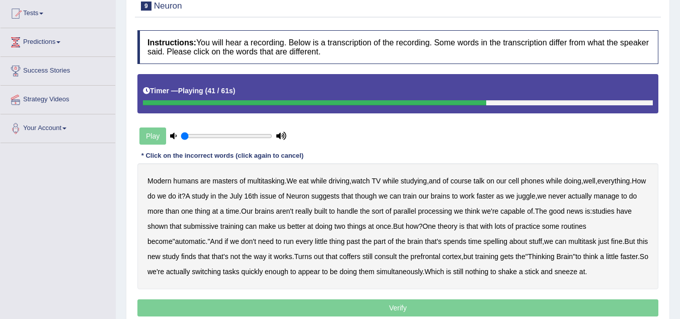
scroll to position [0, 0]
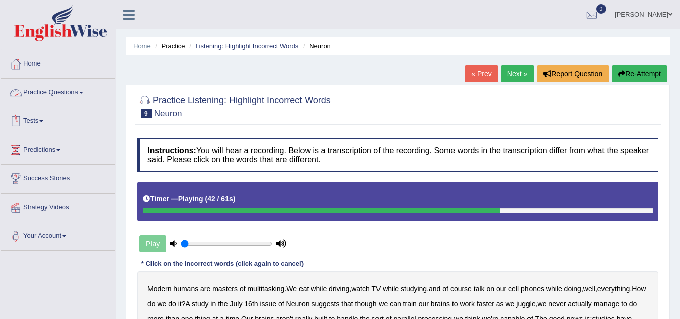
click at [26, 90] on link "Practice Questions" at bounding box center [58, 91] width 115 height 25
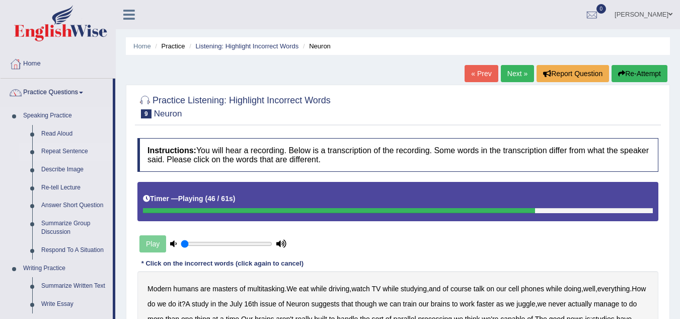
click at [51, 149] on link "Repeat Sentence" at bounding box center [75, 151] width 76 height 18
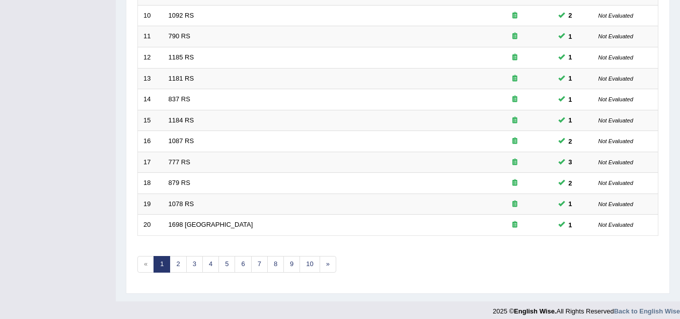
scroll to position [348, 0]
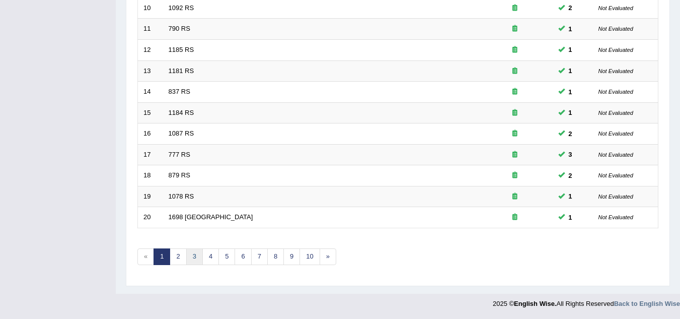
click at [200, 255] on link "3" at bounding box center [194, 256] width 17 height 17
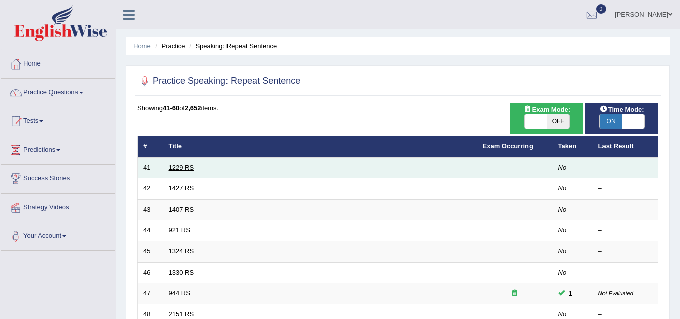
click at [193, 170] on link "1229 RS" at bounding box center [182, 168] width 26 height 8
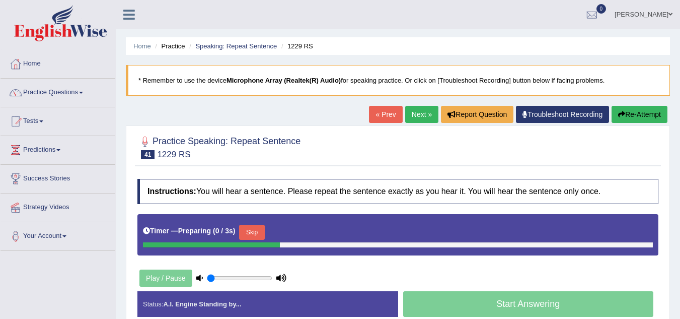
scroll to position [94, 0]
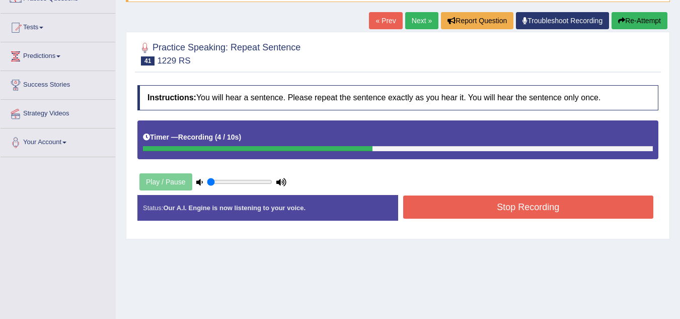
click at [438, 207] on button "Stop Recording" at bounding box center [528, 206] width 251 height 23
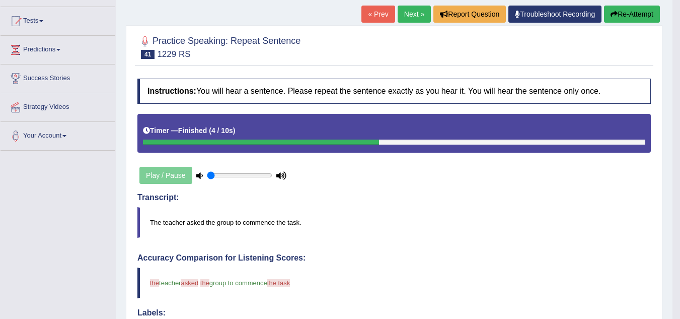
scroll to position [93, 0]
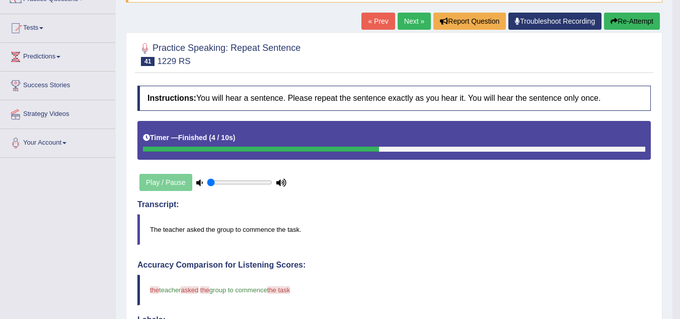
click at [415, 18] on link "Next »" at bounding box center [414, 21] width 33 height 17
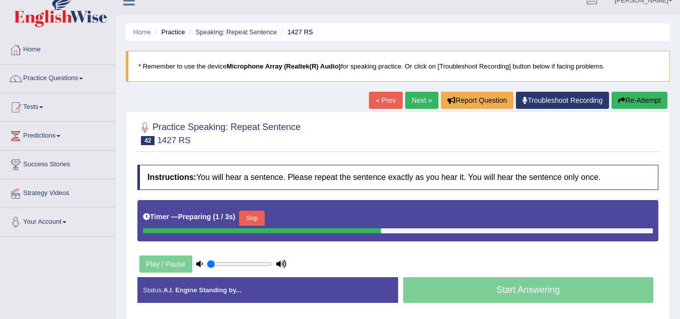
scroll to position [15, 0]
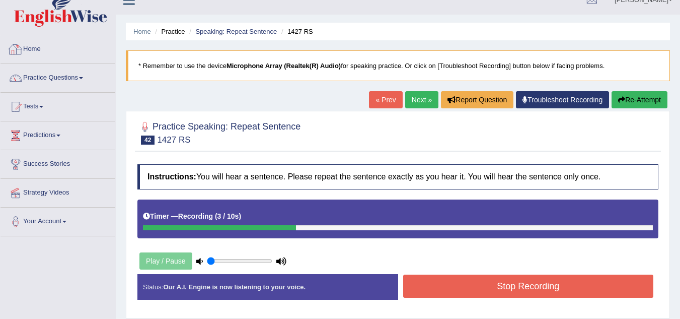
click at [57, 44] on link "Home" at bounding box center [58, 47] width 115 height 25
